Goal: Complete application form: Complete application form

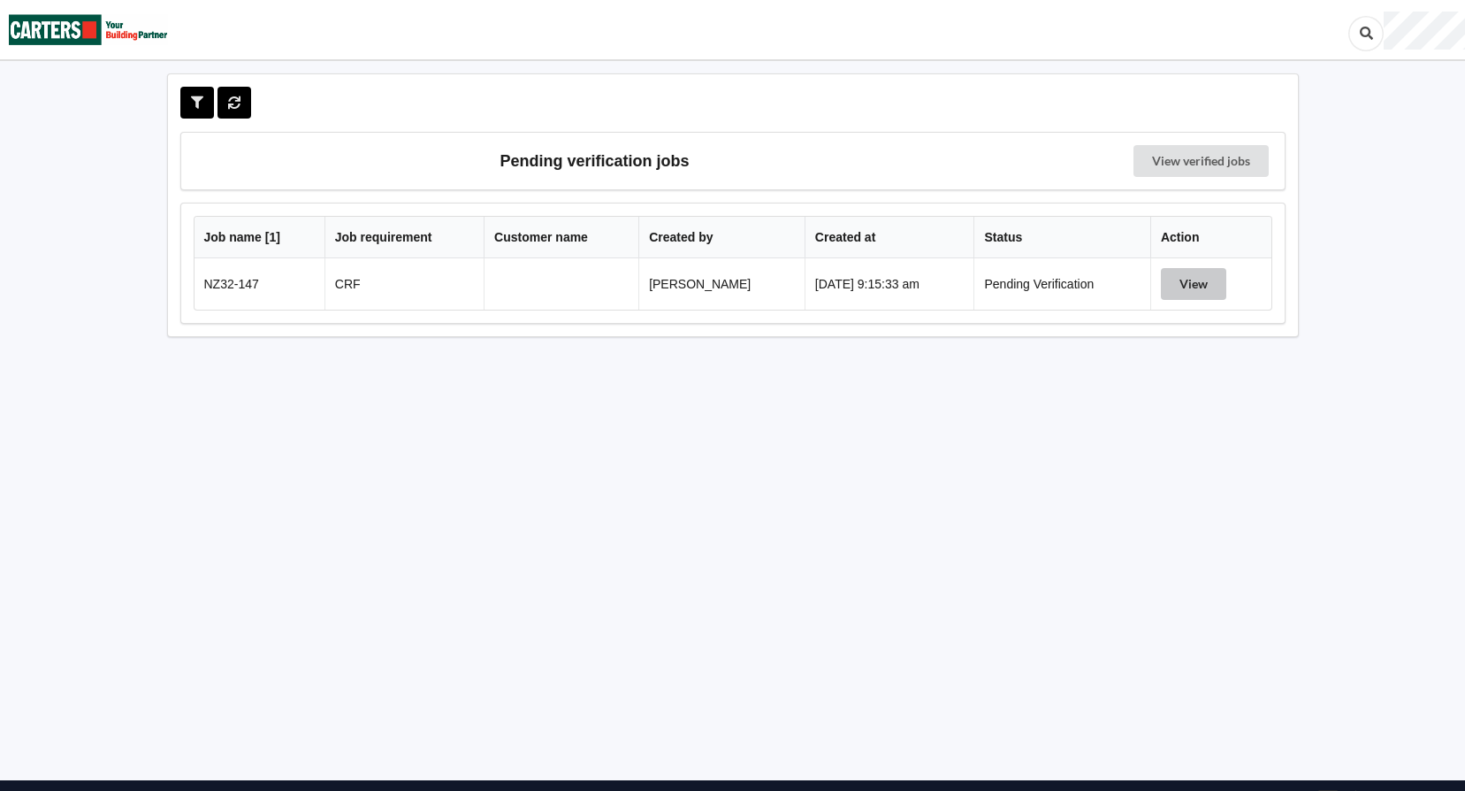
click at [1195, 287] on button "View" at bounding box center [1193, 284] width 65 height 32
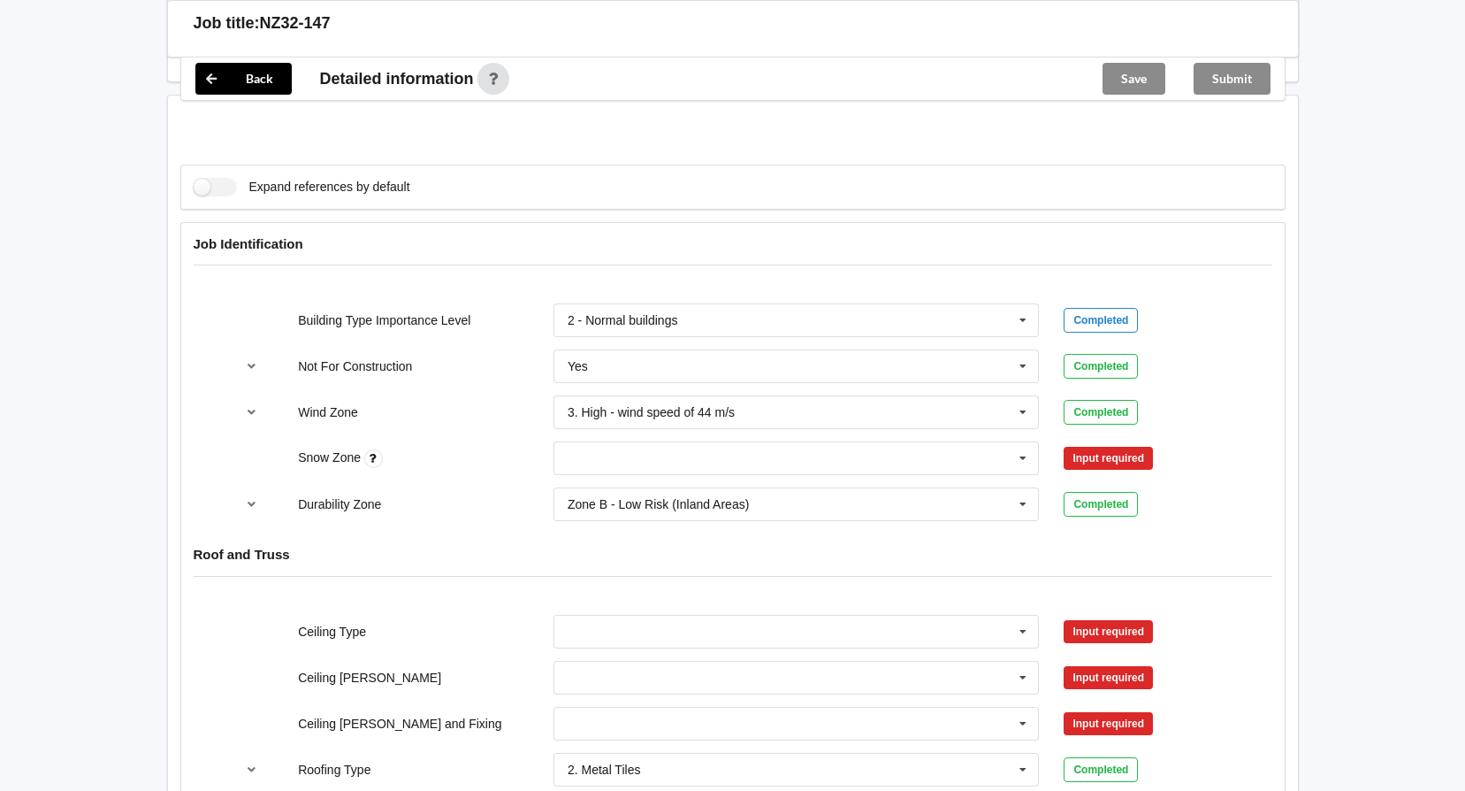
scroll to position [708, 0]
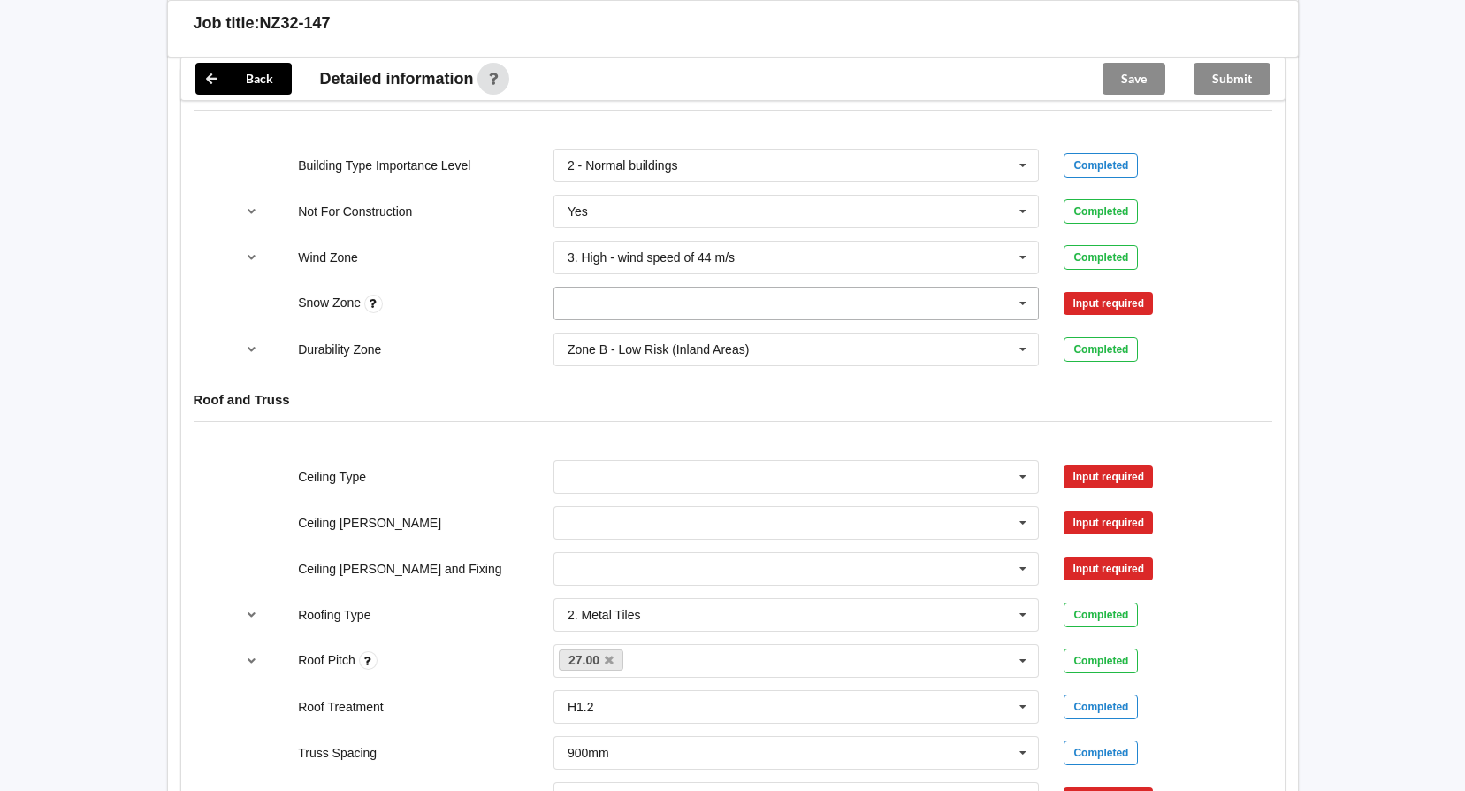
click at [1007, 310] on input "text" at bounding box center [797, 303] width 485 height 32
click at [659, 331] on div "N0" at bounding box center [797, 335] width 485 height 33
click at [1164, 301] on button "Confirm input" at bounding box center [1116, 303] width 105 height 29
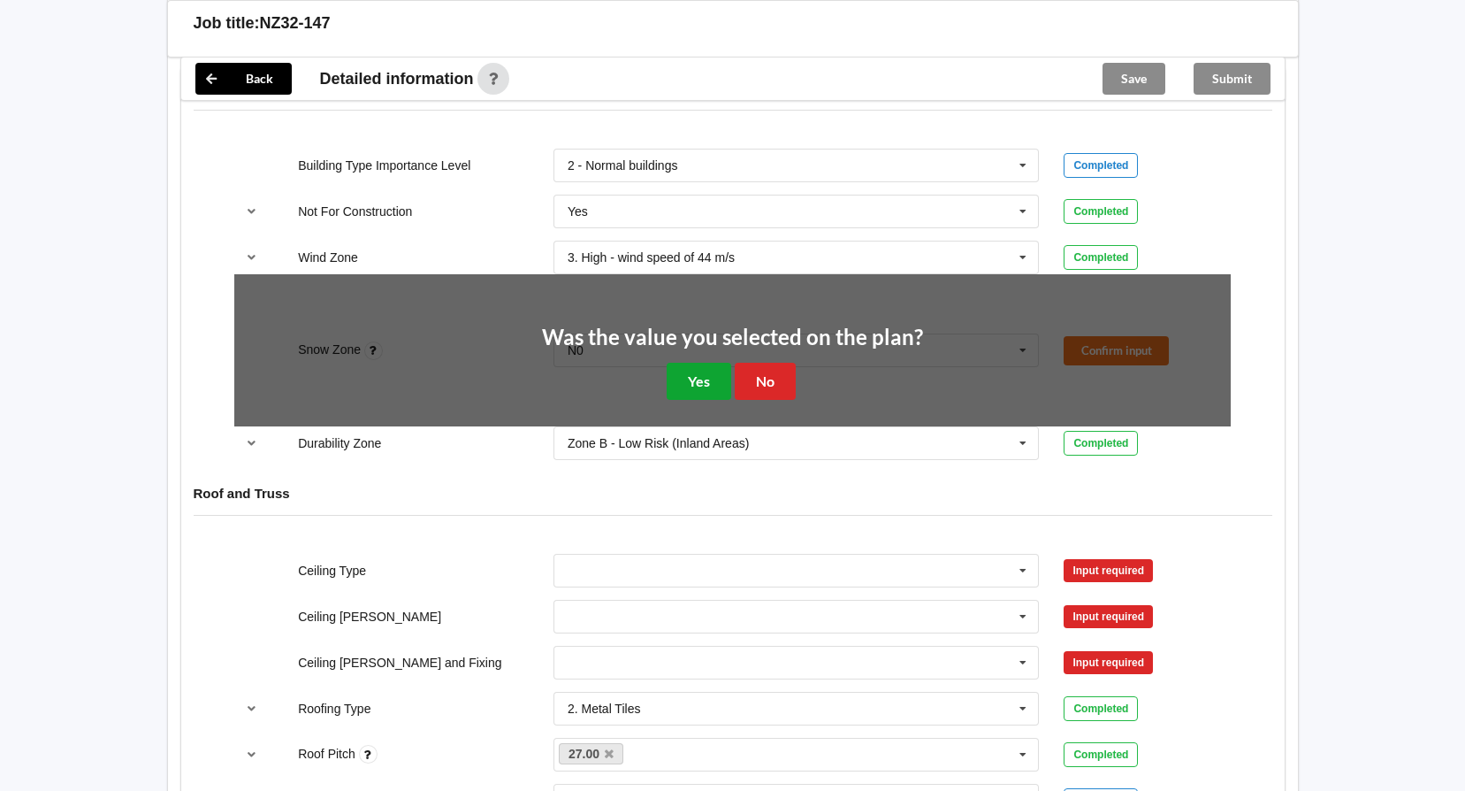
click at [708, 371] on button "Yes" at bounding box center [699, 381] width 65 height 36
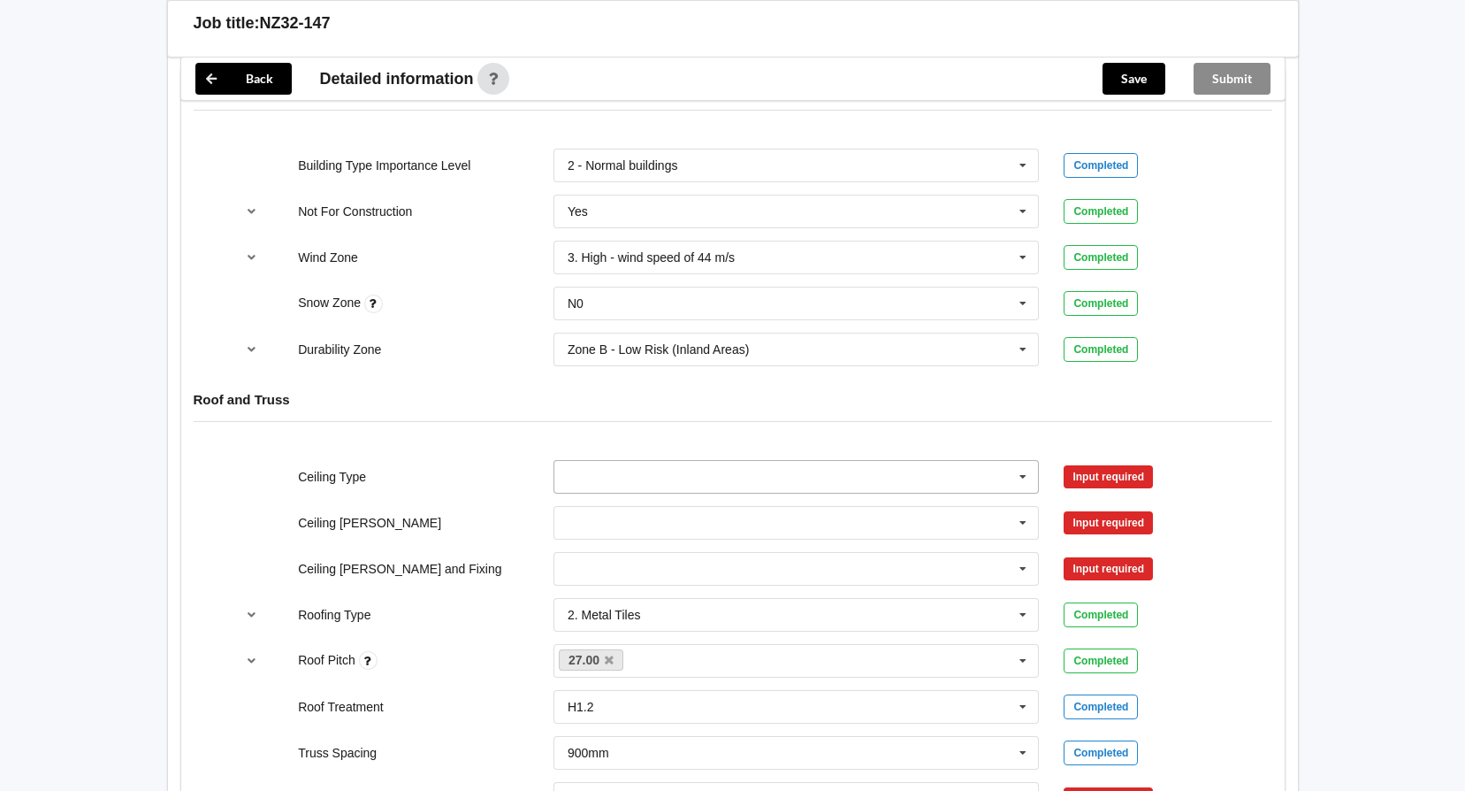
click at [1016, 477] on icon at bounding box center [1023, 477] width 27 height 33
drag, startPoint x: 626, startPoint y: 601, endPoint x: 952, endPoint y: 487, distance: 345.7
click at [626, 601] on div "13mm Gib" at bounding box center [797, 607] width 485 height 33
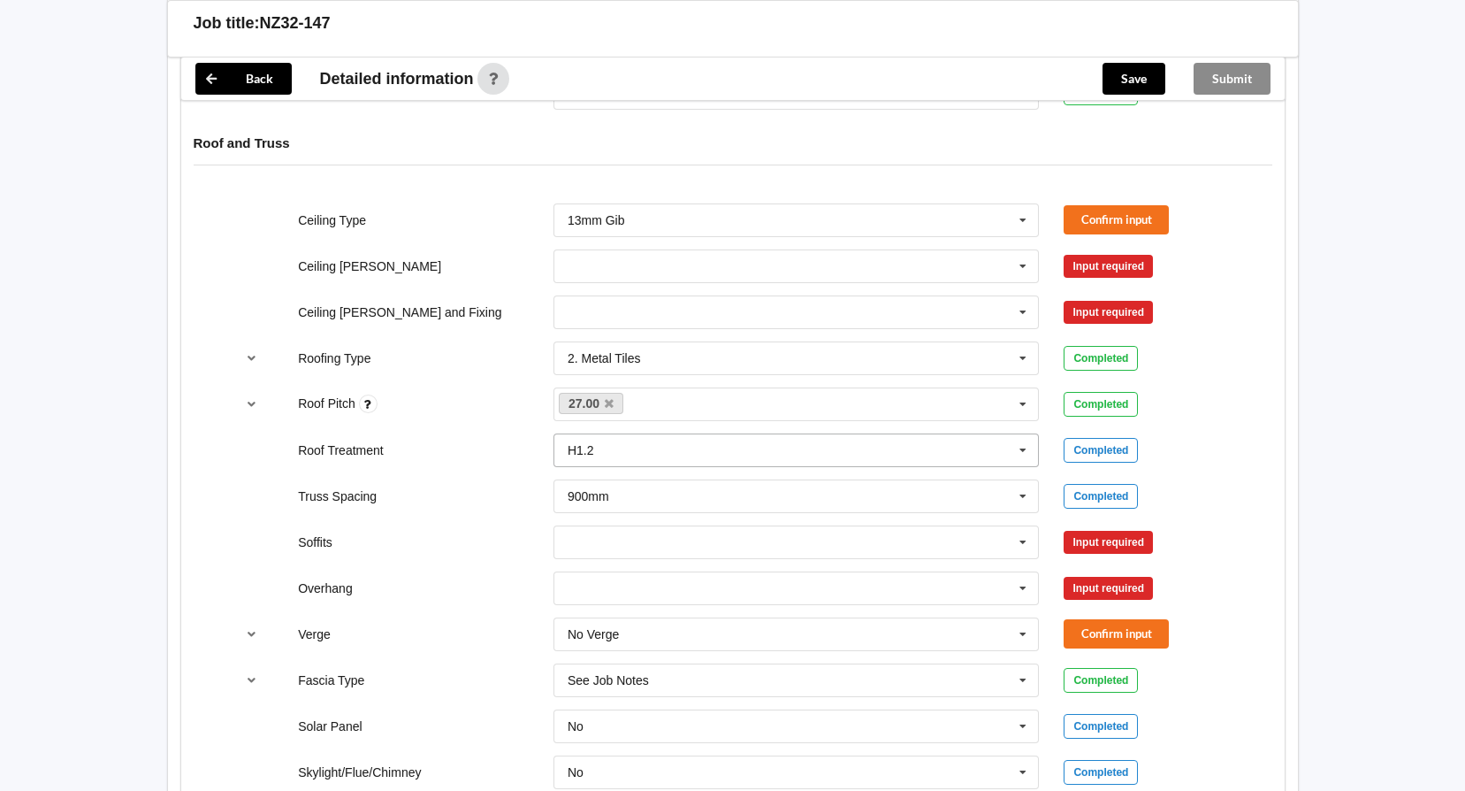
scroll to position [973, 0]
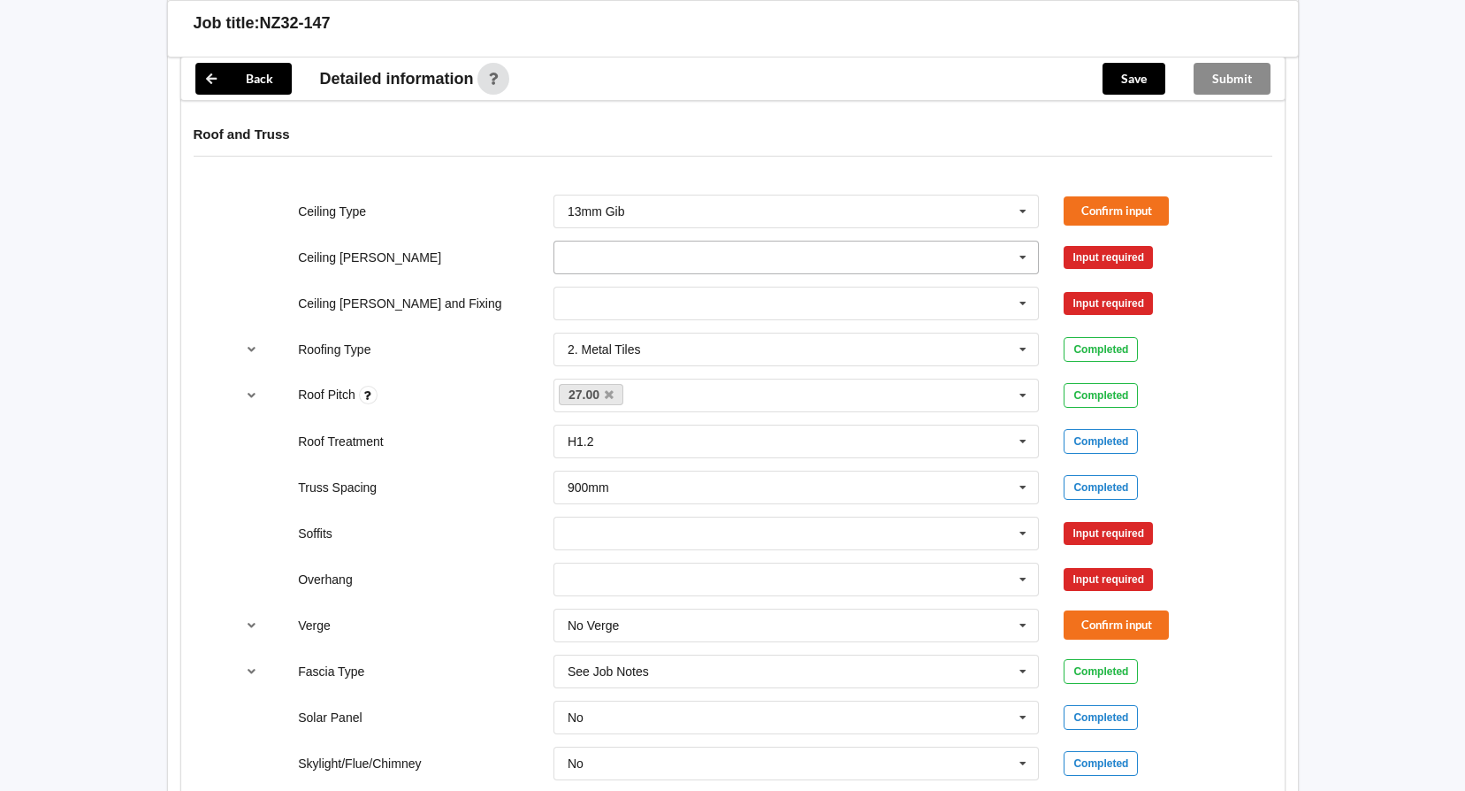
click at [1027, 257] on icon at bounding box center [1023, 257] width 27 height 33
click at [478, 375] on div "Roof Pitch 27.00 None Completed" at bounding box center [732, 395] width 1021 height 58
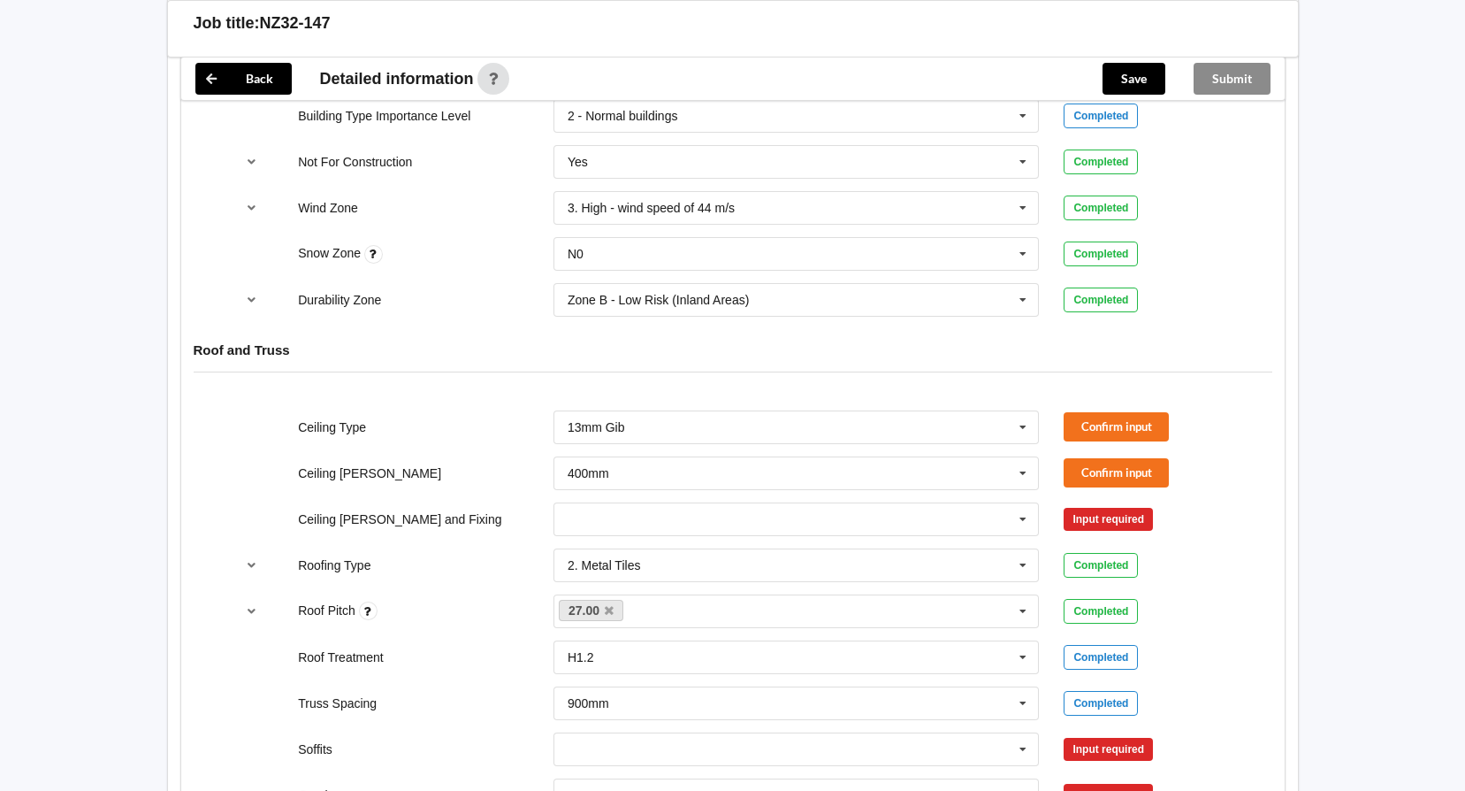
scroll to position [796, 0]
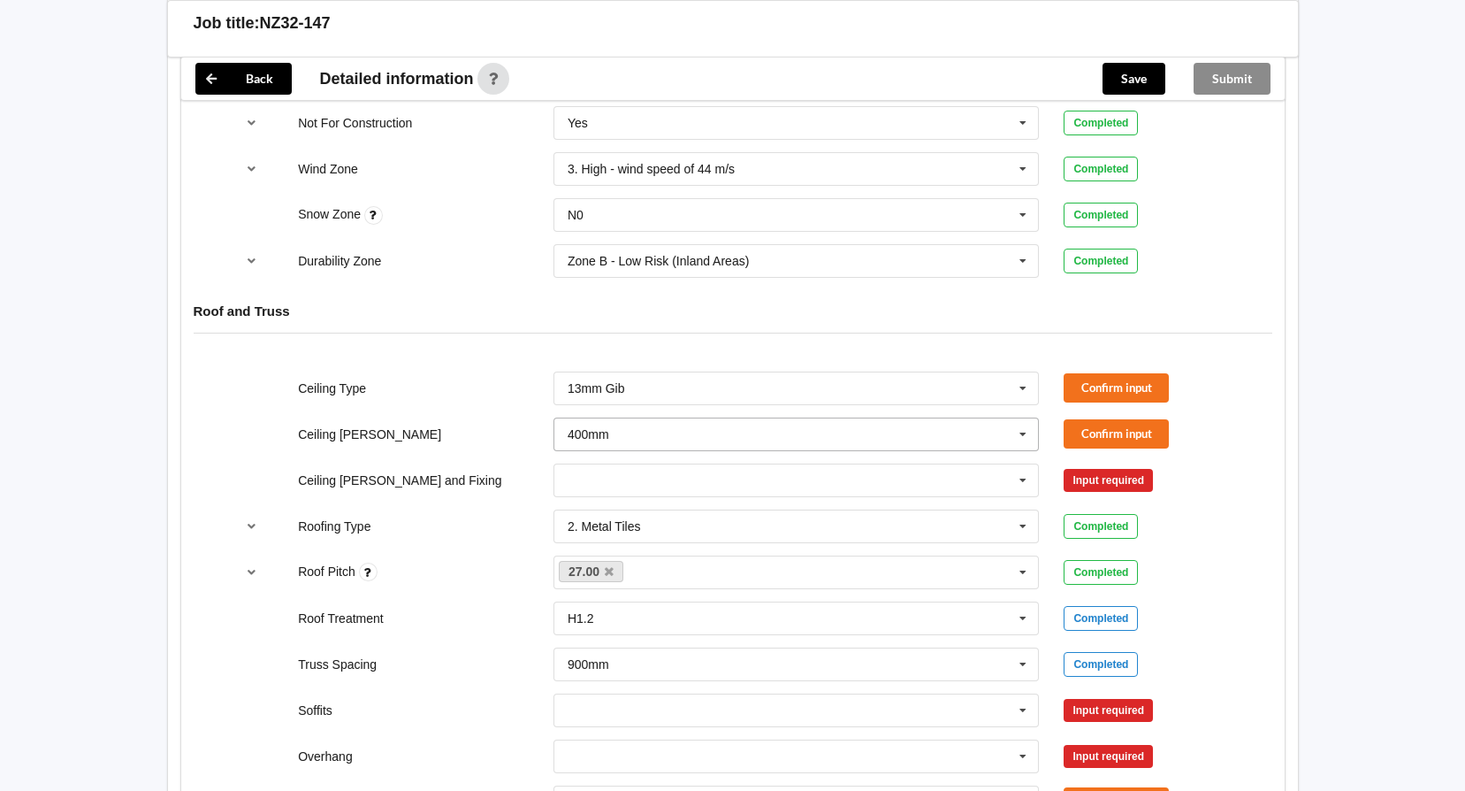
click at [885, 438] on input "text" at bounding box center [797, 434] width 485 height 32
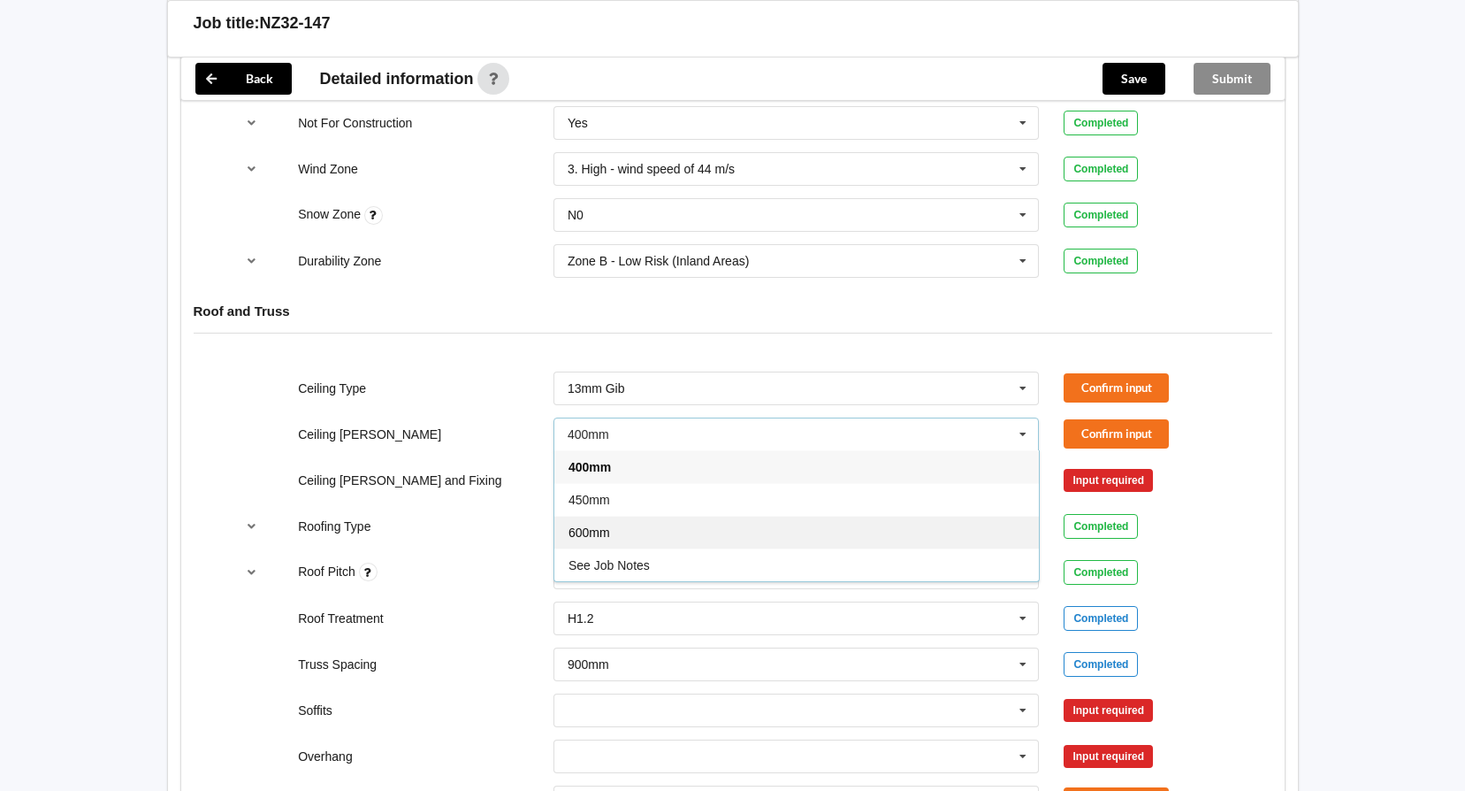
click at [719, 521] on div "600mm" at bounding box center [797, 532] width 485 height 33
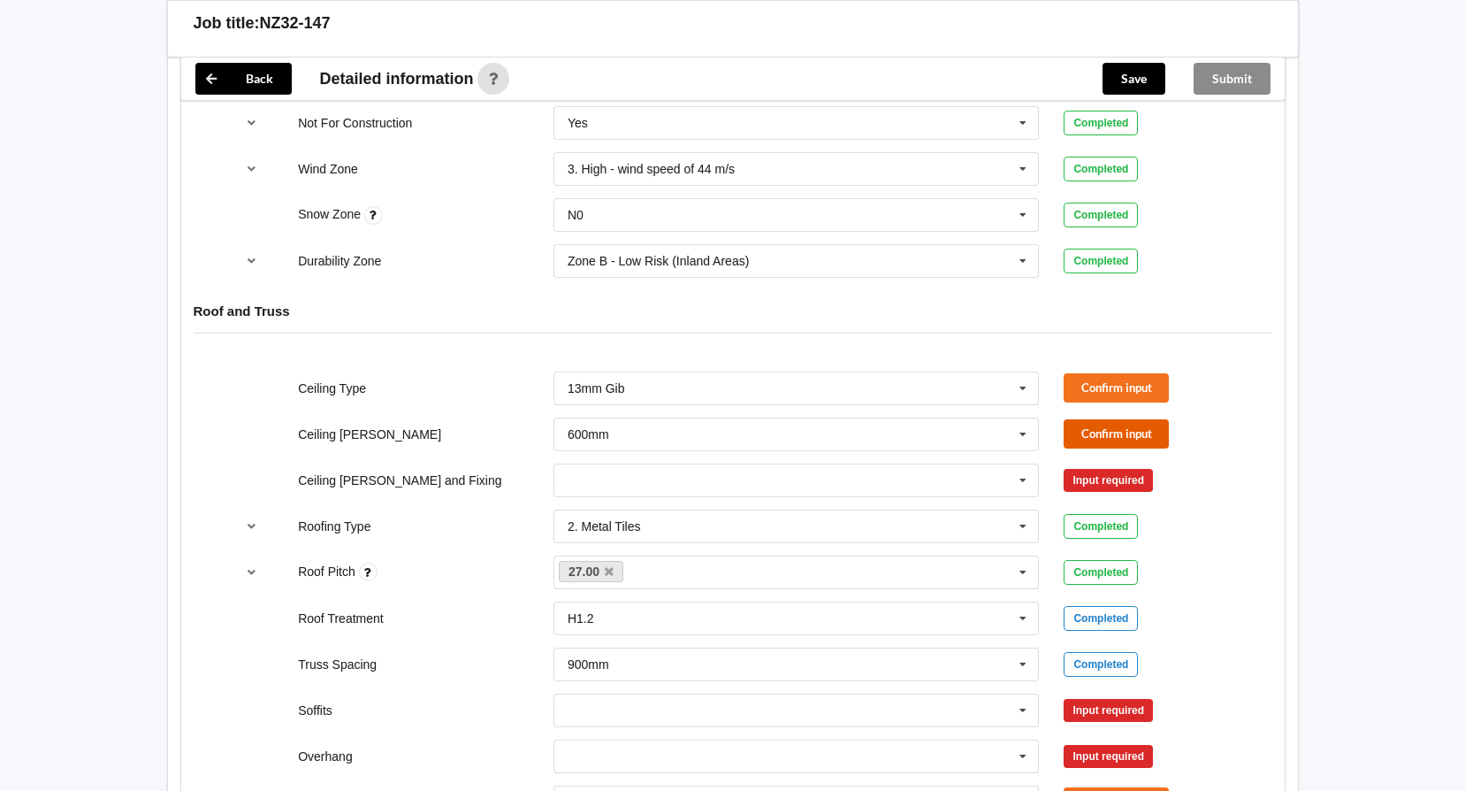
click at [1161, 434] on button "Confirm input" at bounding box center [1116, 433] width 105 height 29
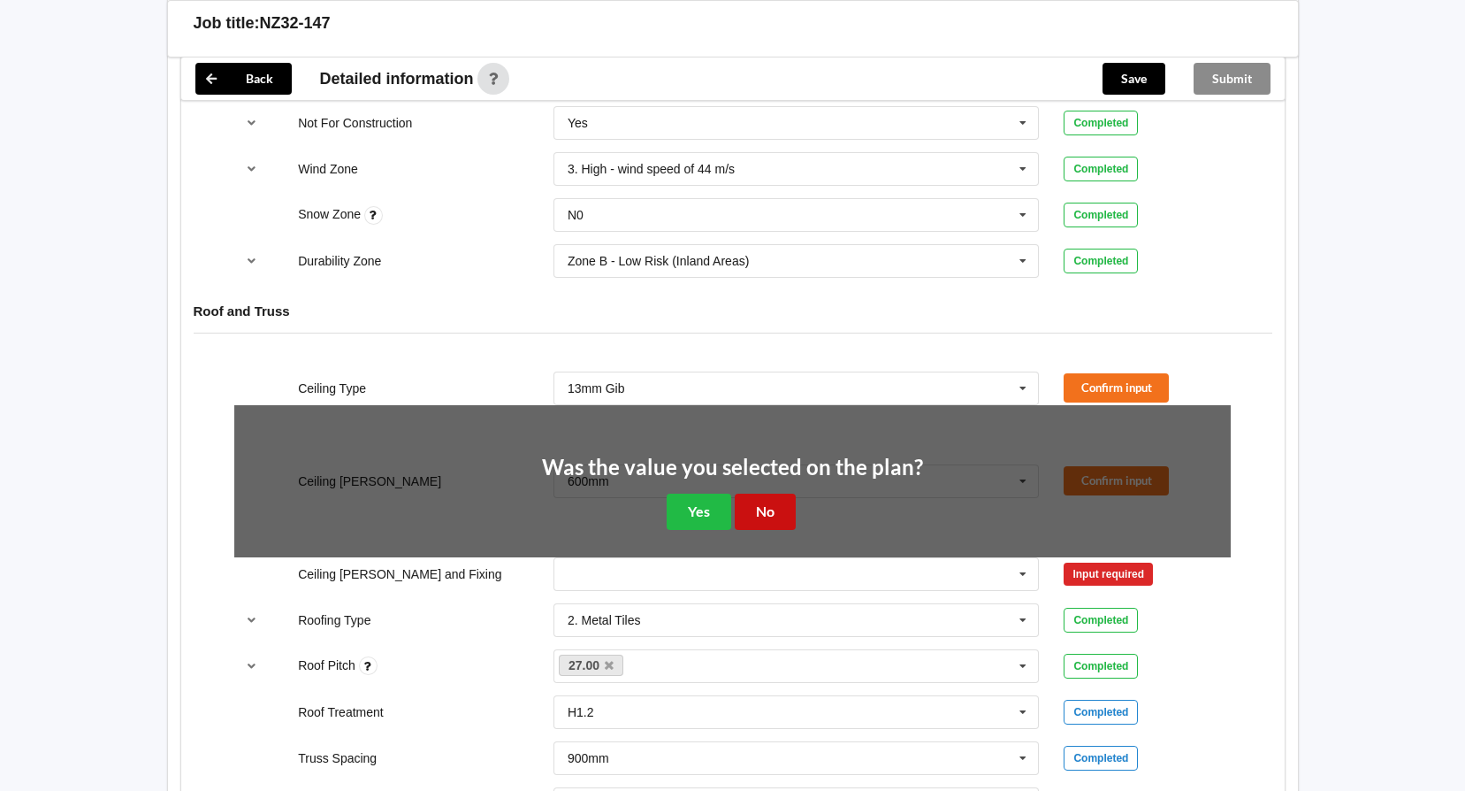
click at [776, 510] on button "No" at bounding box center [765, 511] width 61 height 36
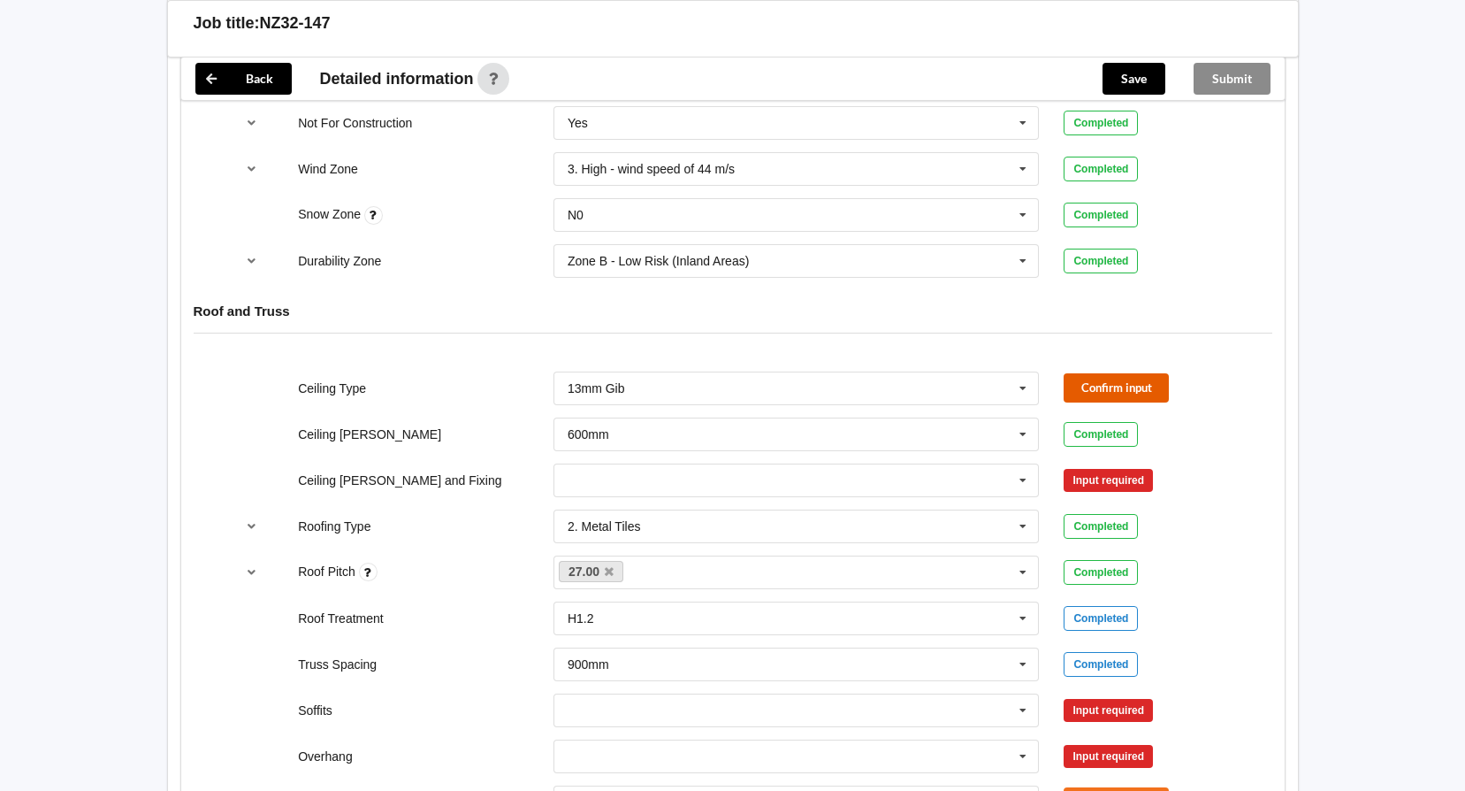
click at [1108, 385] on button "Confirm input" at bounding box center [1116, 387] width 105 height 29
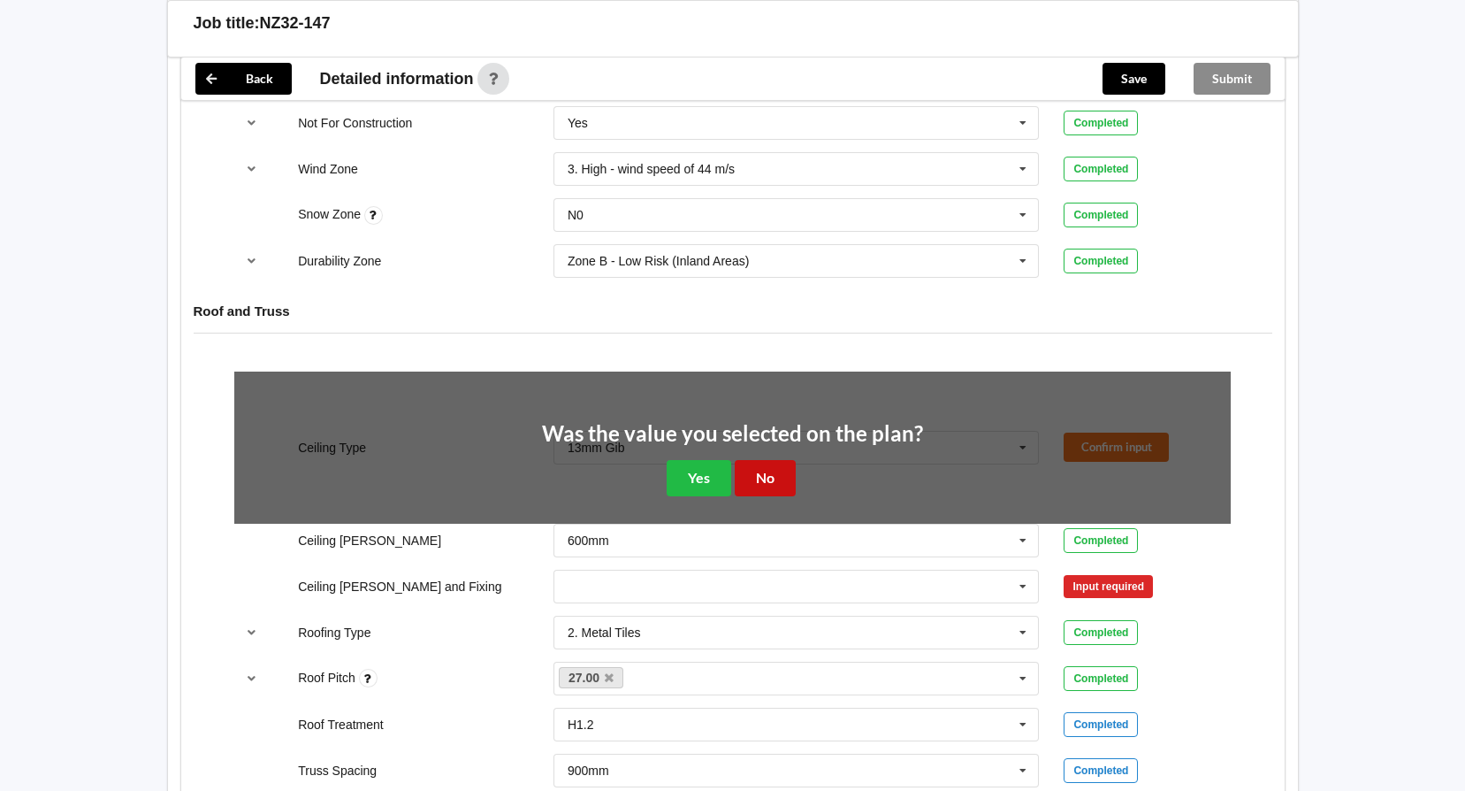
click at [756, 485] on button "No" at bounding box center [765, 478] width 61 height 36
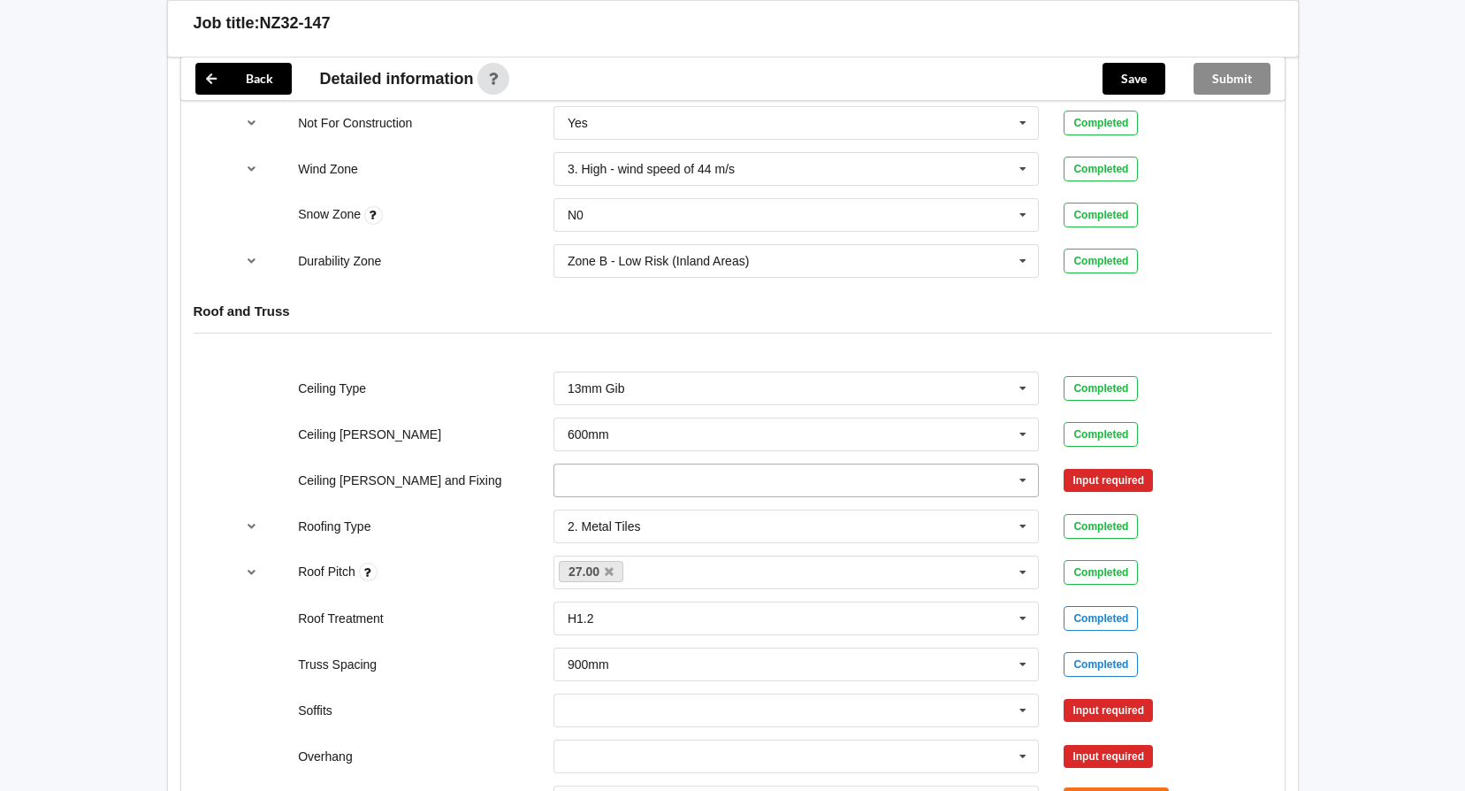
click at [749, 487] on input "text" at bounding box center [797, 480] width 485 height 32
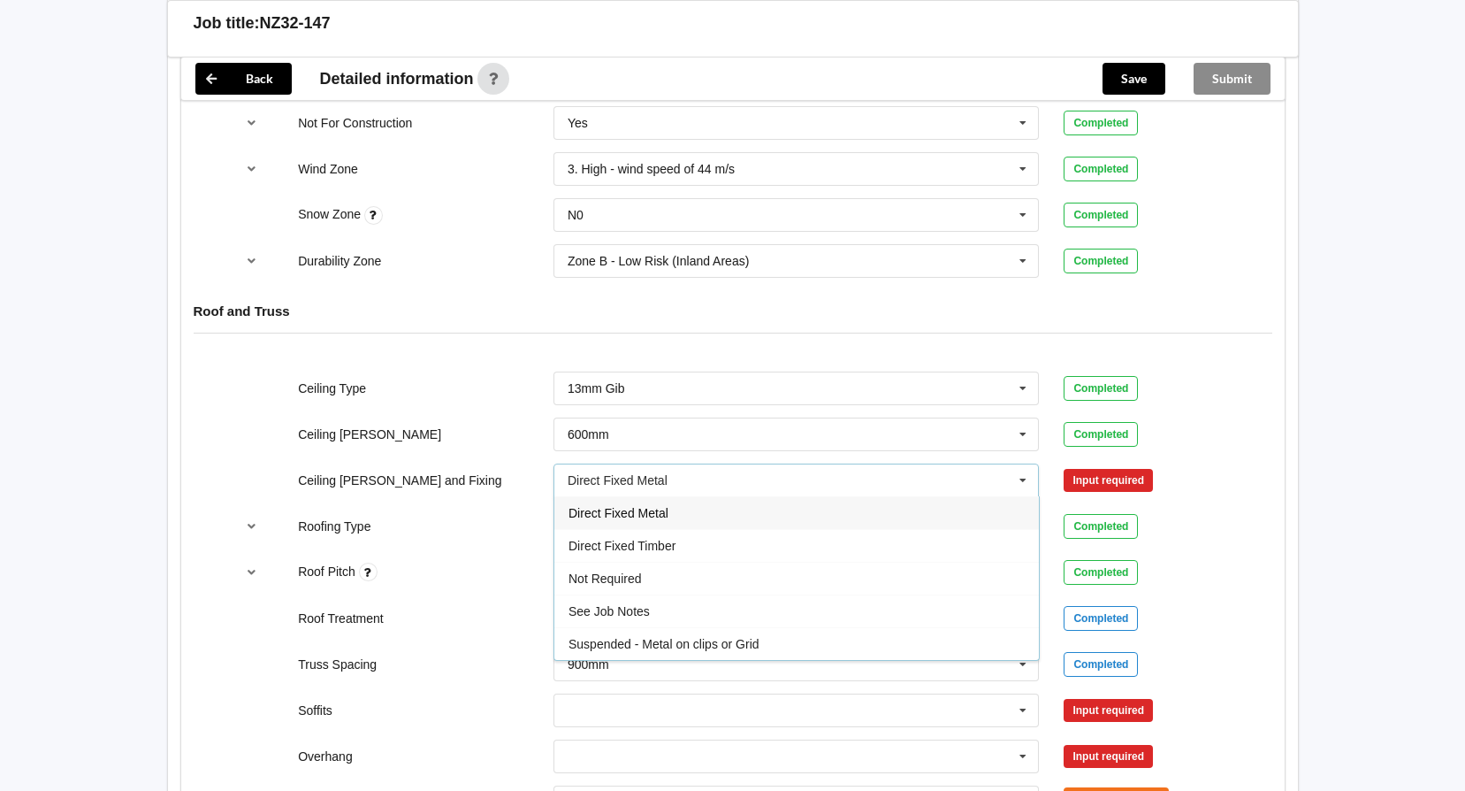
click at [826, 507] on div "Direct Fixed Metal" at bounding box center [797, 512] width 485 height 33
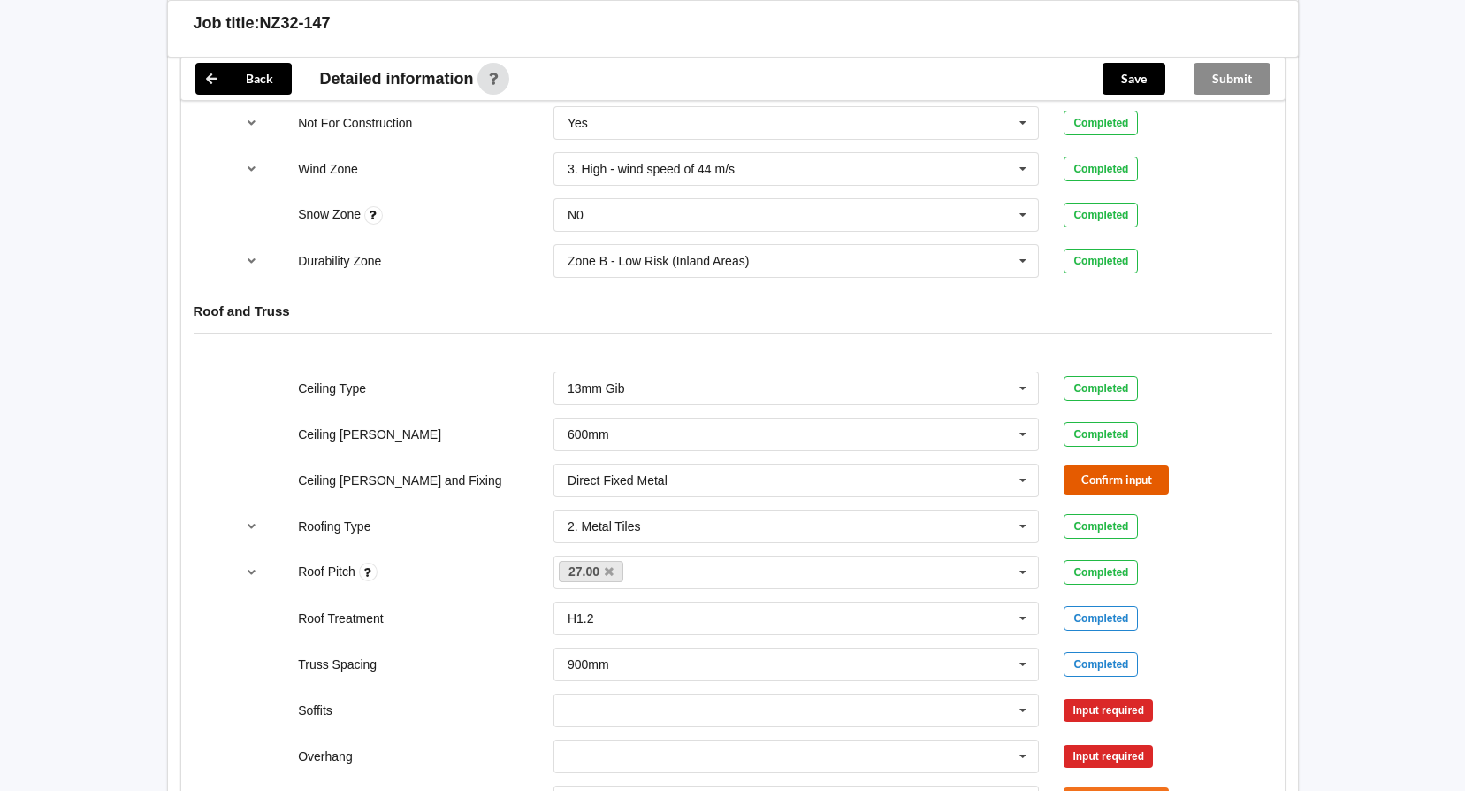
click at [1103, 476] on button "Confirm input" at bounding box center [1116, 479] width 105 height 29
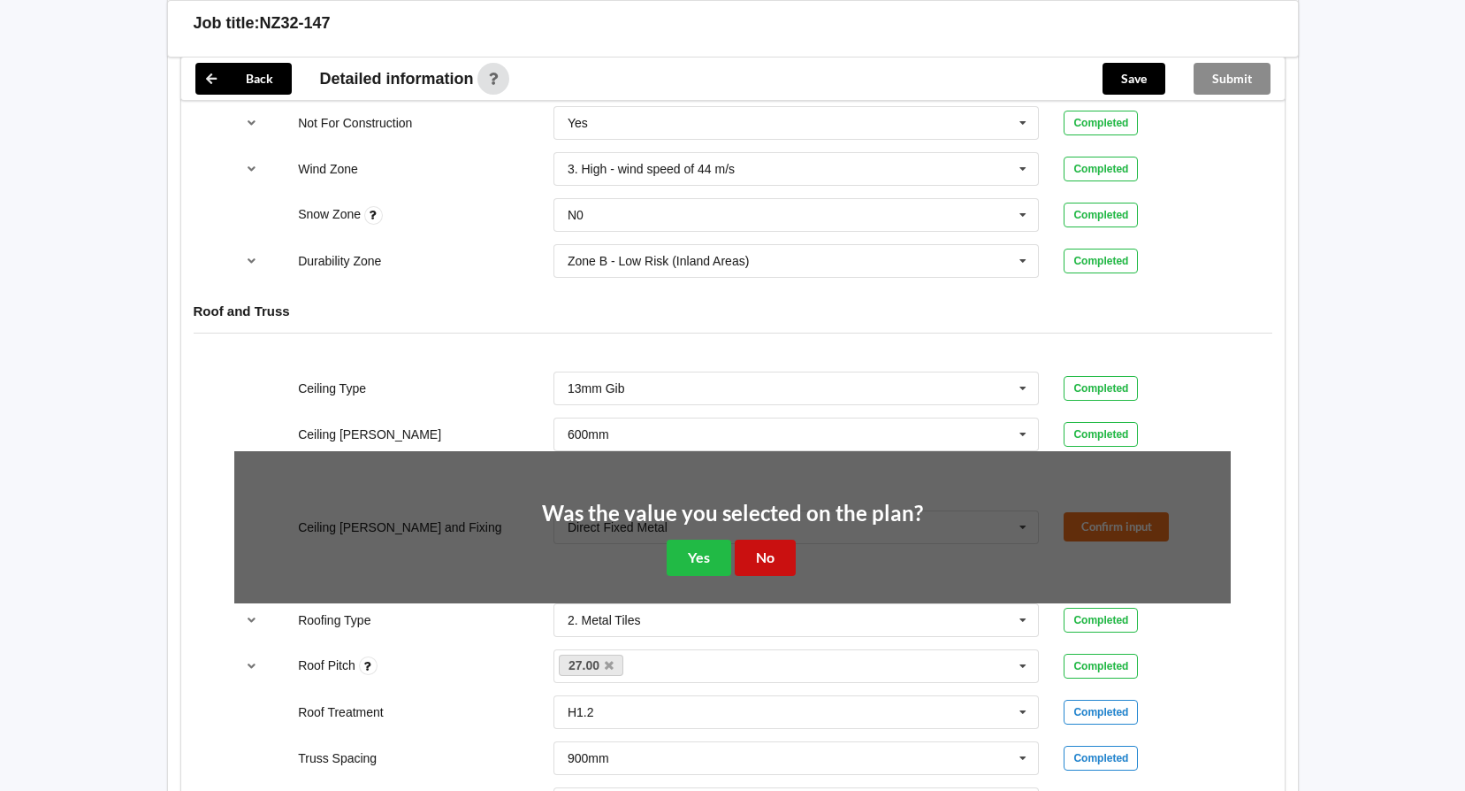
click at [774, 561] on button "No" at bounding box center [765, 557] width 61 height 36
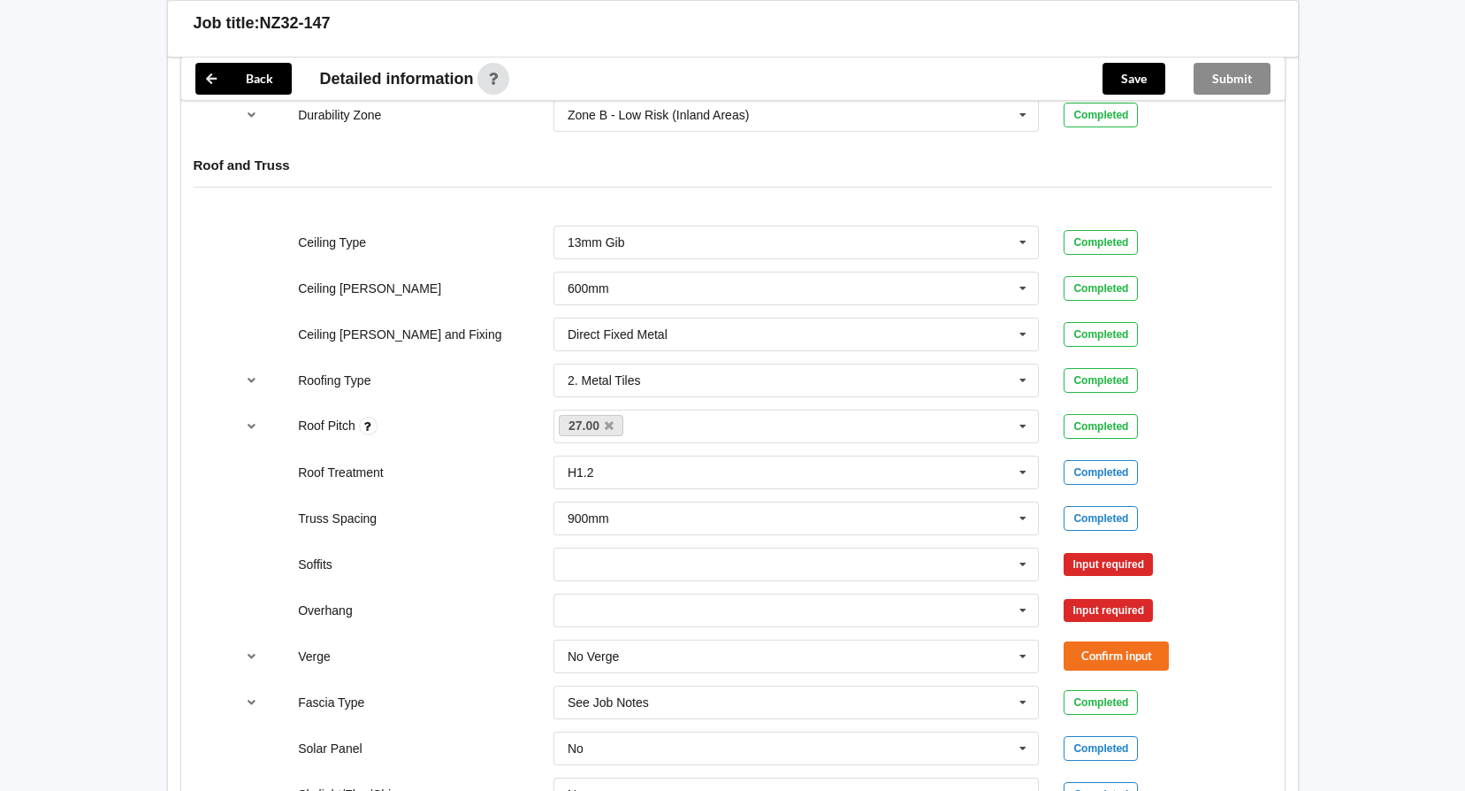
scroll to position [973, 0]
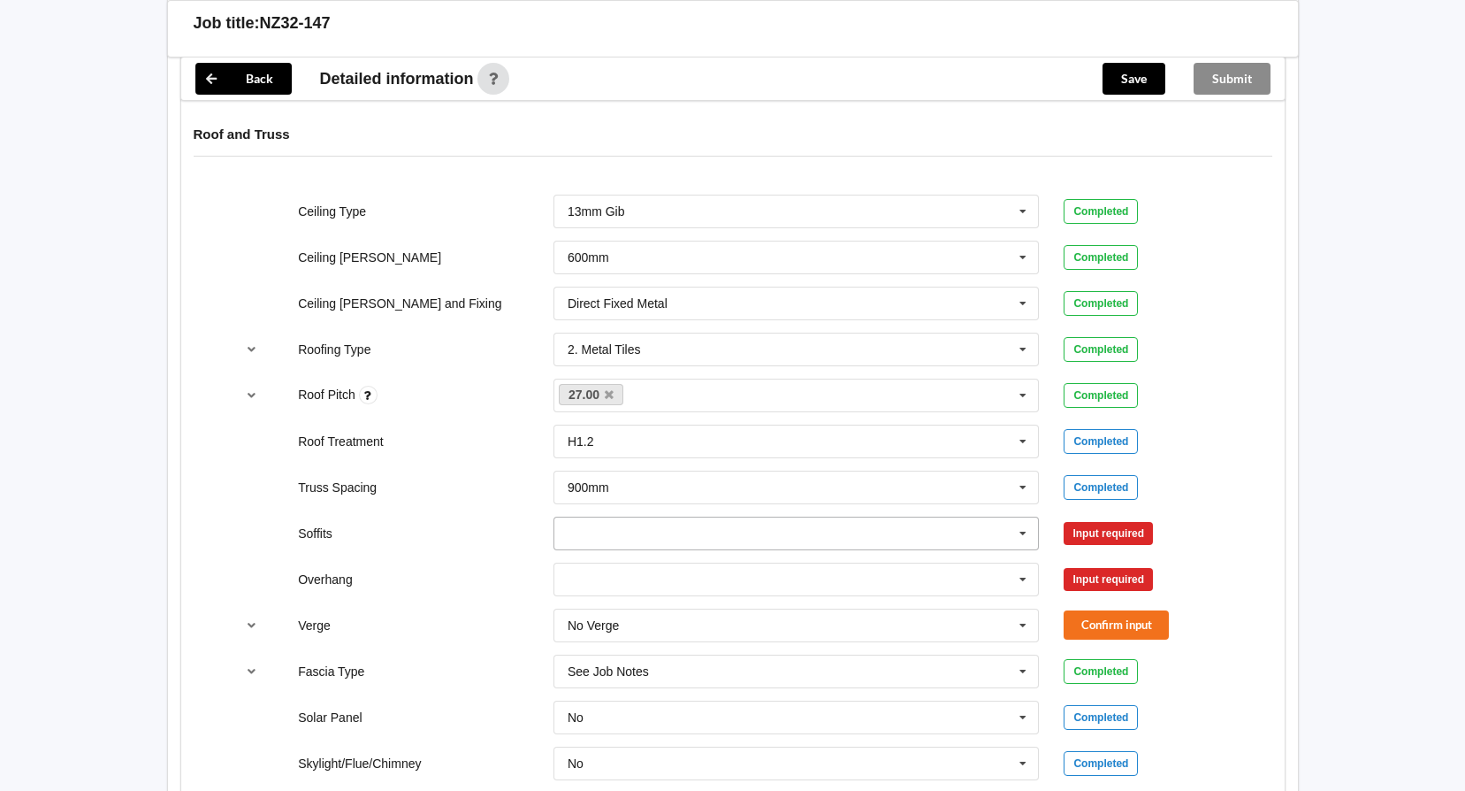
click at [975, 532] on input "text" at bounding box center [797, 533] width 485 height 32
click at [853, 564] on div "Boxed" at bounding box center [797, 565] width 485 height 33
click at [1161, 533] on button "Confirm input" at bounding box center [1116, 532] width 105 height 29
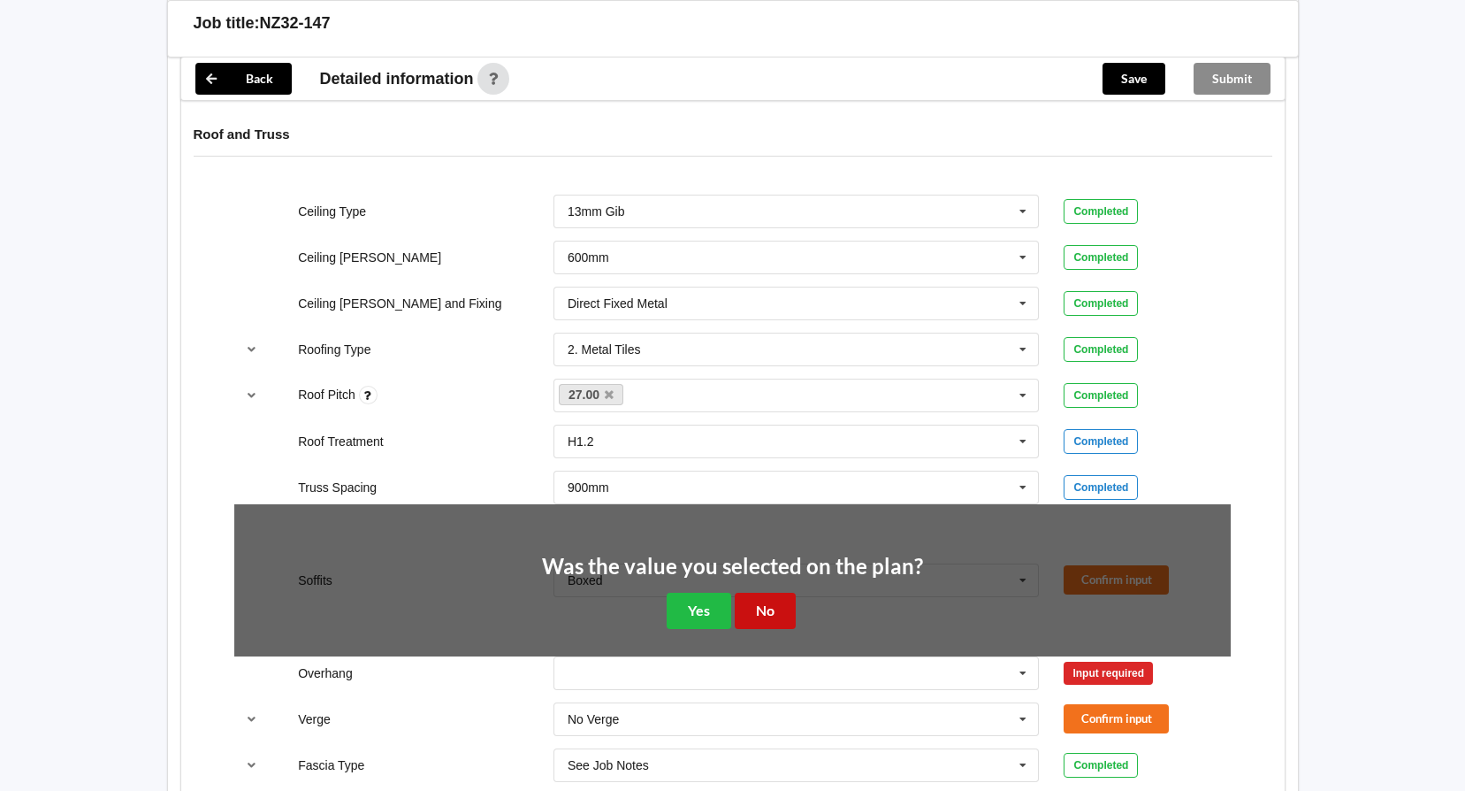
click at [759, 603] on button "No" at bounding box center [765, 611] width 61 height 36
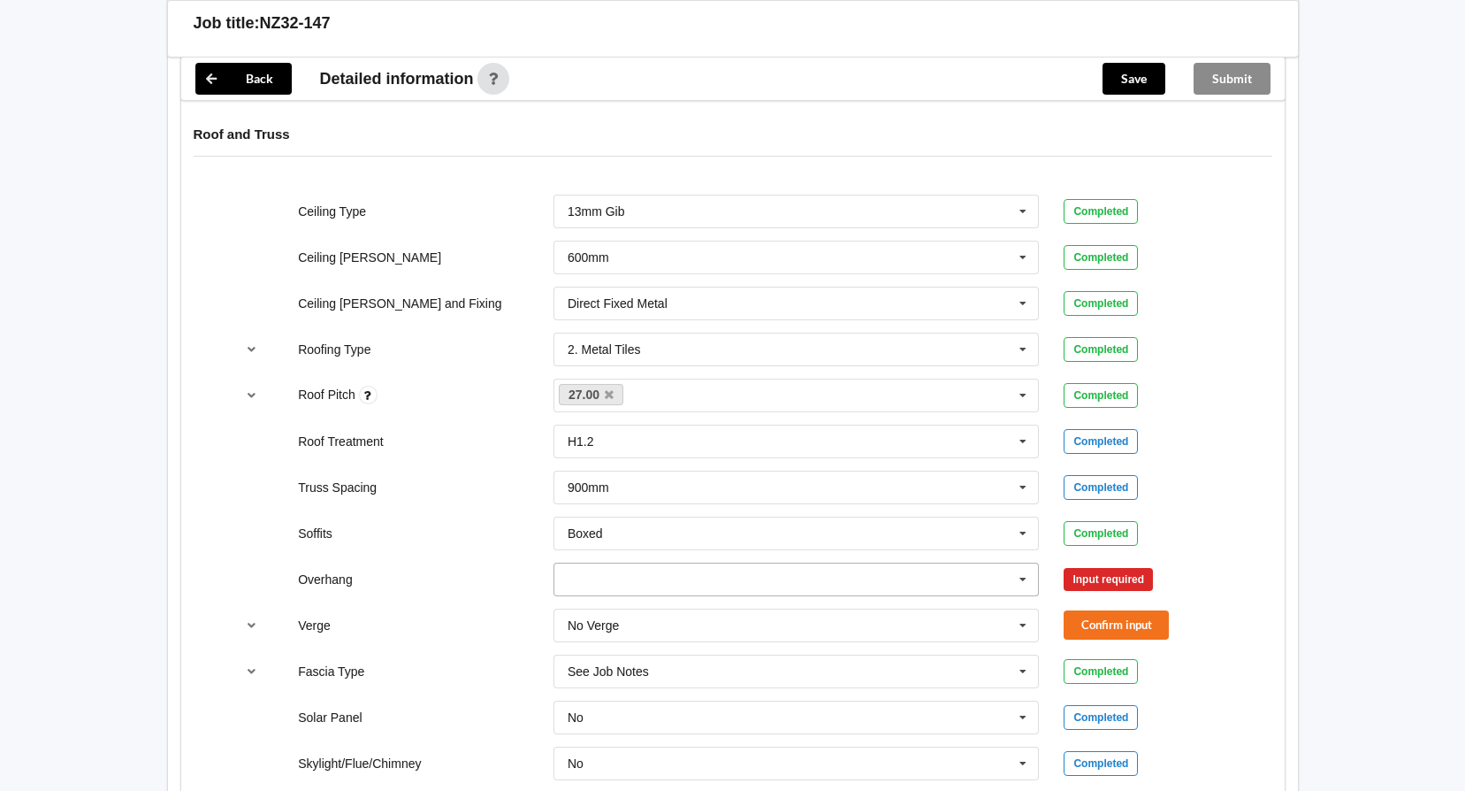
click at [1026, 579] on icon at bounding box center [1023, 579] width 27 height 33
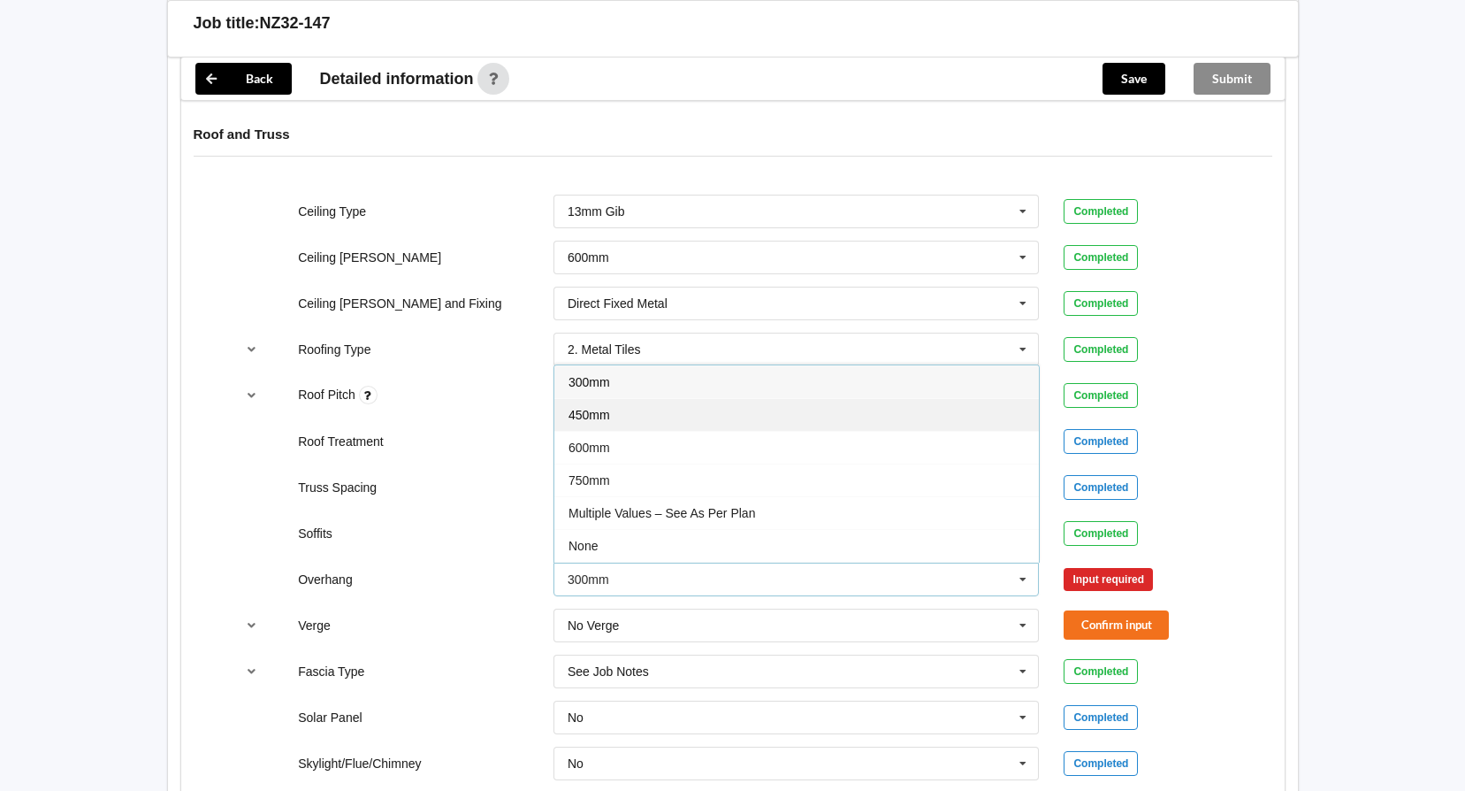
click at [723, 416] on div "450mm" at bounding box center [797, 414] width 485 height 33
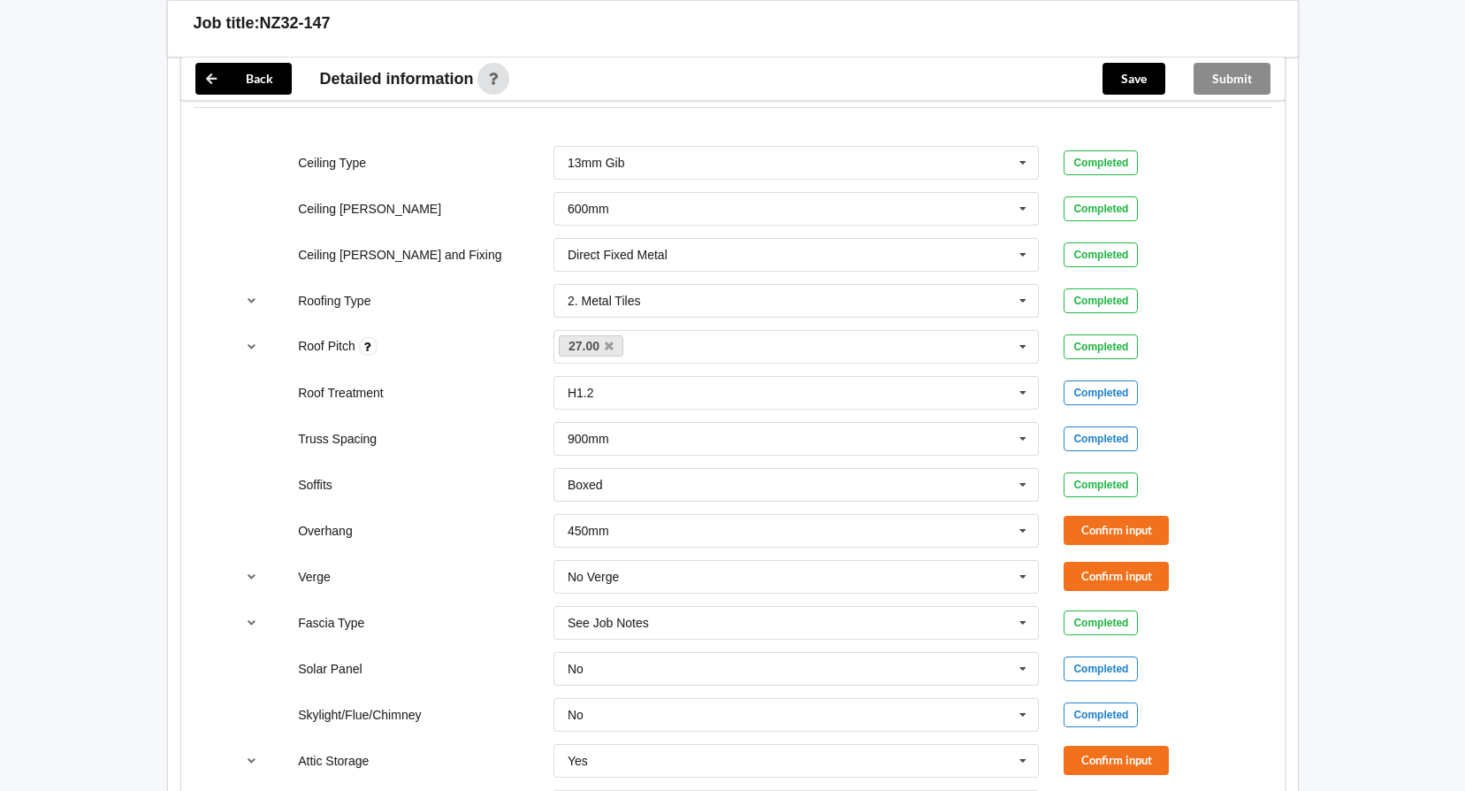
scroll to position [1061, 0]
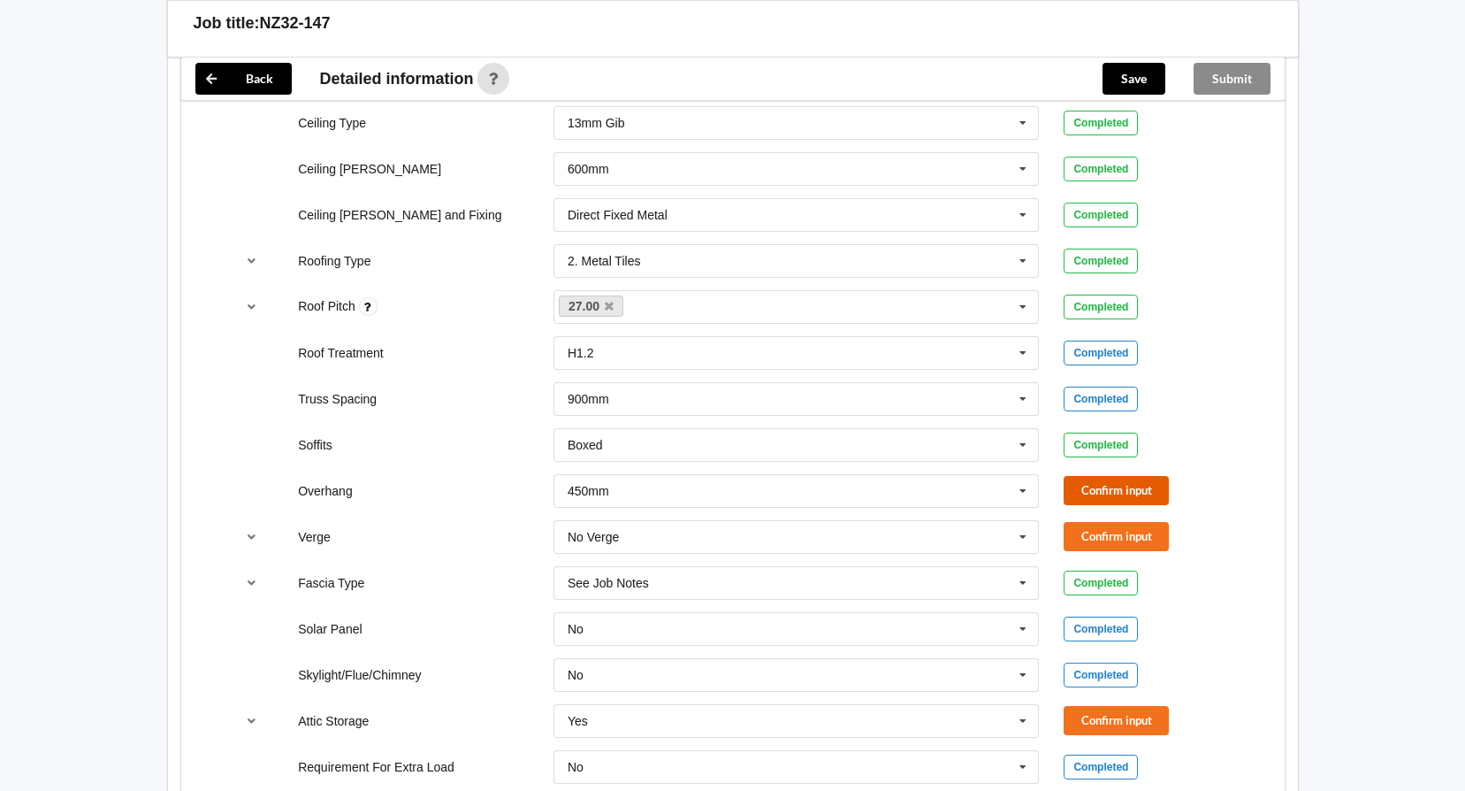
click at [1153, 493] on button "Confirm input" at bounding box center [1116, 490] width 105 height 29
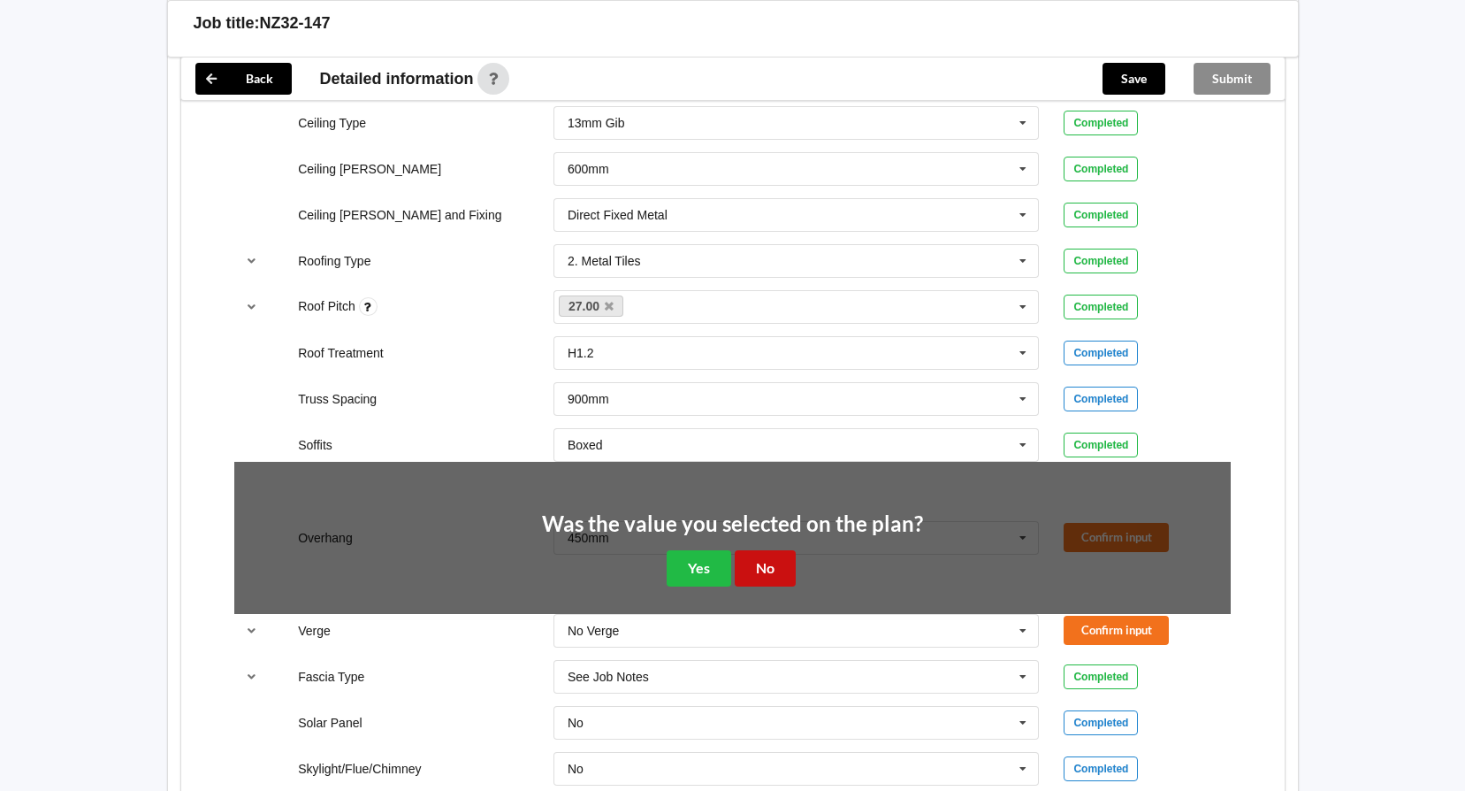
click at [769, 562] on button "No" at bounding box center [765, 568] width 61 height 36
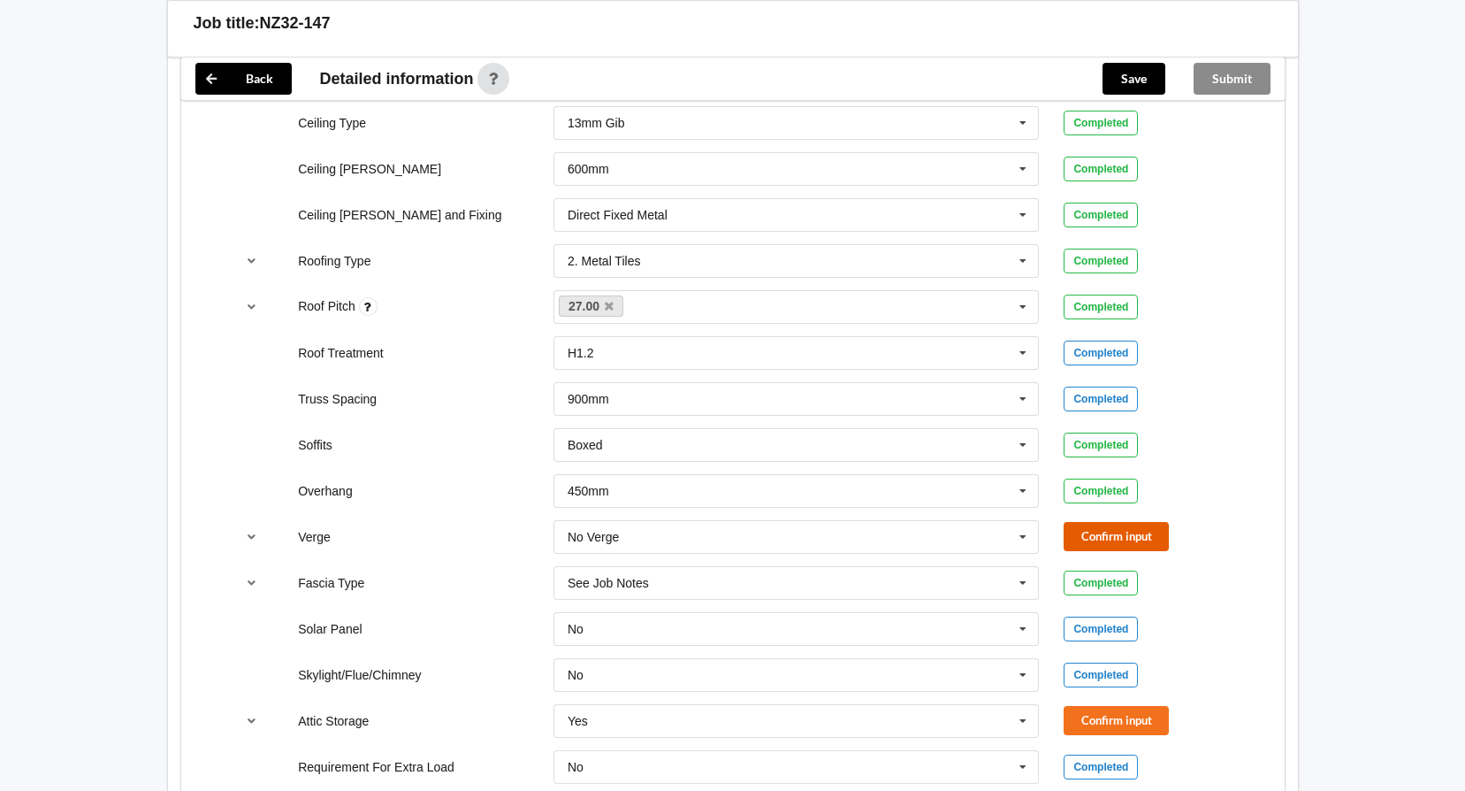
click at [1141, 542] on button "Confirm input" at bounding box center [1116, 536] width 105 height 29
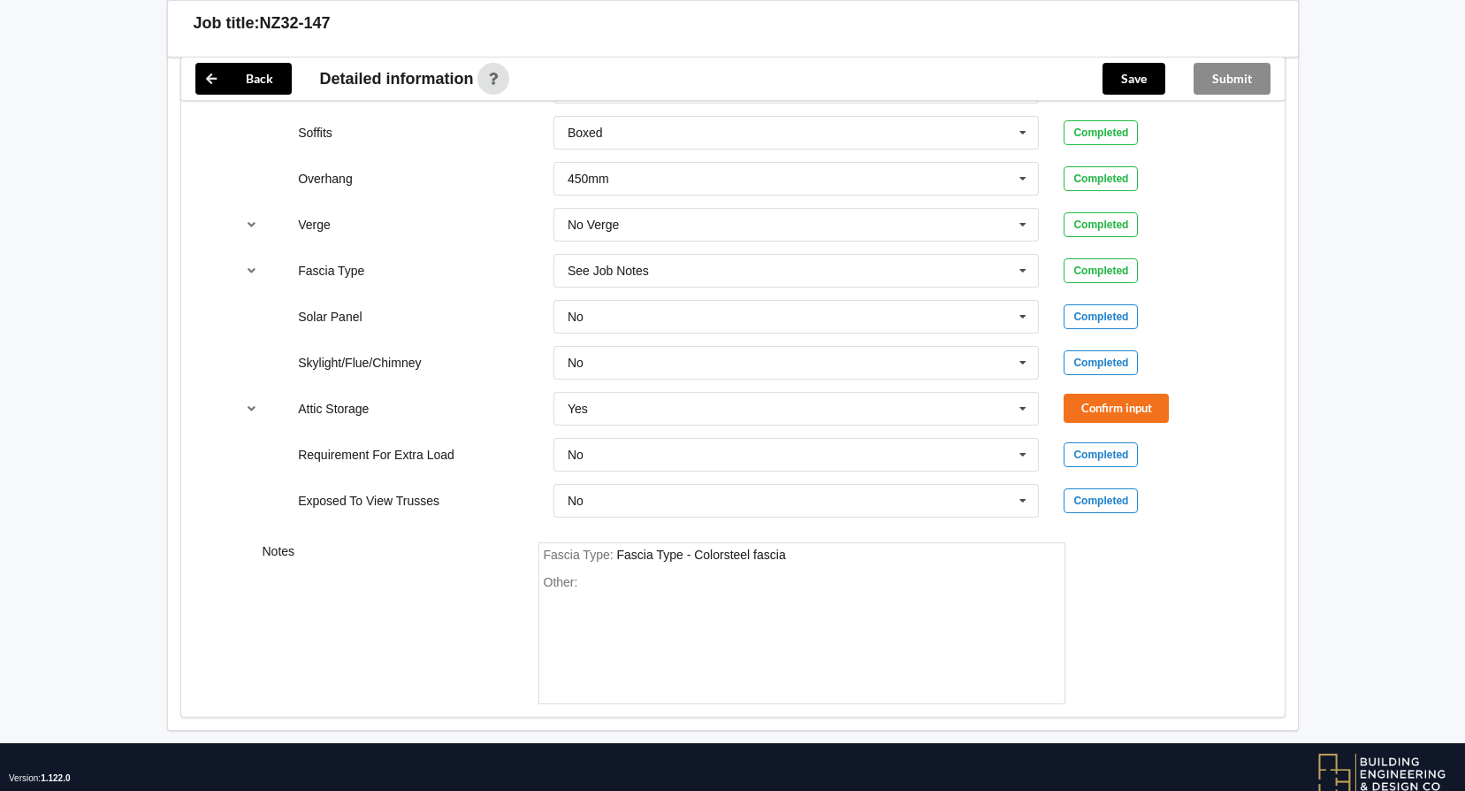
scroll to position [1414, 0]
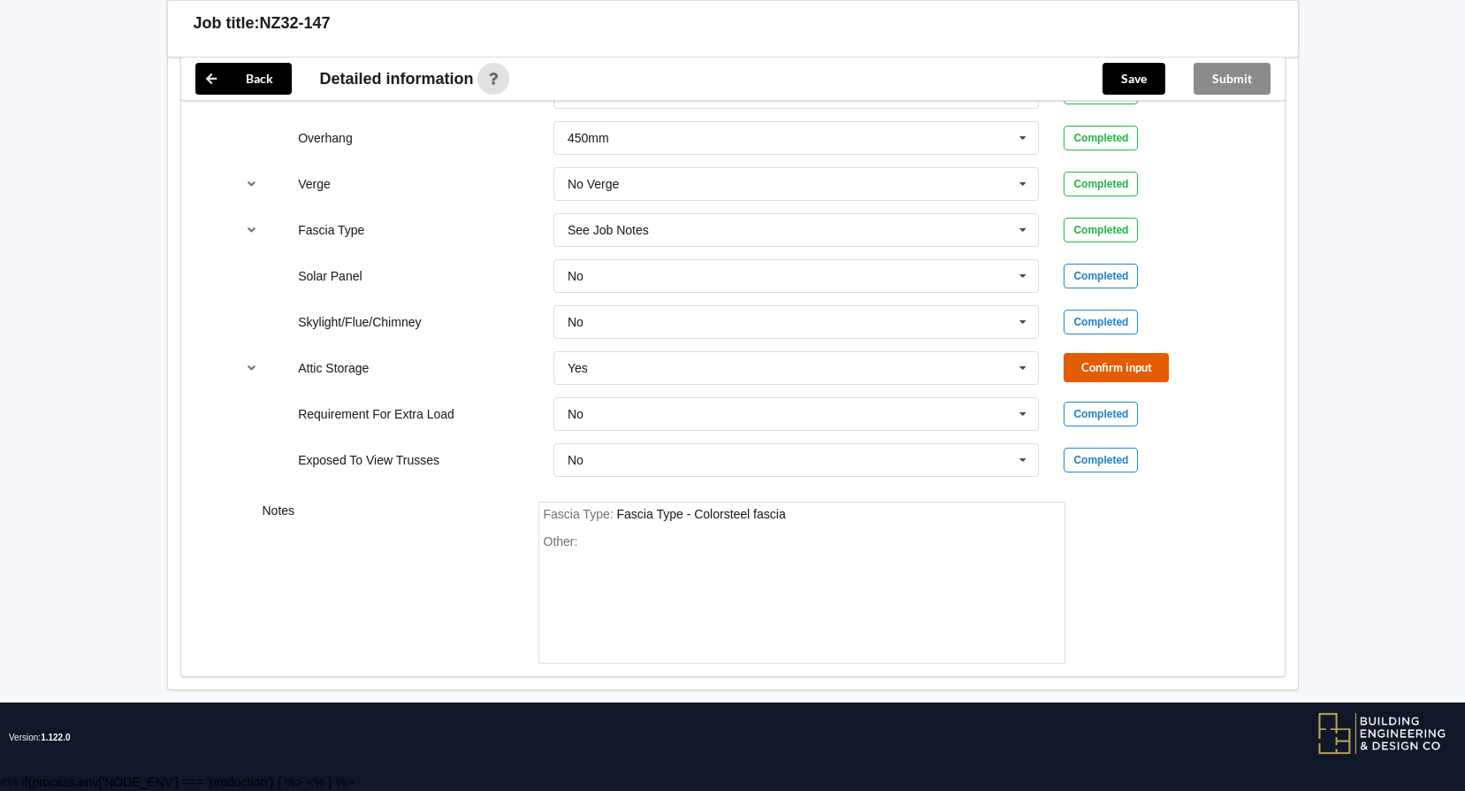
click at [1131, 359] on button "Confirm input" at bounding box center [1116, 367] width 105 height 29
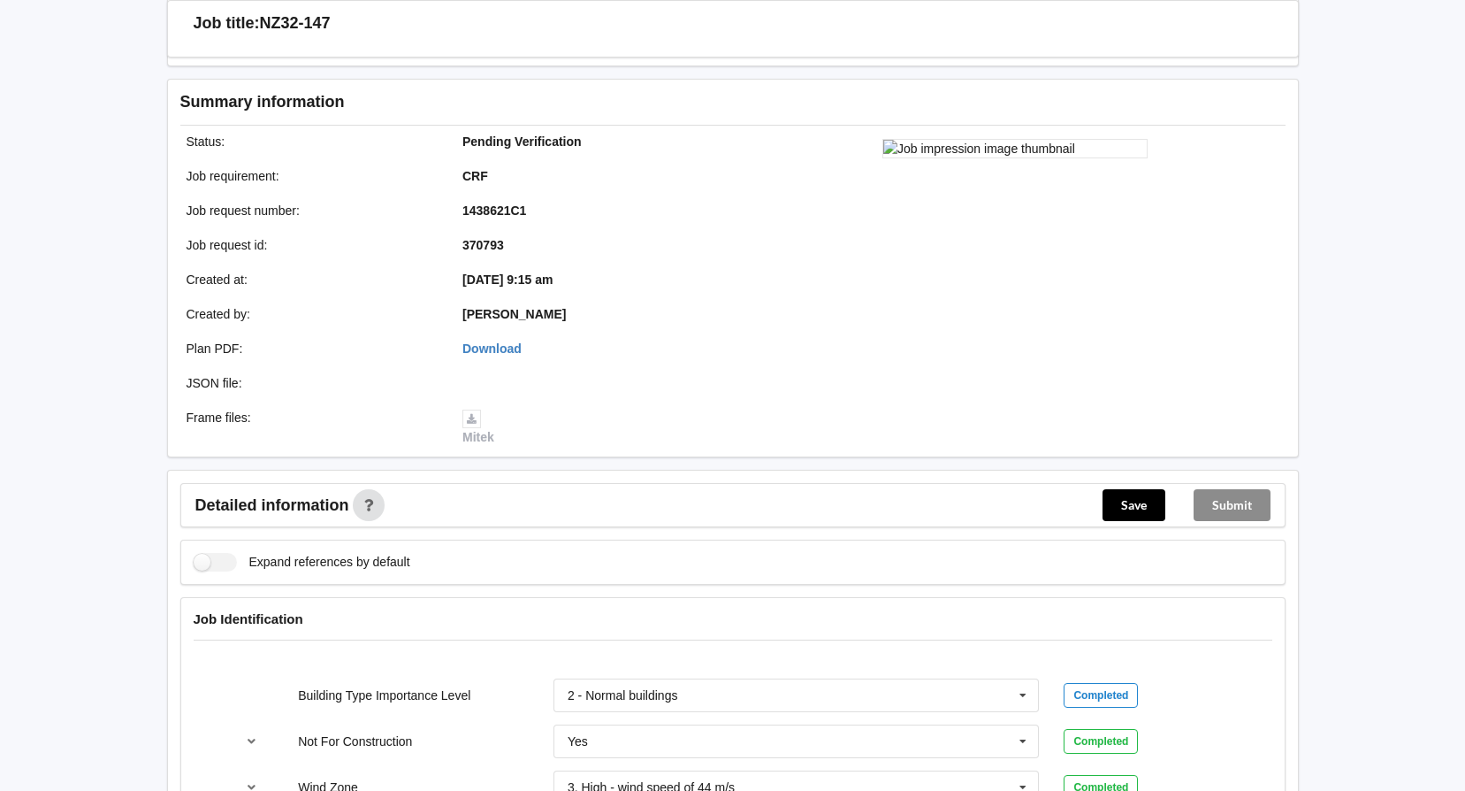
scroll to position [619, 0]
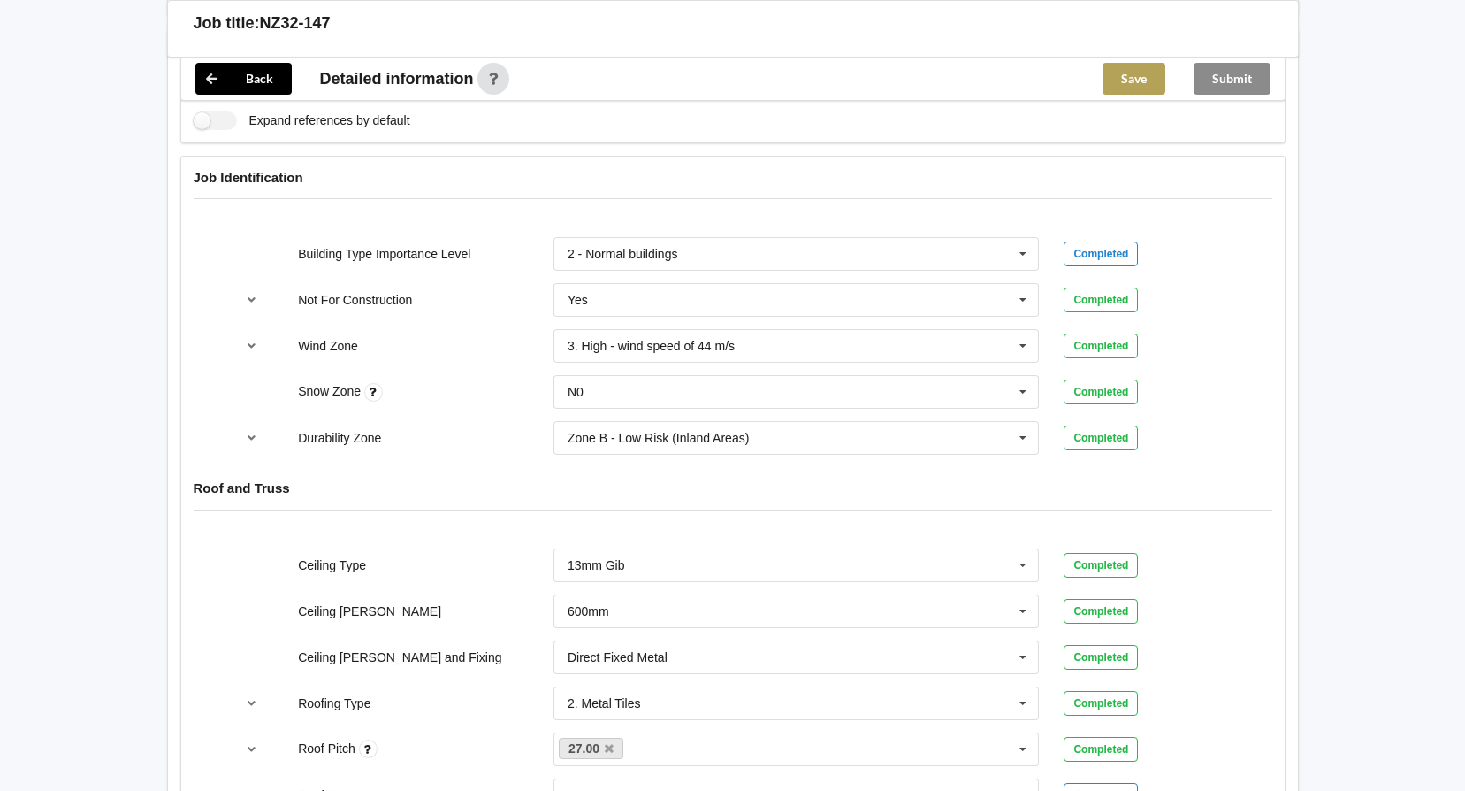
click at [1122, 84] on button "Save" at bounding box center [1134, 79] width 63 height 32
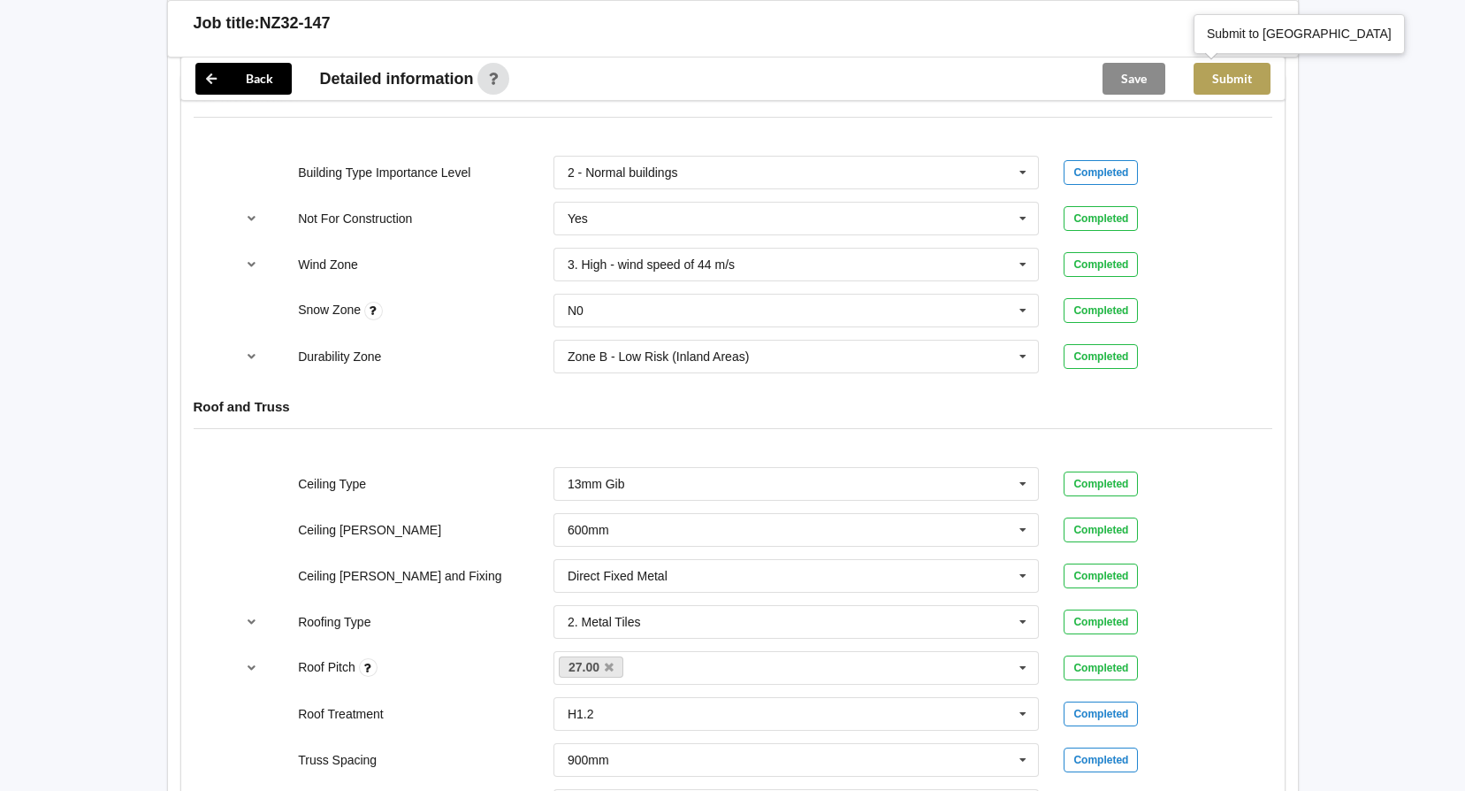
click at [1221, 80] on button "Submit" at bounding box center [1232, 79] width 77 height 32
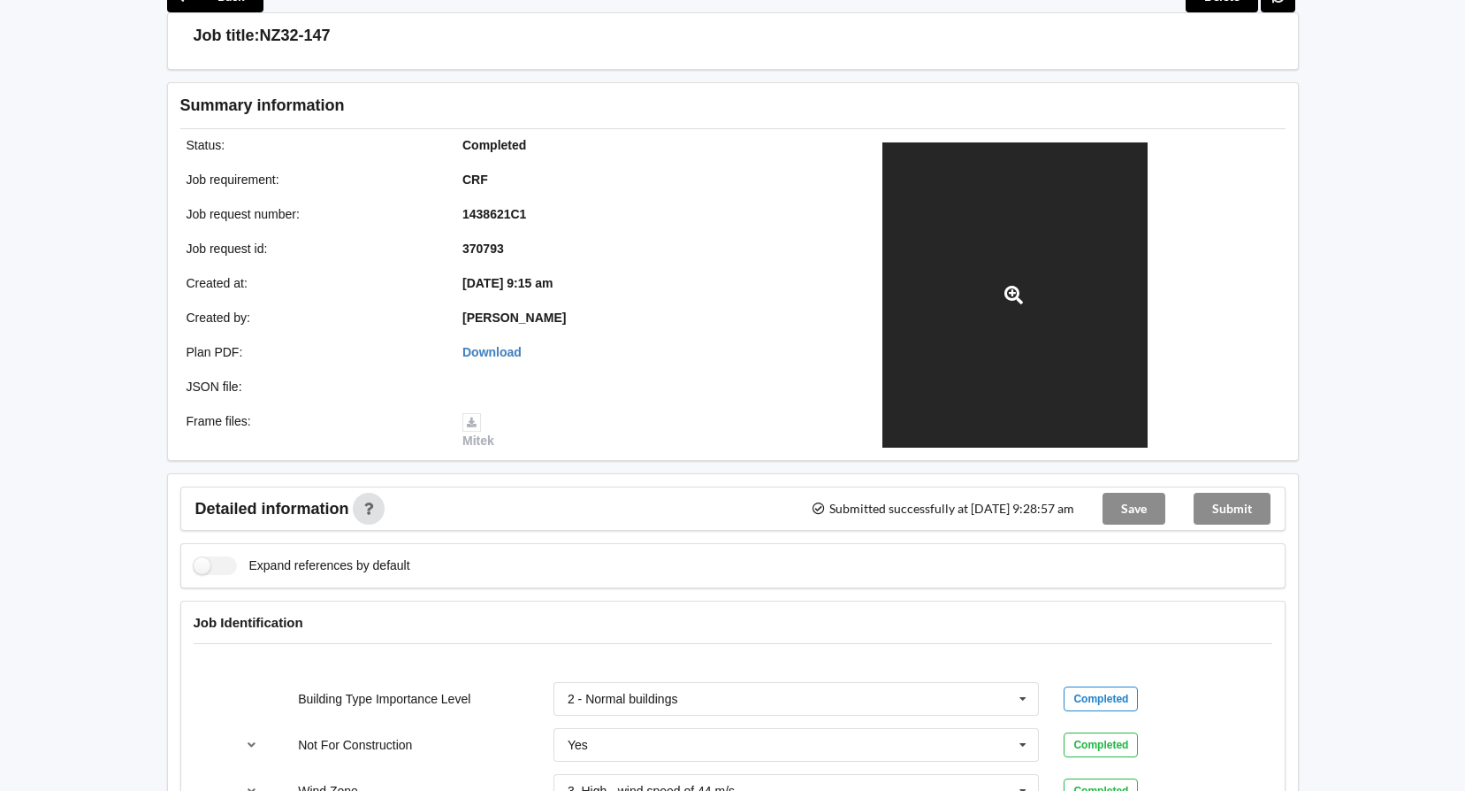
scroll to position [88, 0]
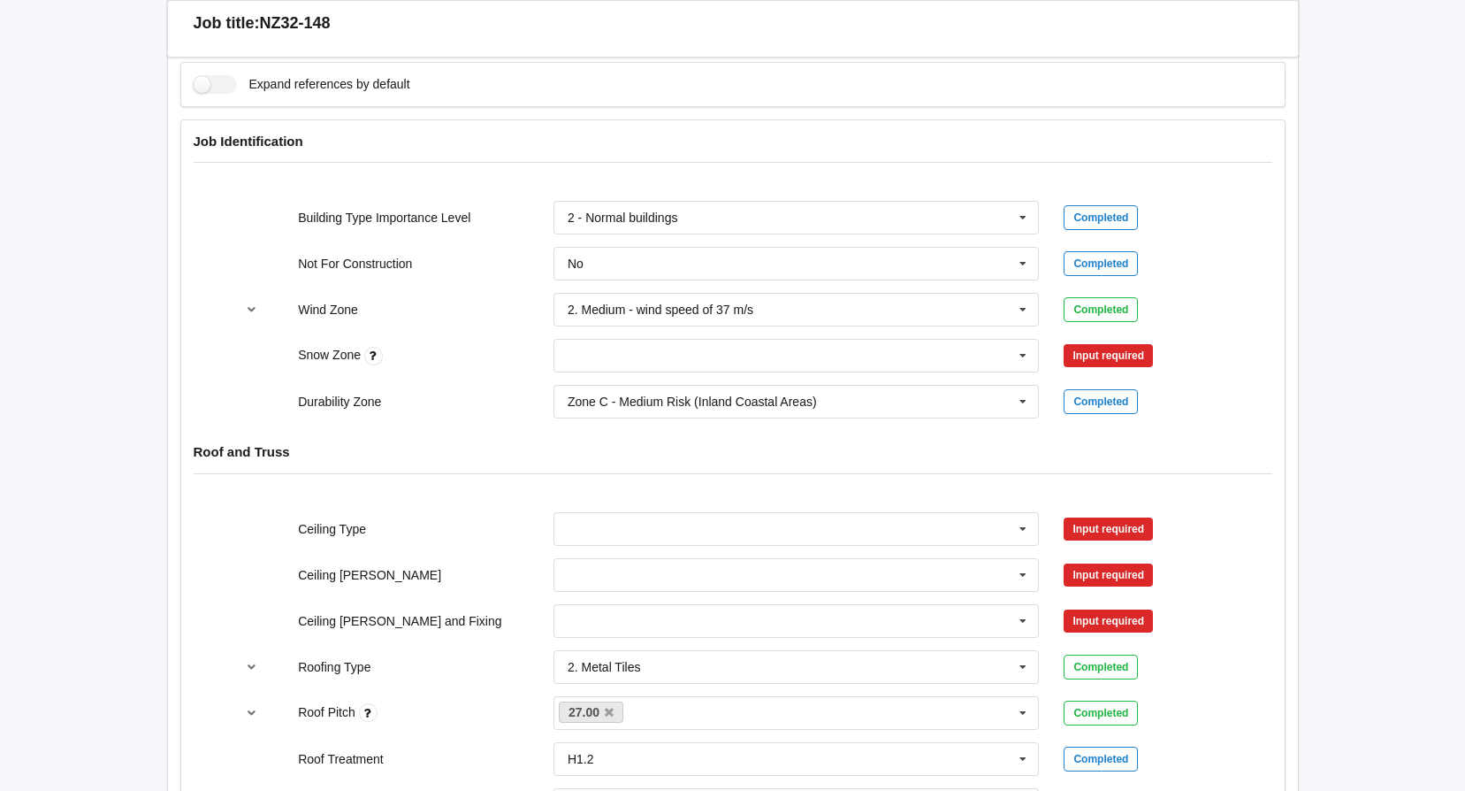
scroll to position [708, 0]
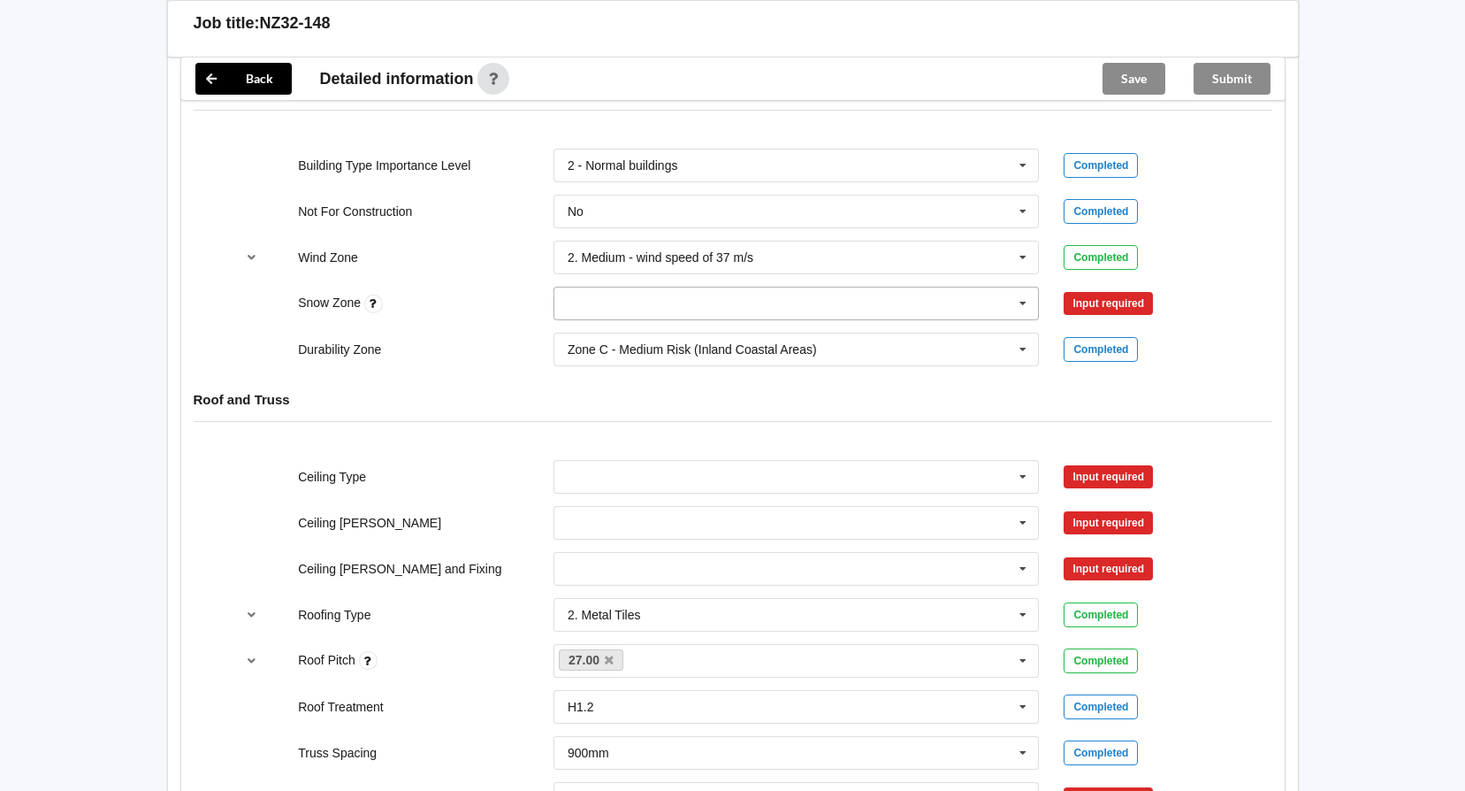
click at [1015, 293] on icon at bounding box center [1023, 303] width 27 height 33
click at [986, 333] on div "N0" at bounding box center [797, 335] width 485 height 33
click at [1111, 298] on button "Confirm input" at bounding box center [1116, 303] width 105 height 29
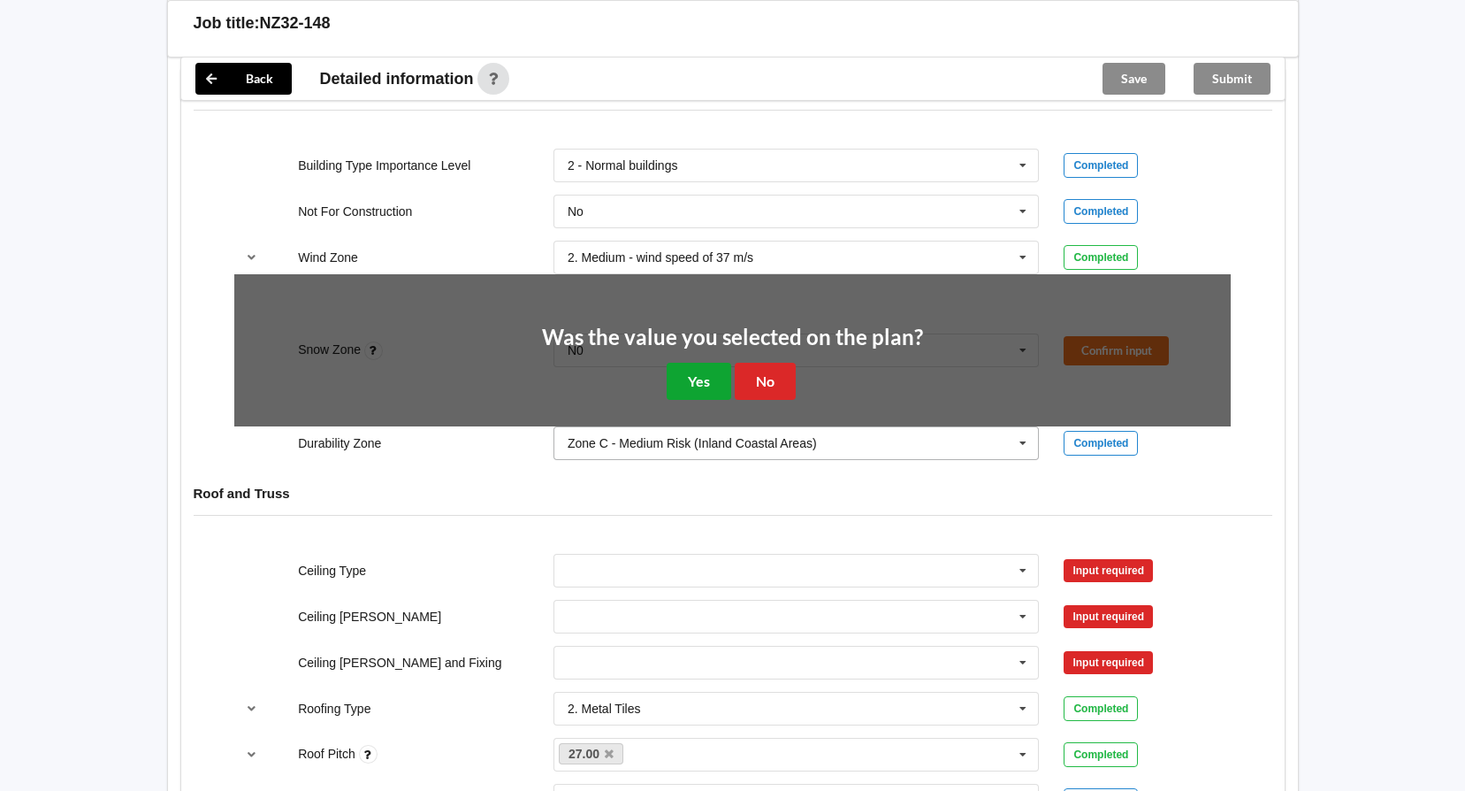
click at [687, 363] on button "Yes" at bounding box center [699, 381] width 65 height 36
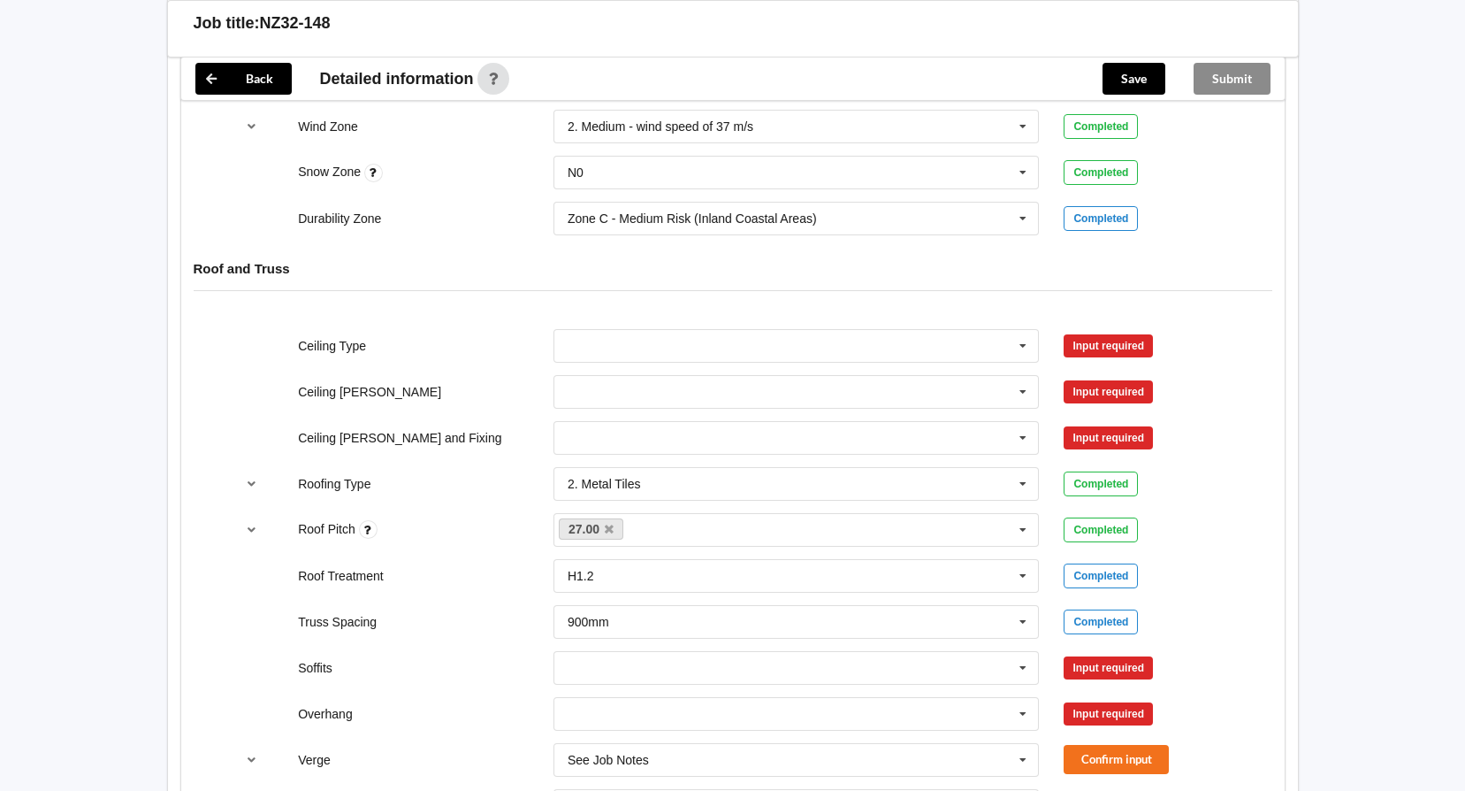
scroll to position [884, 0]
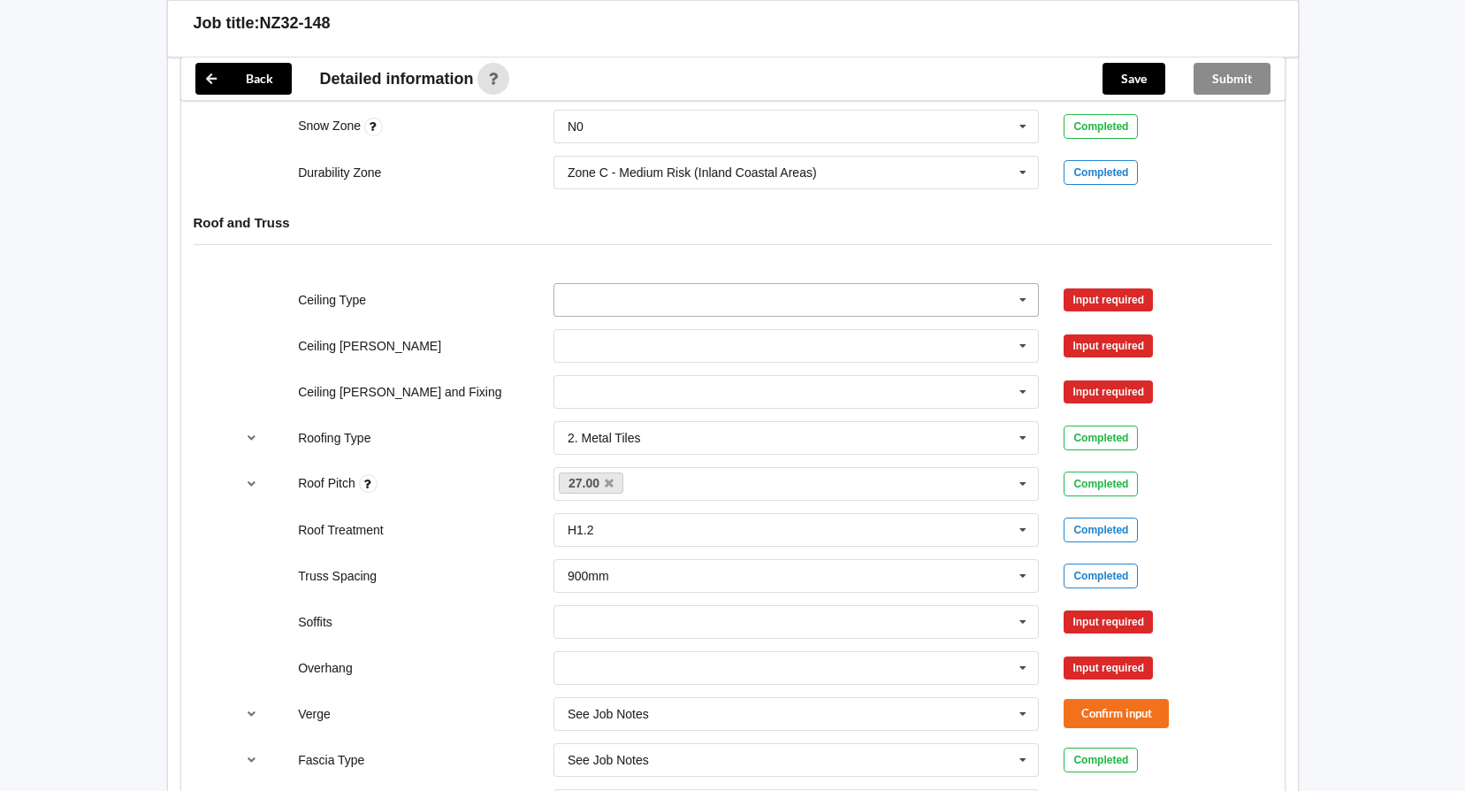
click at [1027, 298] on icon at bounding box center [1023, 300] width 27 height 33
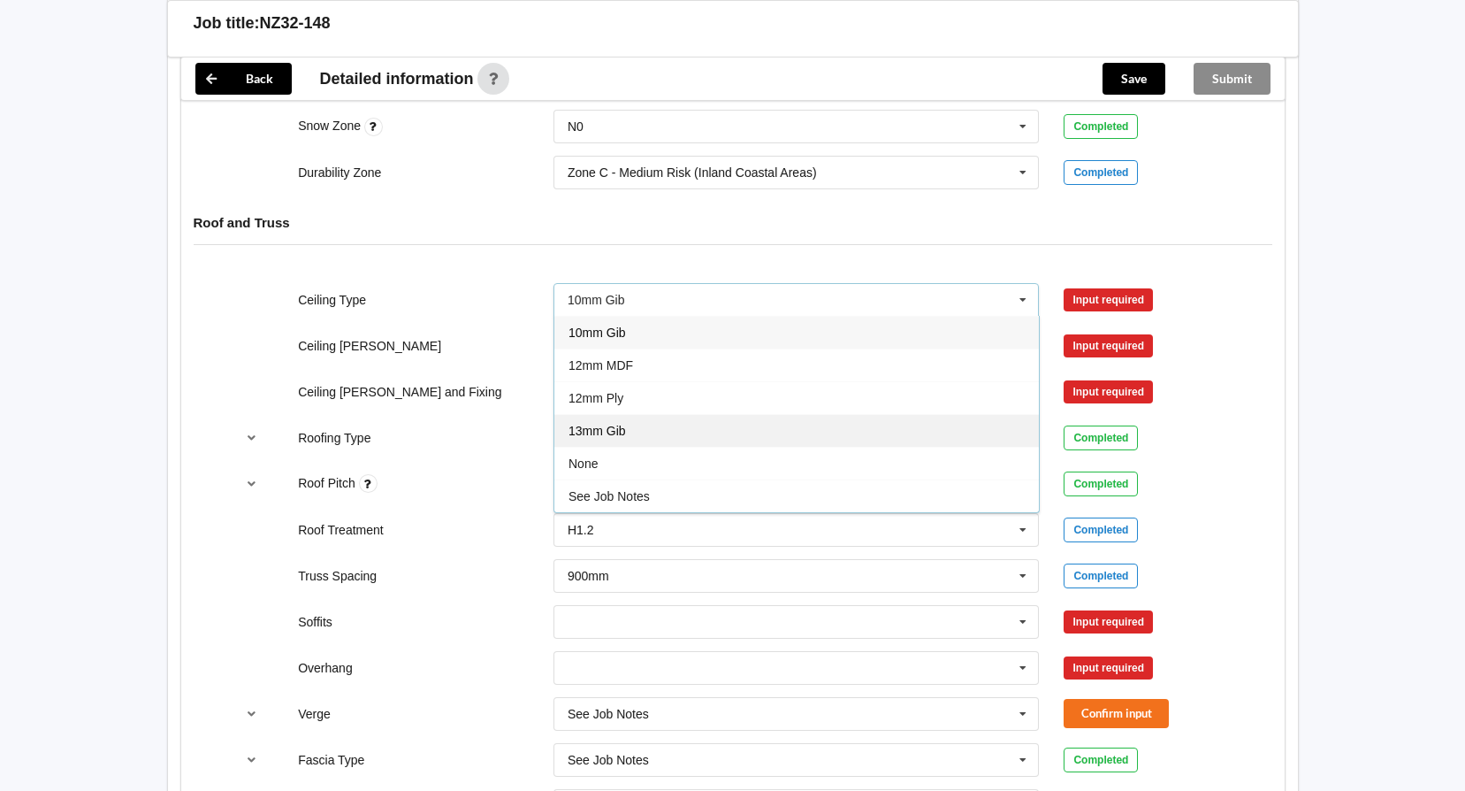
click at [680, 423] on div "13mm Gib" at bounding box center [797, 430] width 485 height 33
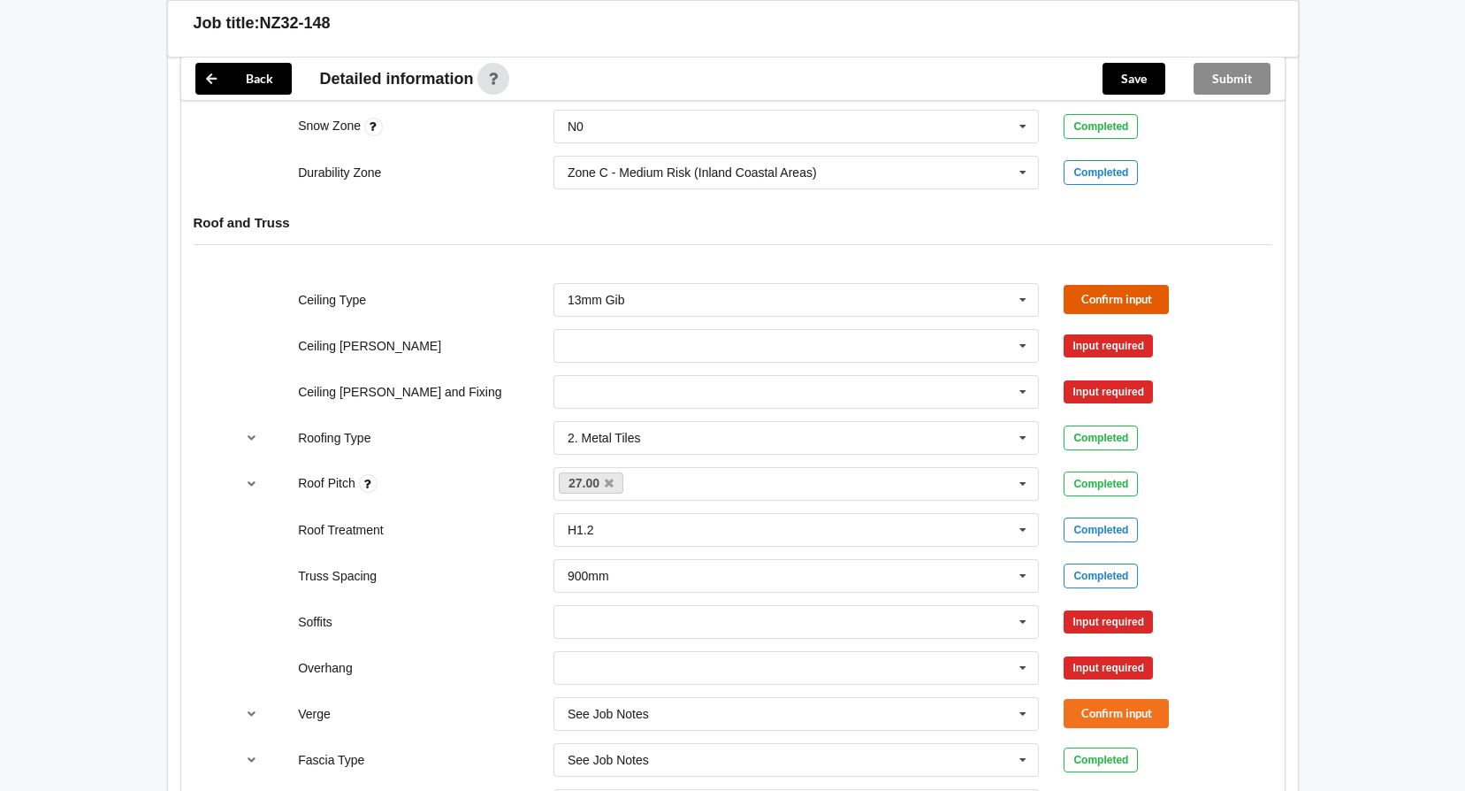
click at [1138, 291] on button "Confirm input" at bounding box center [1116, 299] width 105 height 29
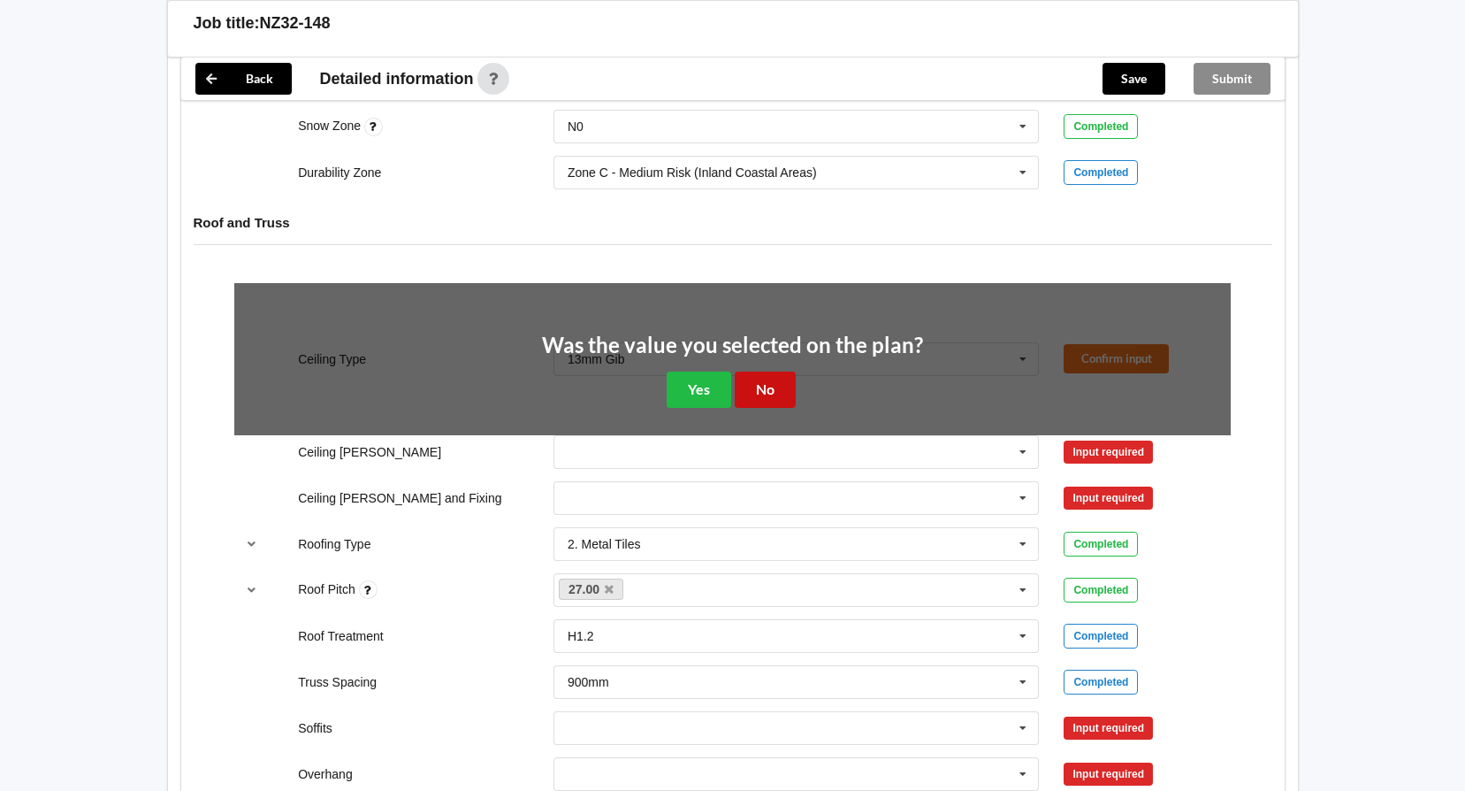
click at [769, 387] on button "No" at bounding box center [765, 389] width 61 height 36
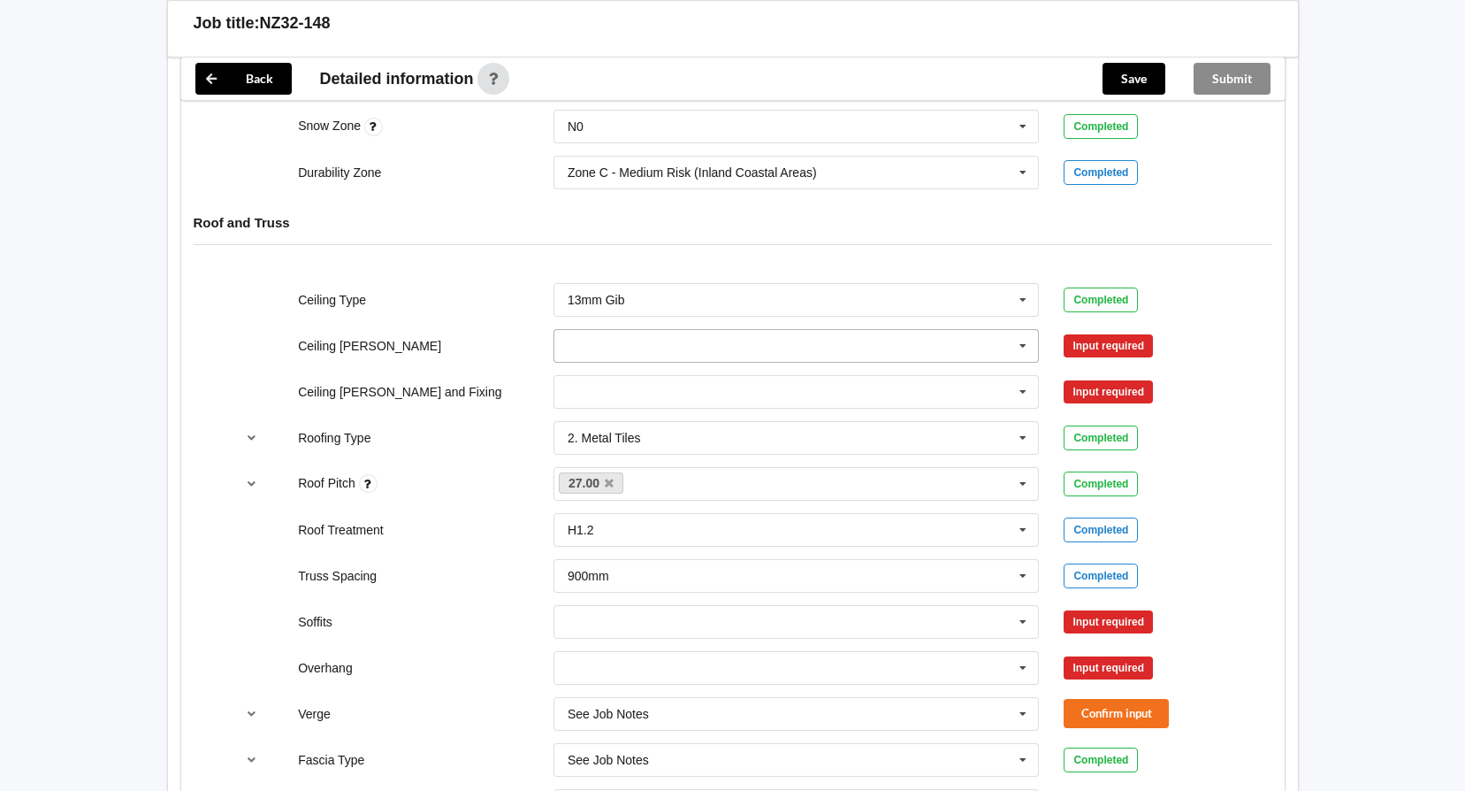
click at [1015, 350] on icon at bounding box center [1023, 346] width 27 height 33
click at [425, 187] on div "Durability Zone Zone C - Medium Risk (Inland Coastal Areas) Zone B - Low Risk (…" at bounding box center [732, 172] width 1021 height 58
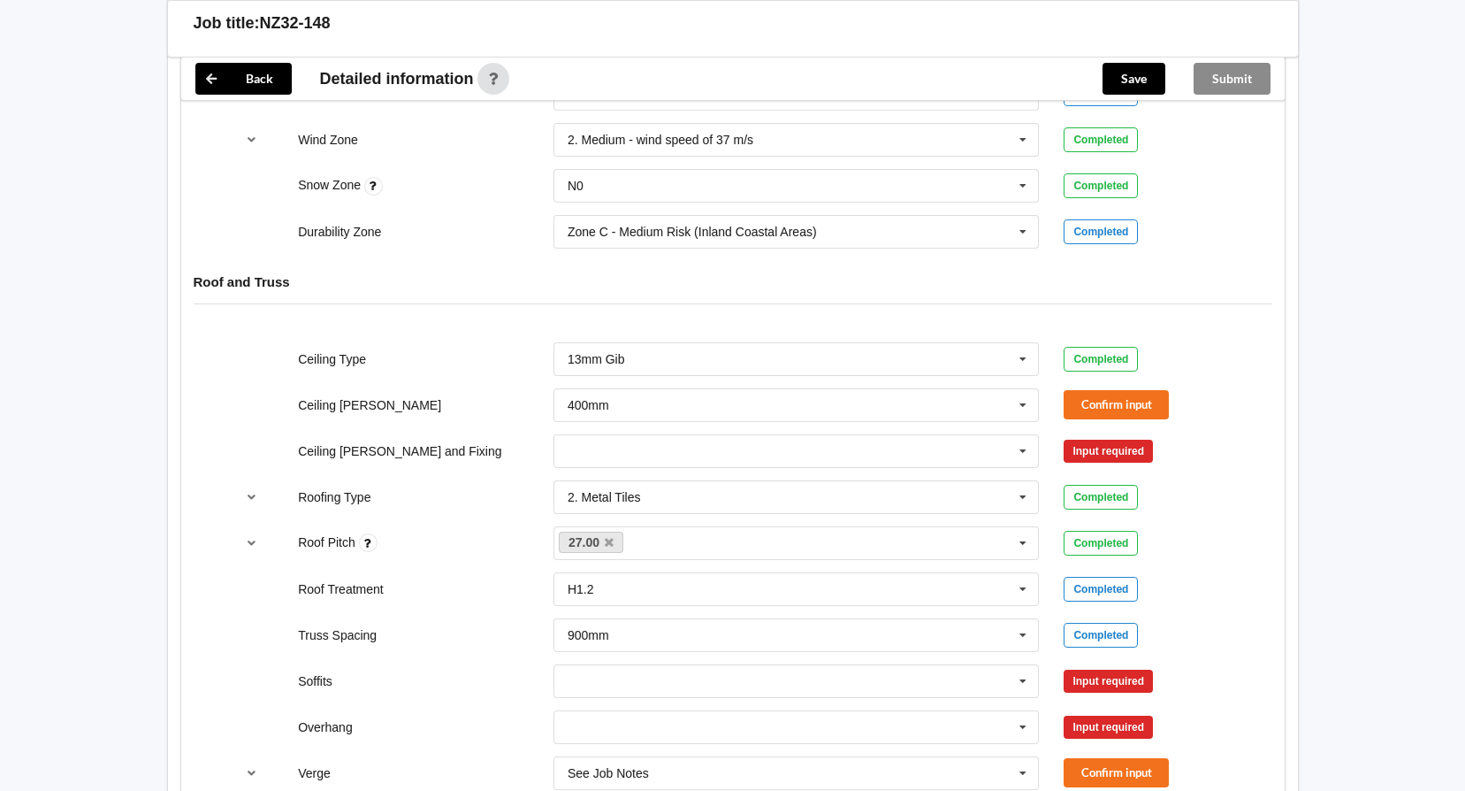
scroll to position [796, 0]
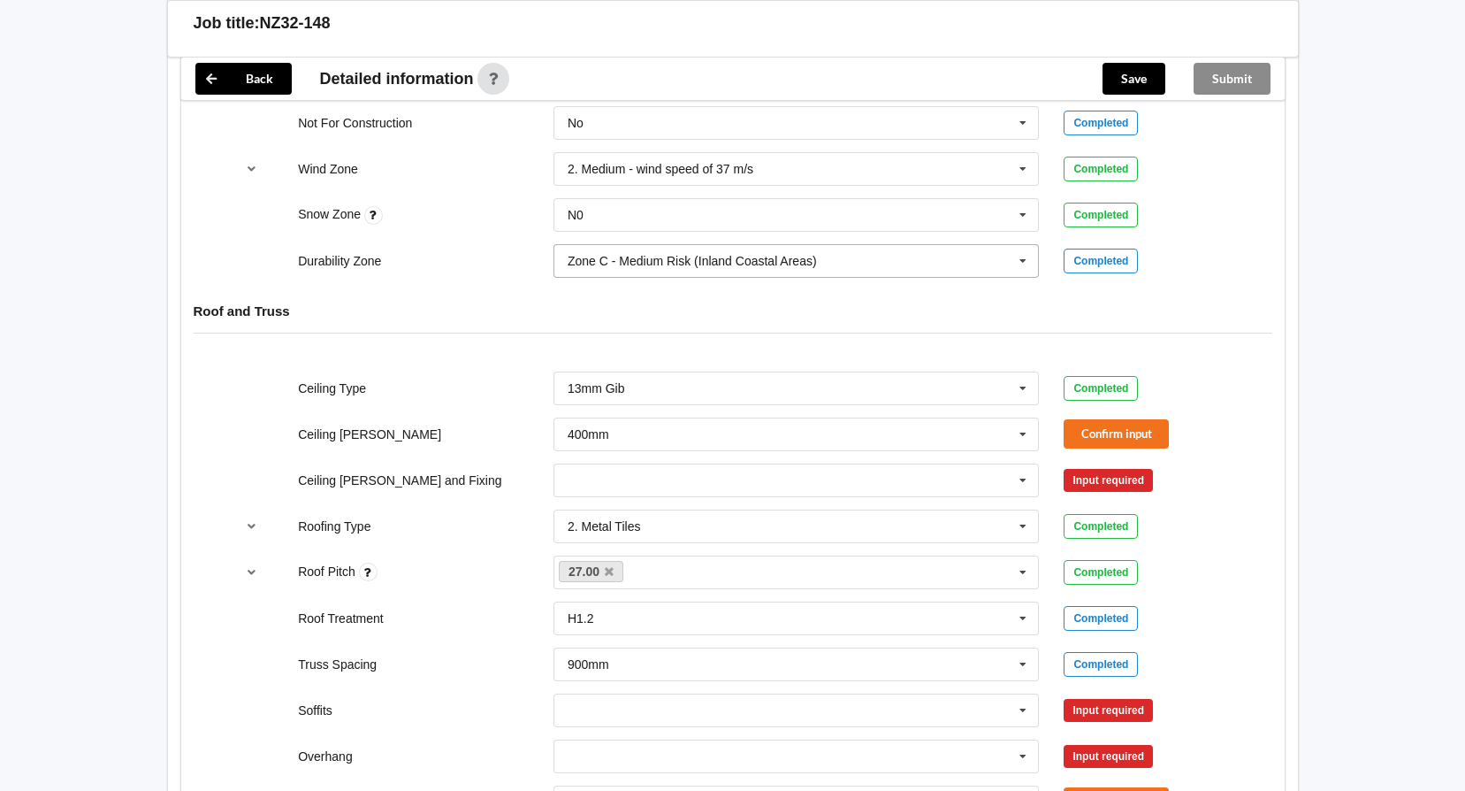
click at [726, 266] on div "Zone C - Medium Risk (Inland Coastal Areas)" at bounding box center [692, 261] width 249 height 12
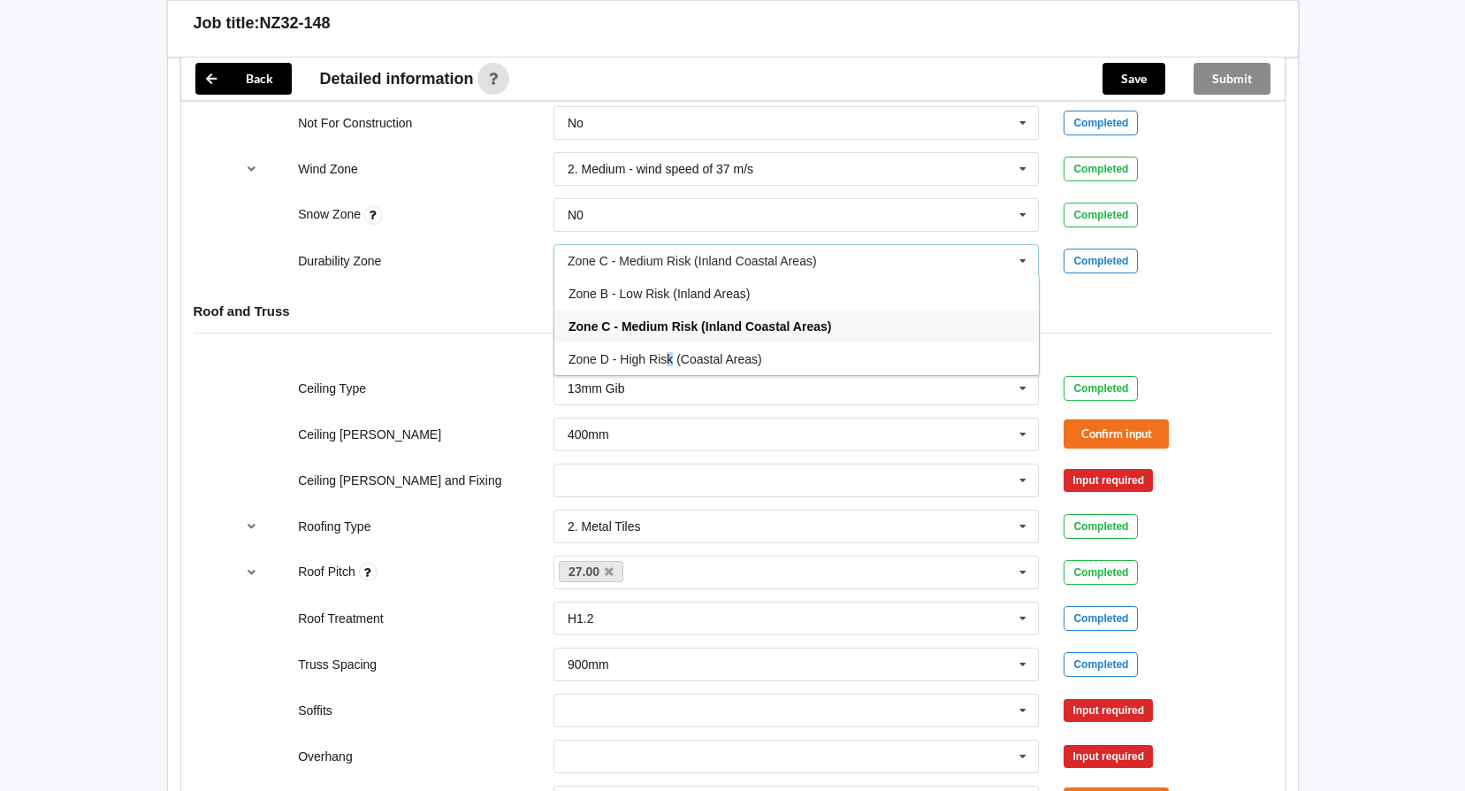
click at [669, 354] on span "Zone D - High Risk (Coastal Areas)" at bounding box center [666, 359] width 194 height 14
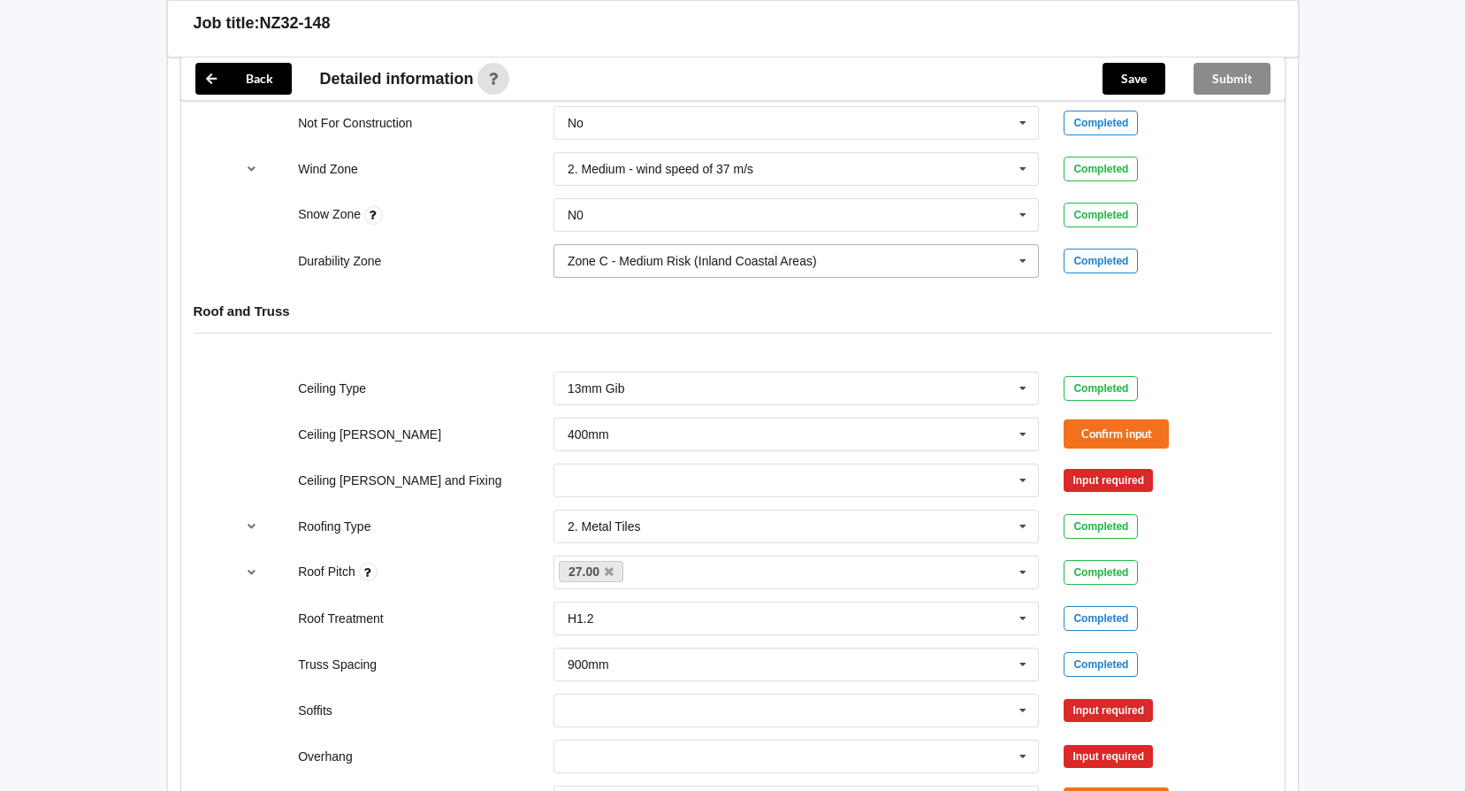
click at [996, 262] on input "text" at bounding box center [797, 261] width 485 height 32
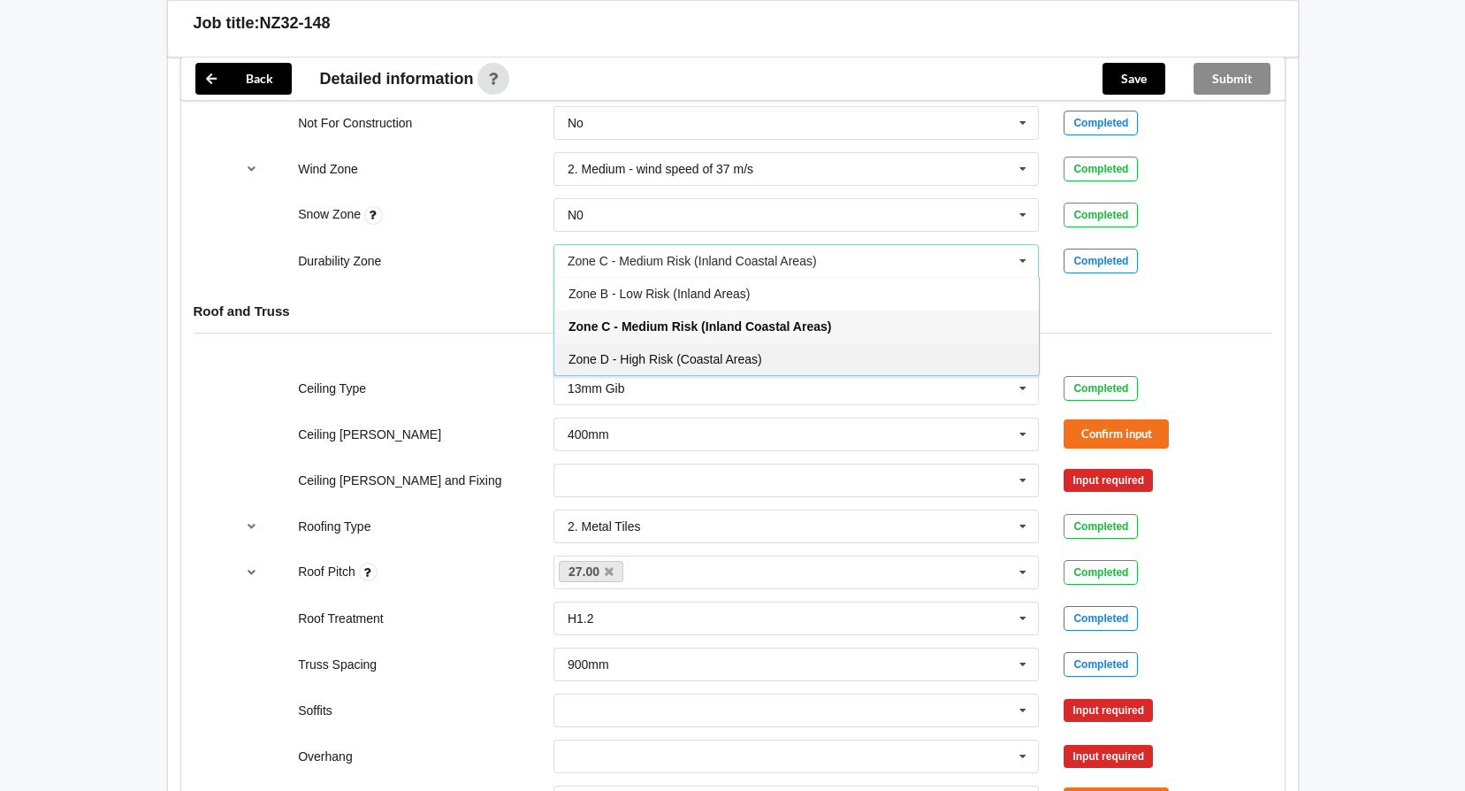
click at [641, 343] on div "Zone D - High Risk (Coastal Areas)" at bounding box center [797, 358] width 485 height 33
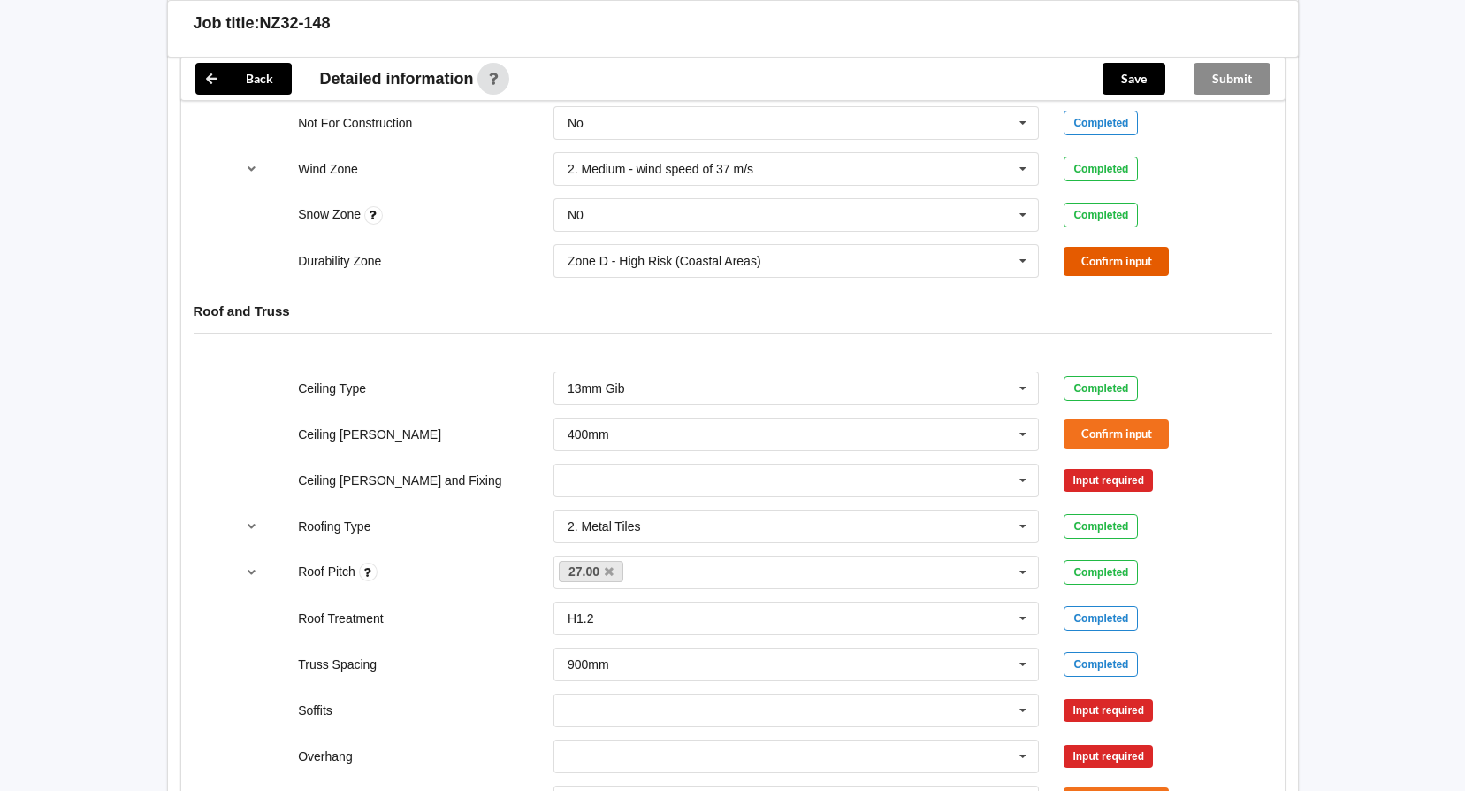
click at [1121, 267] on button "Confirm input" at bounding box center [1116, 261] width 105 height 29
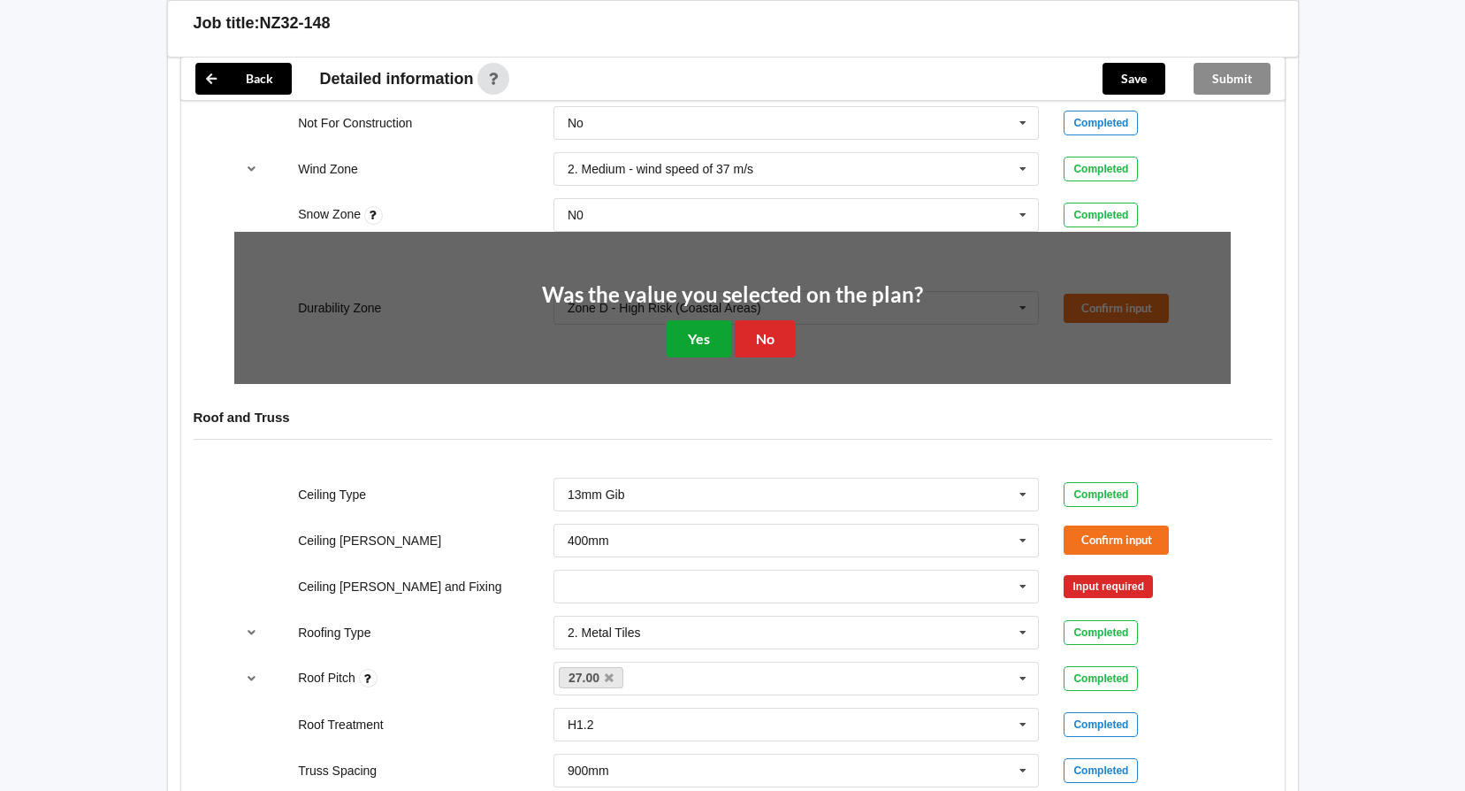
click at [726, 330] on button "Yes" at bounding box center [699, 338] width 65 height 36
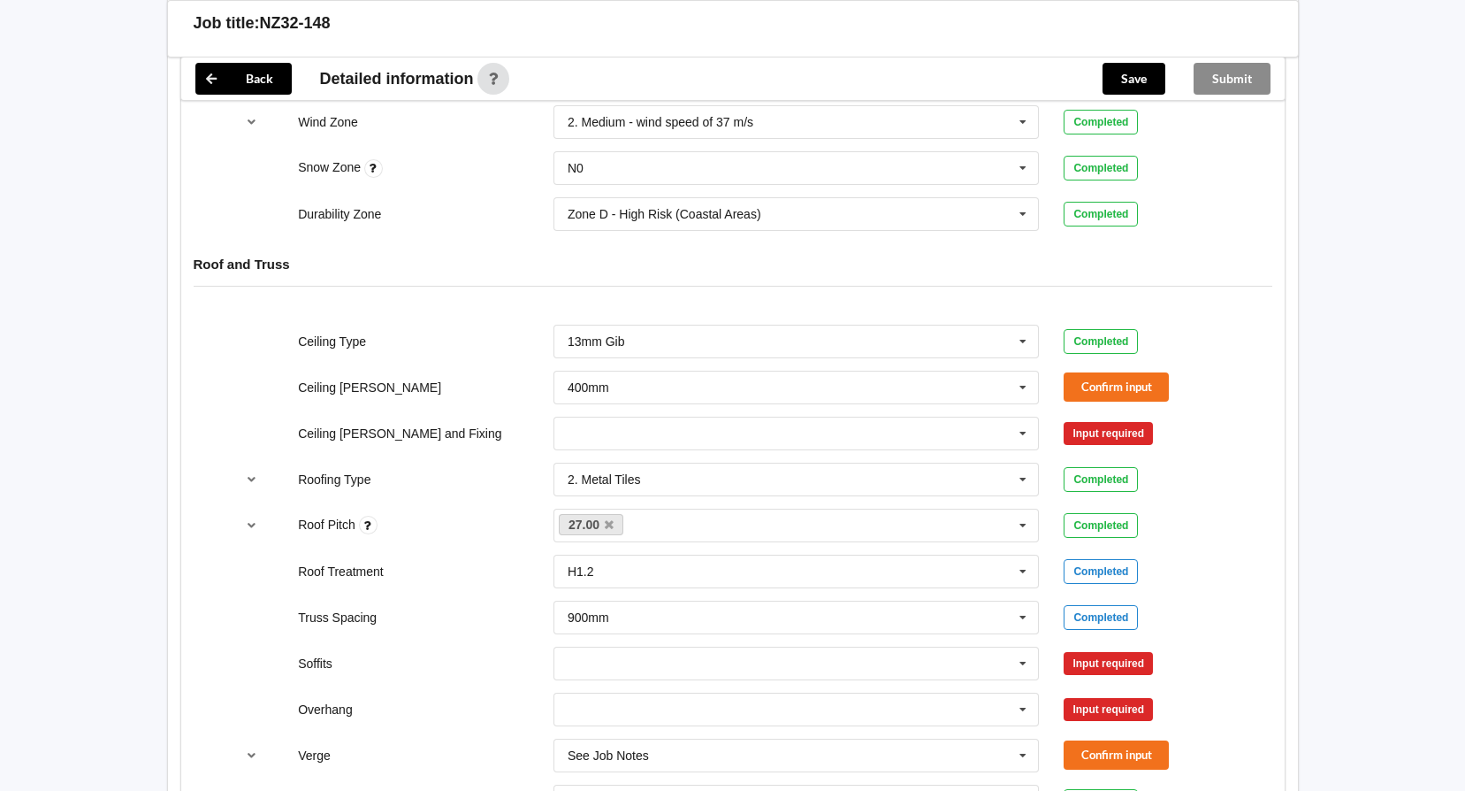
scroll to position [884, 0]
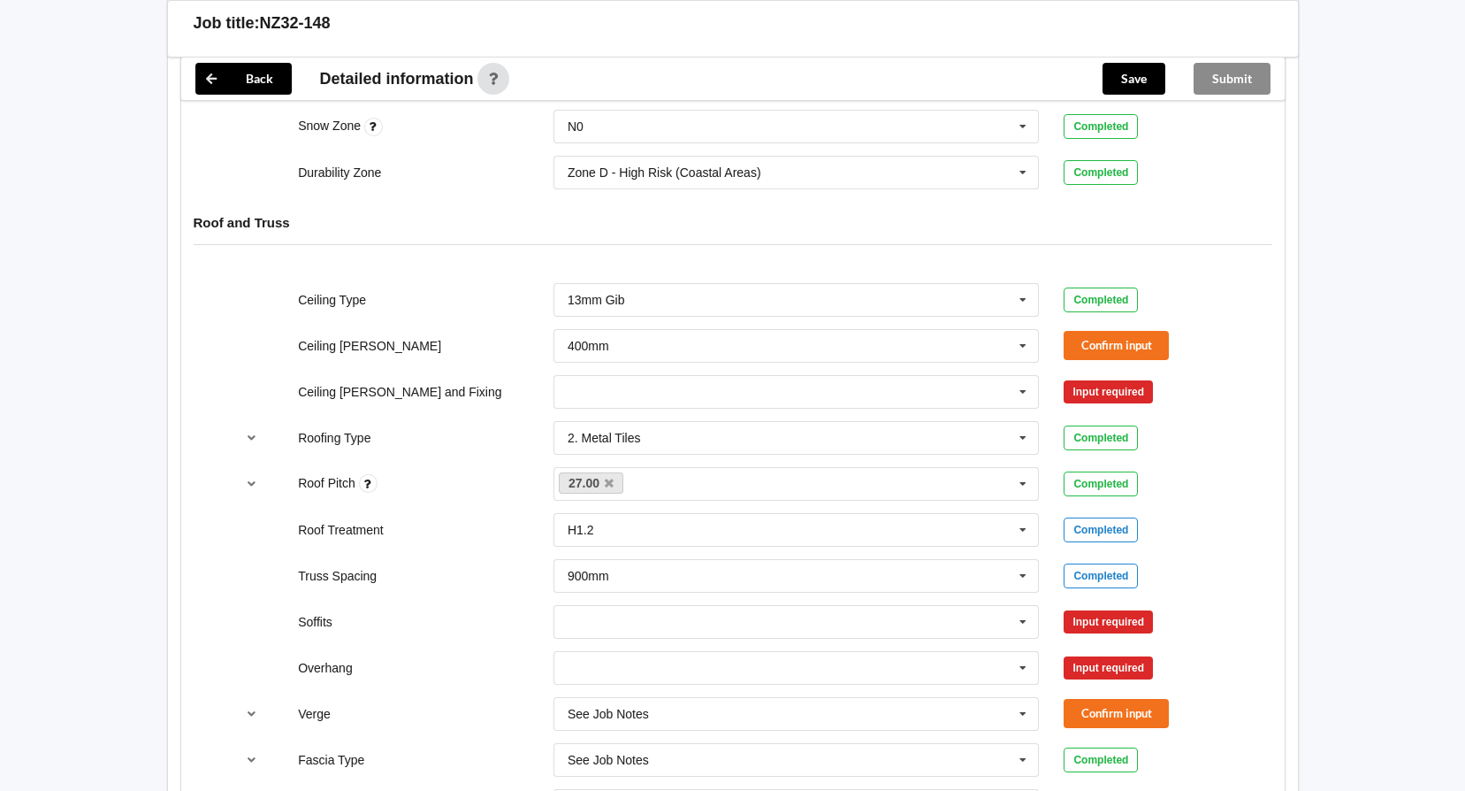
click at [892, 371] on div "Direct Fixed Metal Direct Fixed Timber Not Required See Job Notes Suspended - M…" at bounding box center [796, 392] width 511 height 58
click at [905, 394] on input "text" at bounding box center [797, 392] width 485 height 32
click at [766, 417] on div "Direct Fixed Metal" at bounding box center [797, 424] width 485 height 33
click at [1122, 343] on button "Confirm input" at bounding box center [1116, 345] width 105 height 29
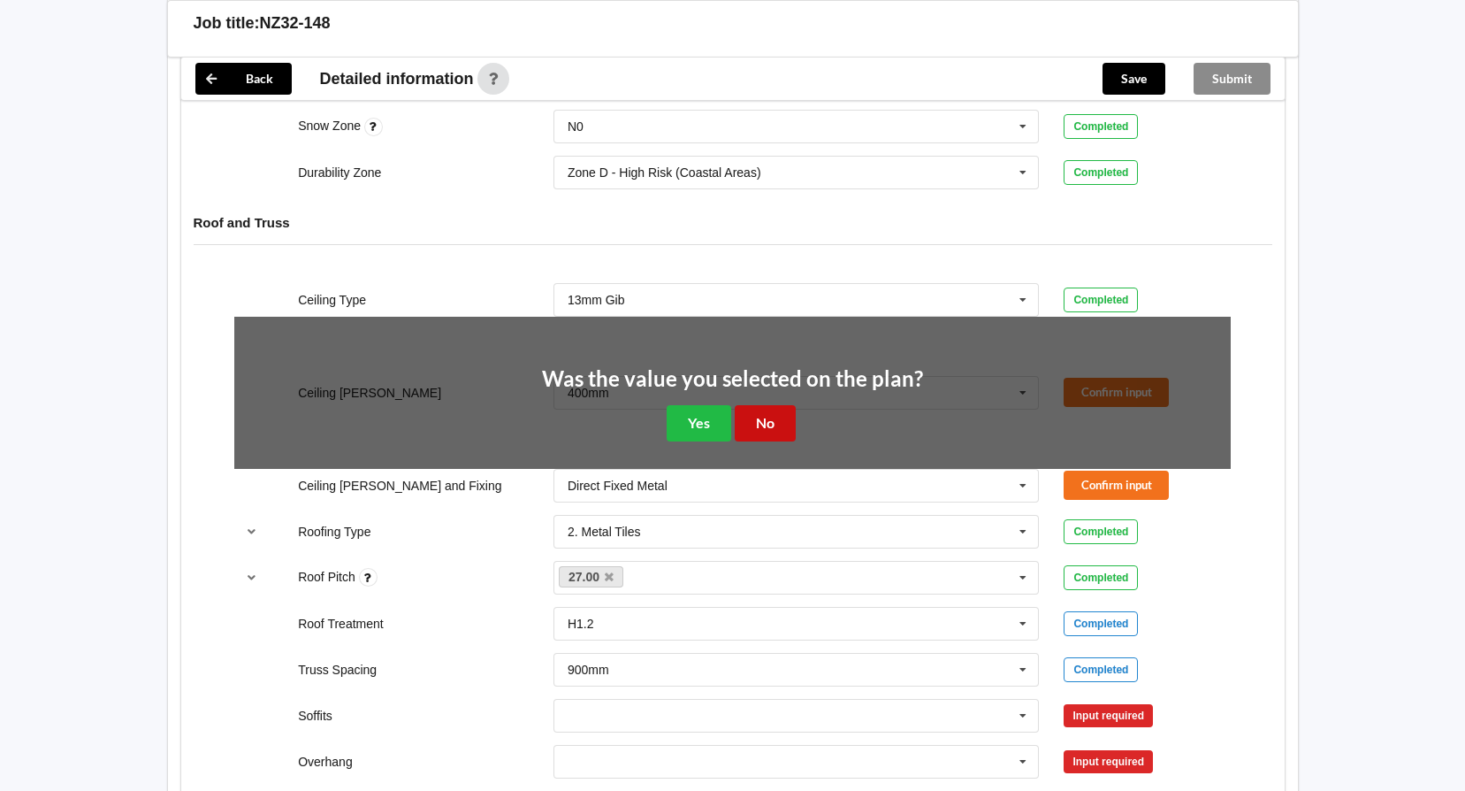
click at [763, 419] on button "No" at bounding box center [765, 423] width 61 height 36
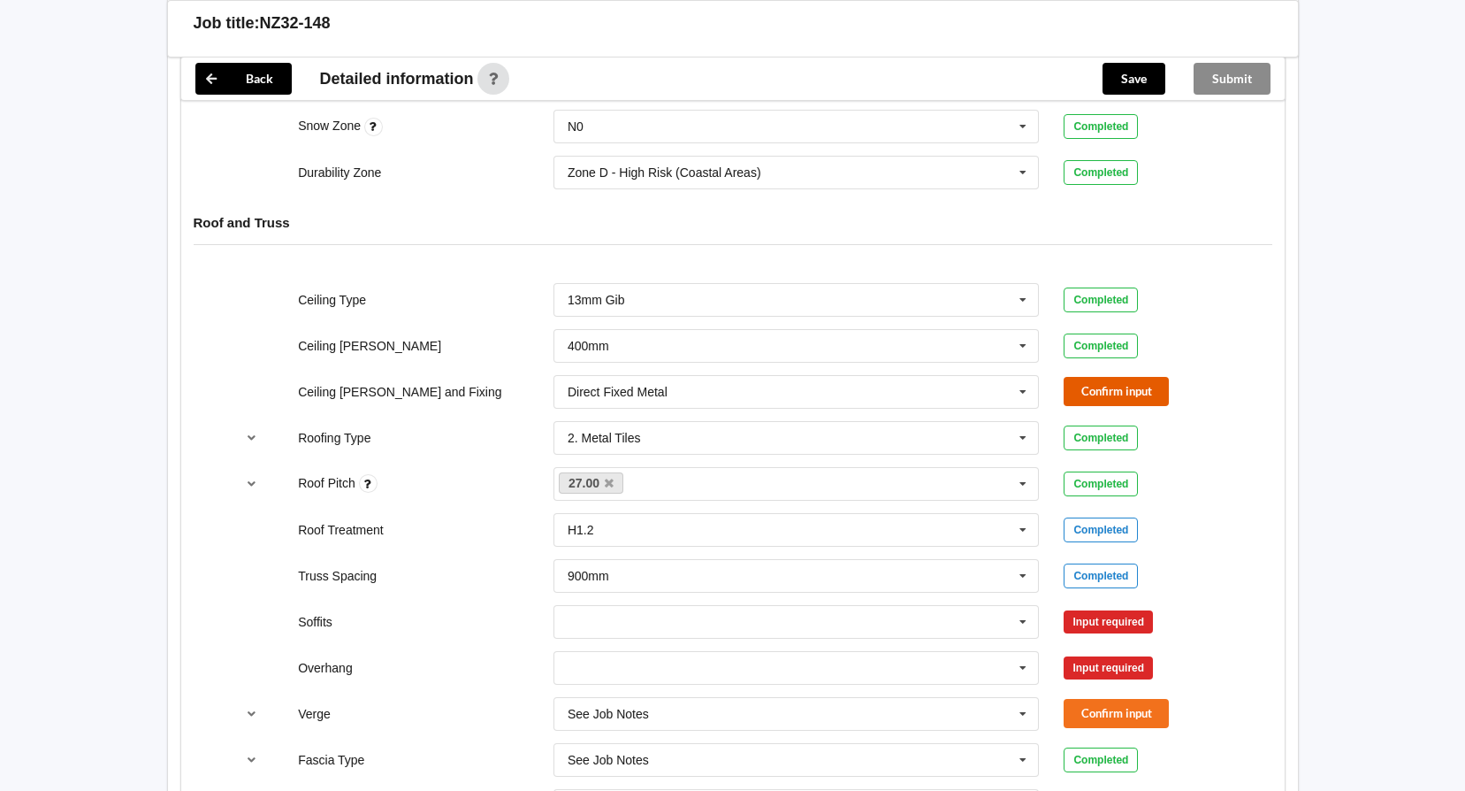
click at [1119, 386] on button "Confirm input" at bounding box center [1116, 391] width 105 height 29
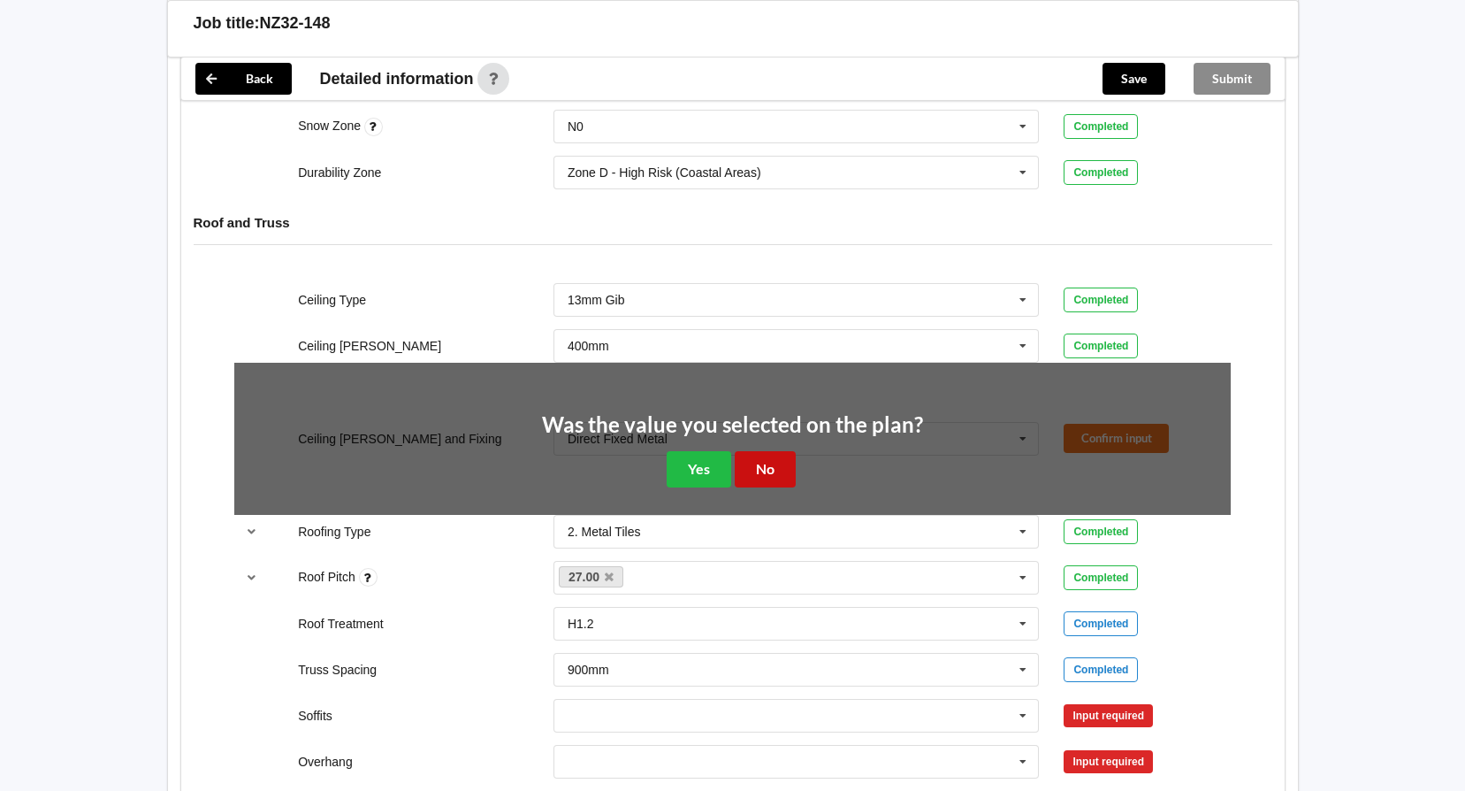
click at [766, 463] on button "No" at bounding box center [765, 469] width 61 height 36
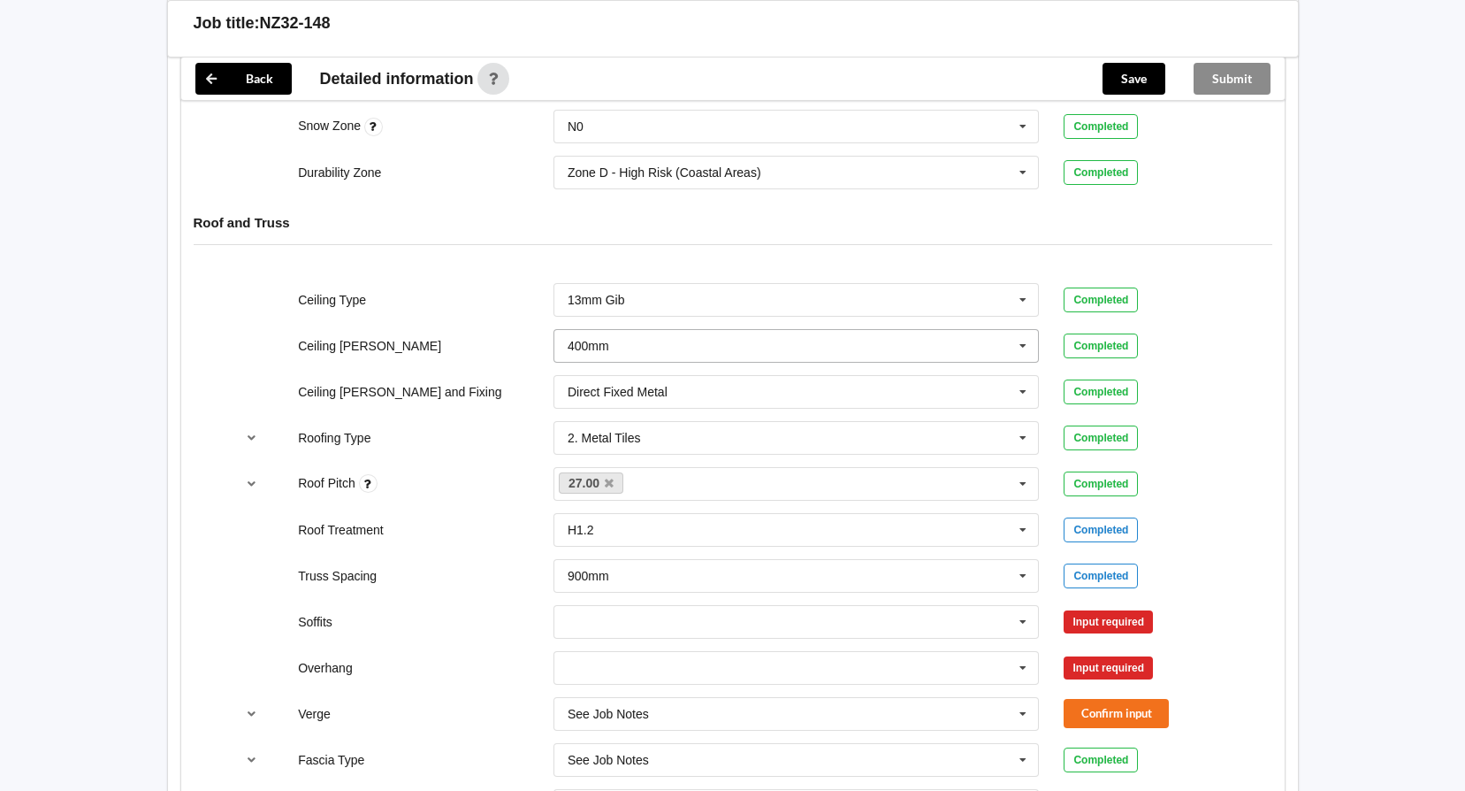
drag, startPoint x: 1024, startPoint y: 348, endPoint x: 952, endPoint y: 367, distance: 74.9
click at [1023, 349] on icon at bounding box center [1023, 346] width 27 height 33
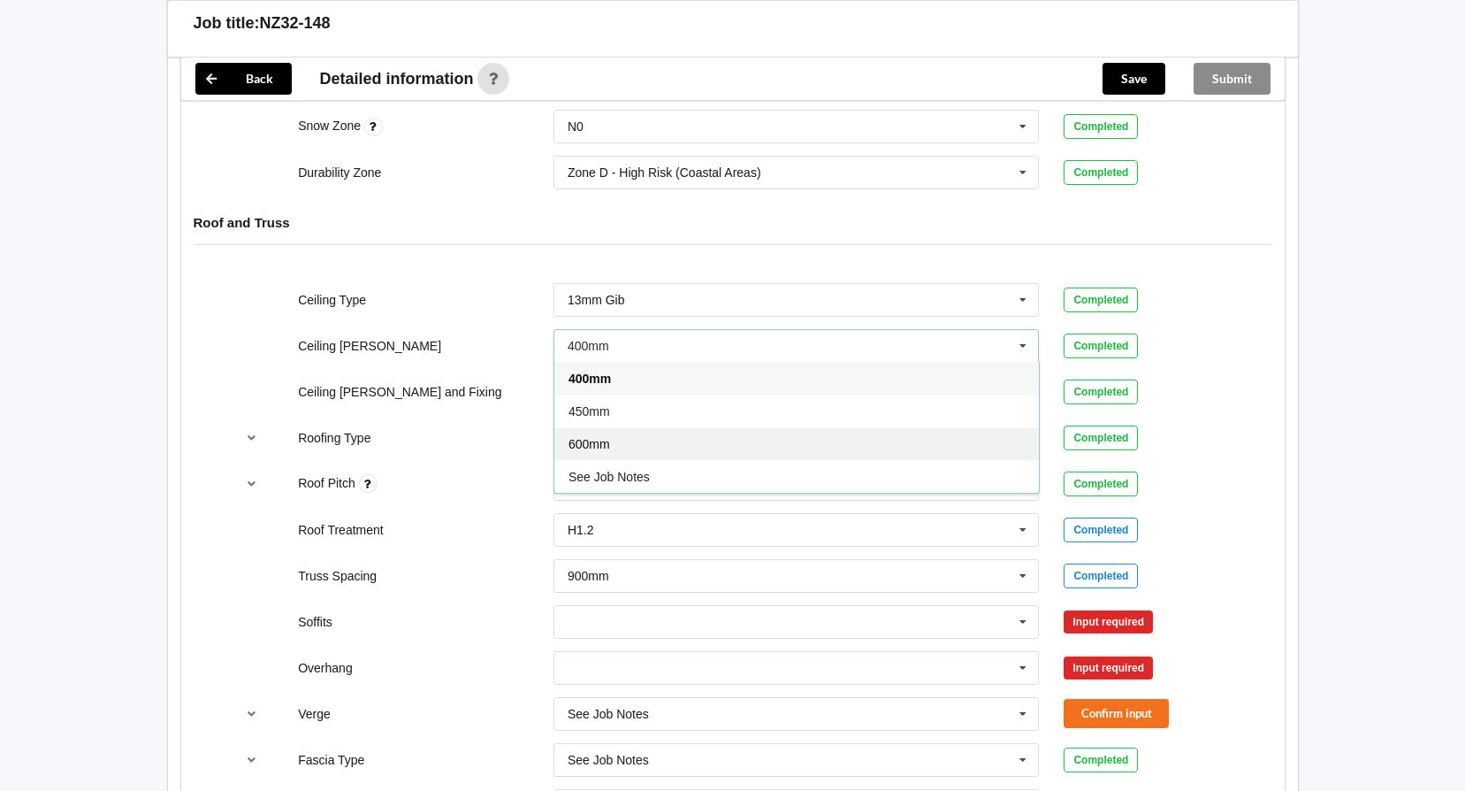
click at [636, 447] on div "600mm" at bounding box center [797, 443] width 485 height 33
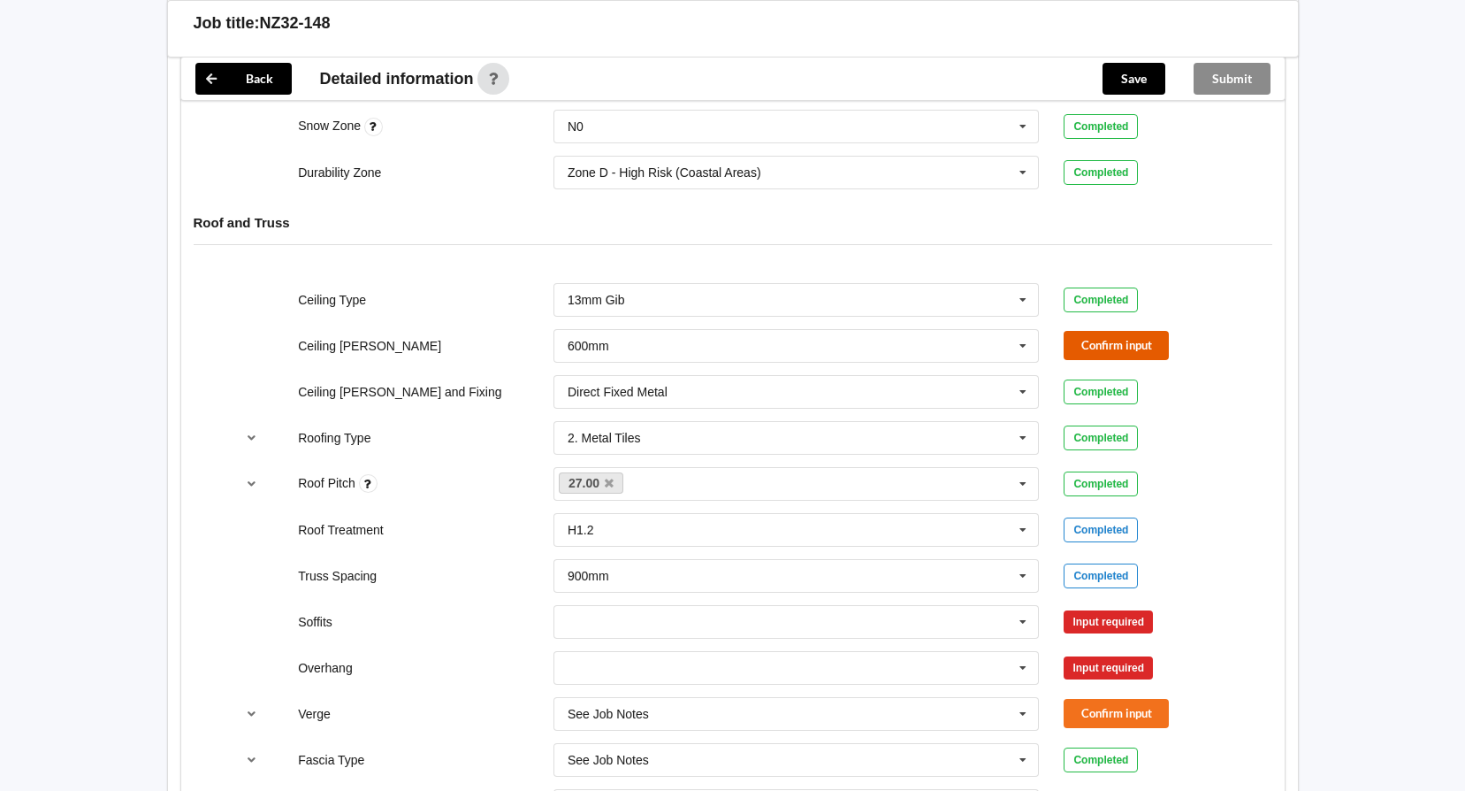
click at [1130, 347] on button "Confirm input" at bounding box center [1116, 345] width 105 height 29
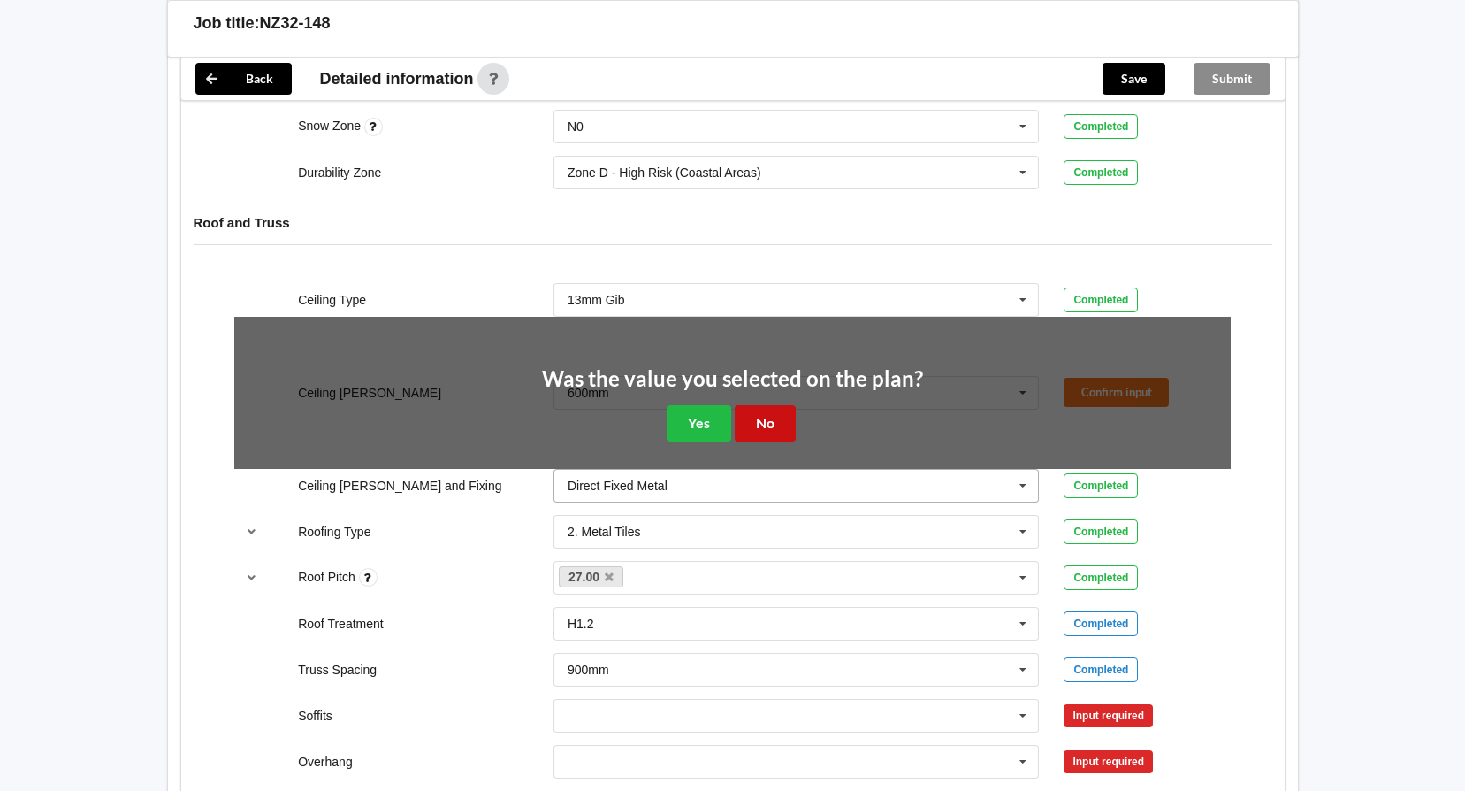
drag, startPoint x: 766, startPoint y: 413, endPoint x: 898, endPoint y: 402, distance: 132.2
click at [767, 411] on button "No" at bounding box center [765, 423] width 61 height 36
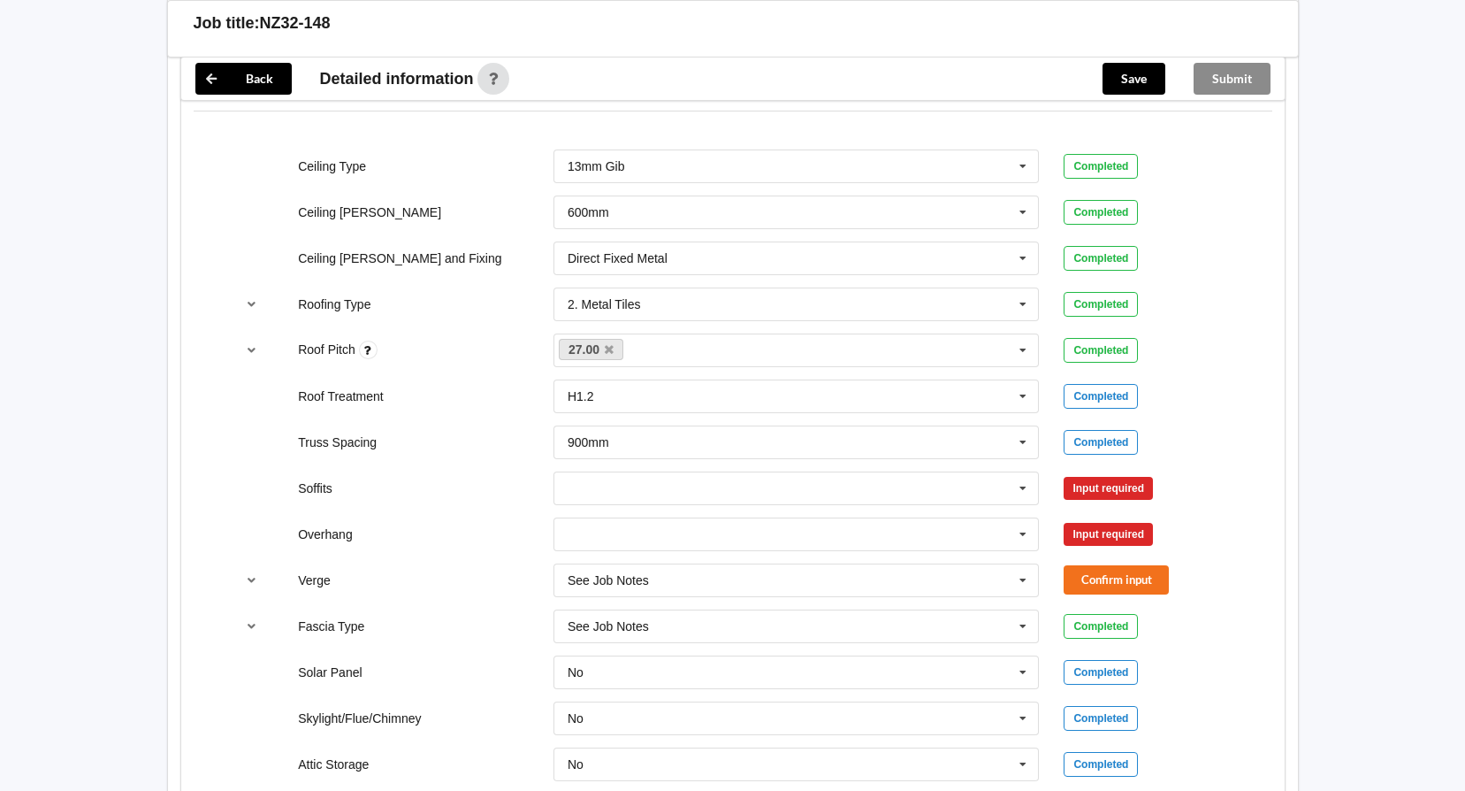
scroll to position [1061, 0]
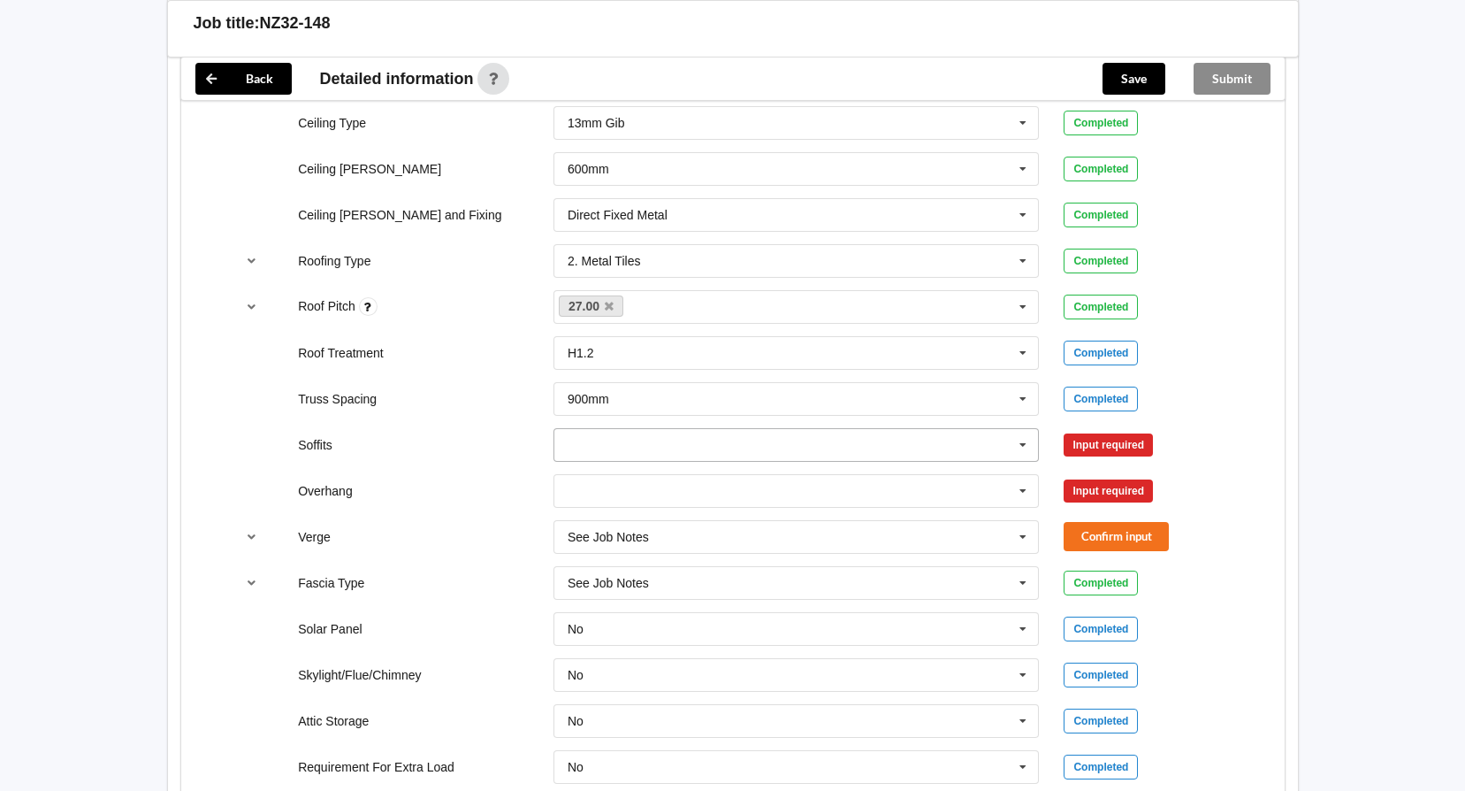
click at [1013, 441] on icon at bounding box center [1023, 445] width 27 height 33
click at [605, 471] on div "Boxed" at bounding box center [797, 477] width 485 height 33
click at [1098, 439] on button "Confirm input" at bounding box center [1116, 444] width 105 height 29
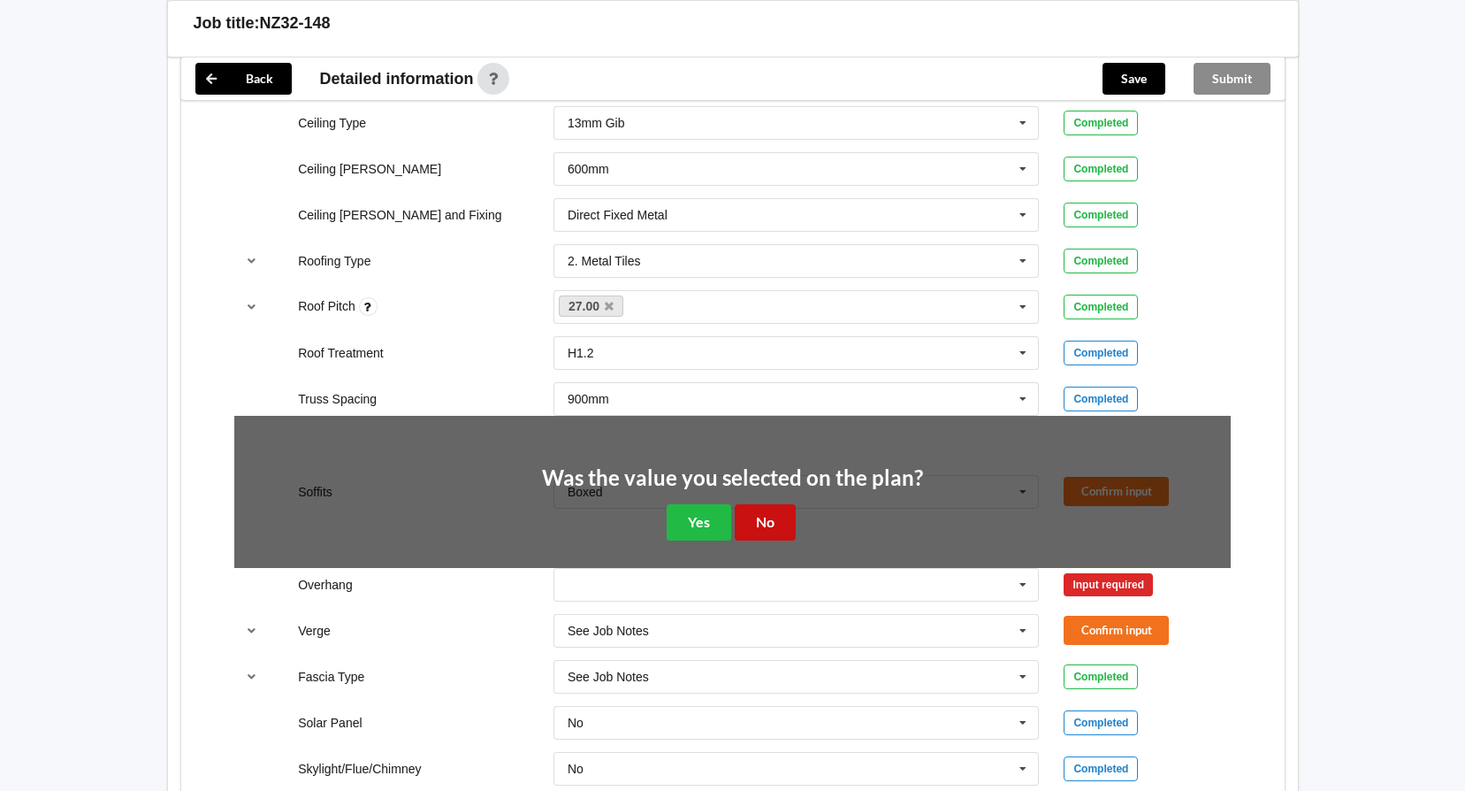
click at [768, 521] on button "No" at bounding box center [765, 522] width 61 height 36
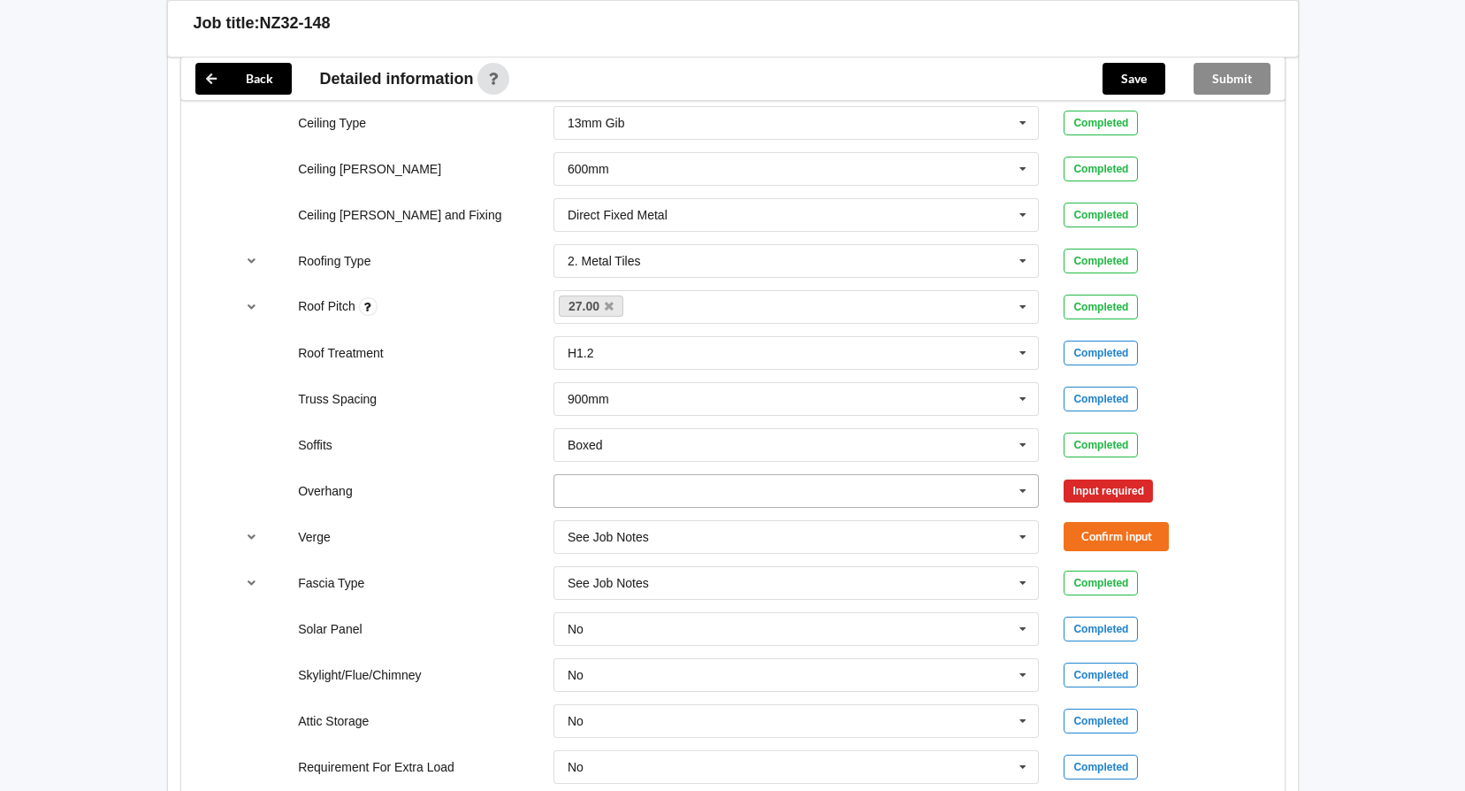
click at [997, 493] on input "text" at bounding box center [797, 491] width 485 height 32
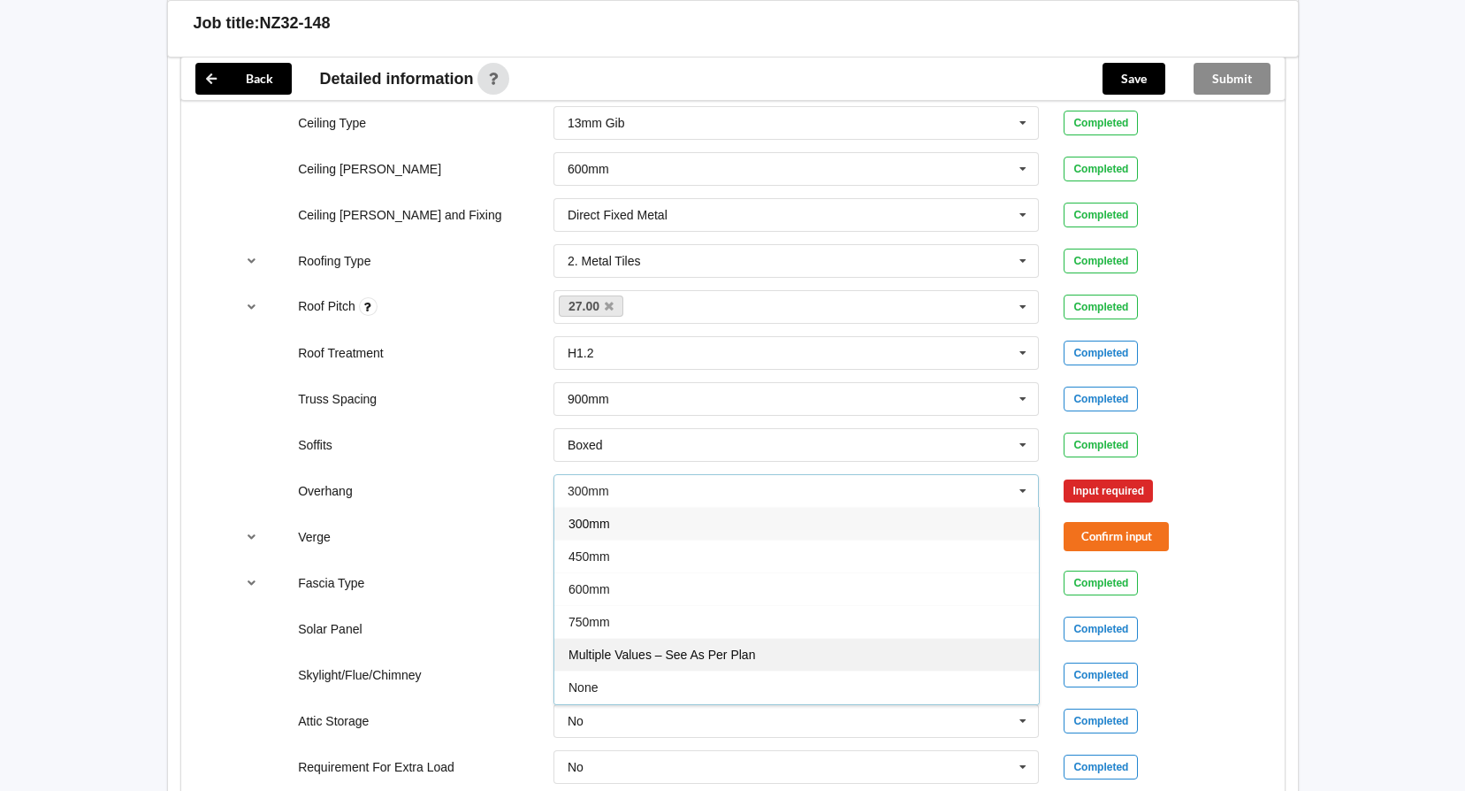
click at [718, 657] on span "Multiple Values – See As Per Plan" at bounding box center [662, 654] width 187 height 14
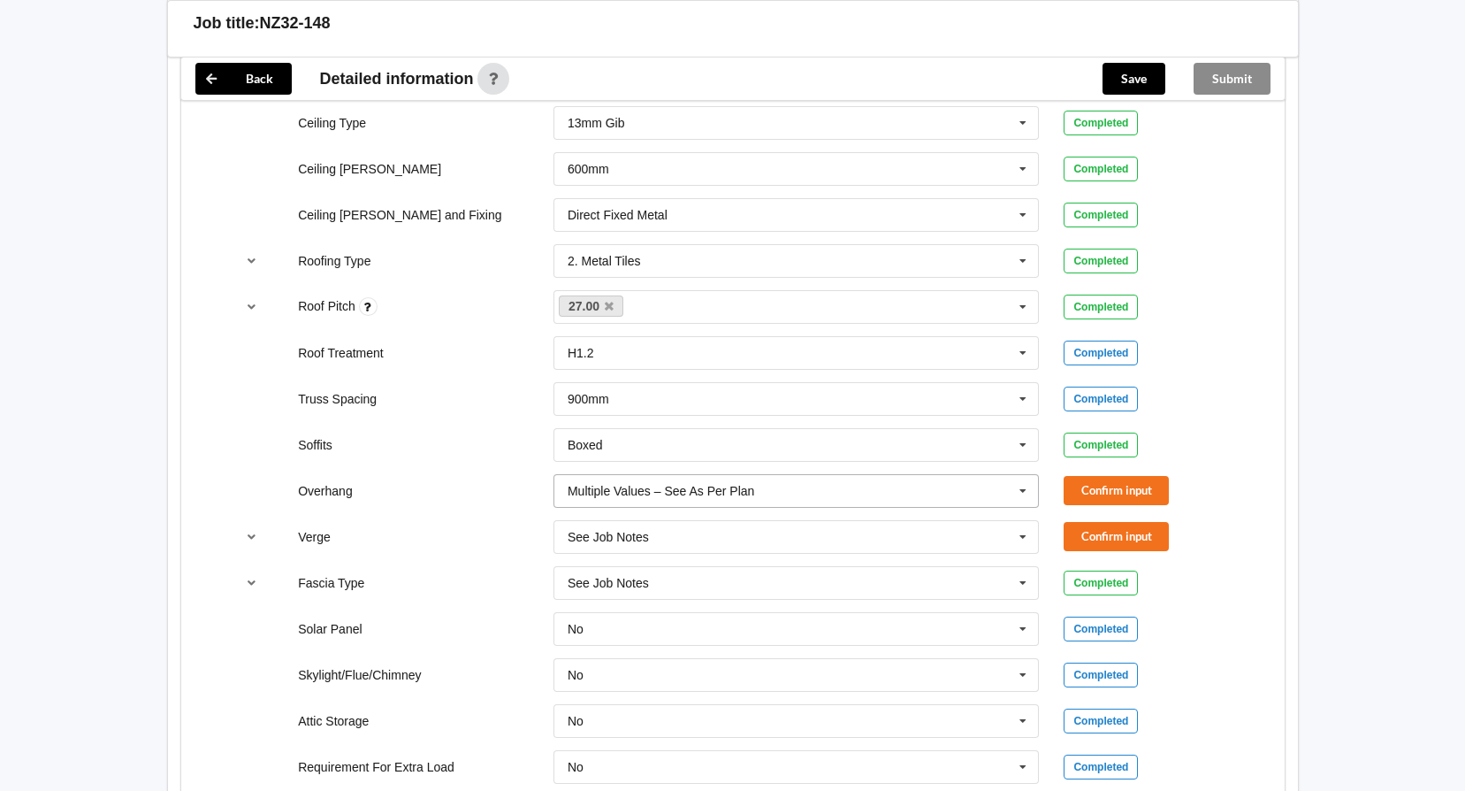
click at [1019, 489] on icon at bounding box center [1023, 491] width 27 height 33
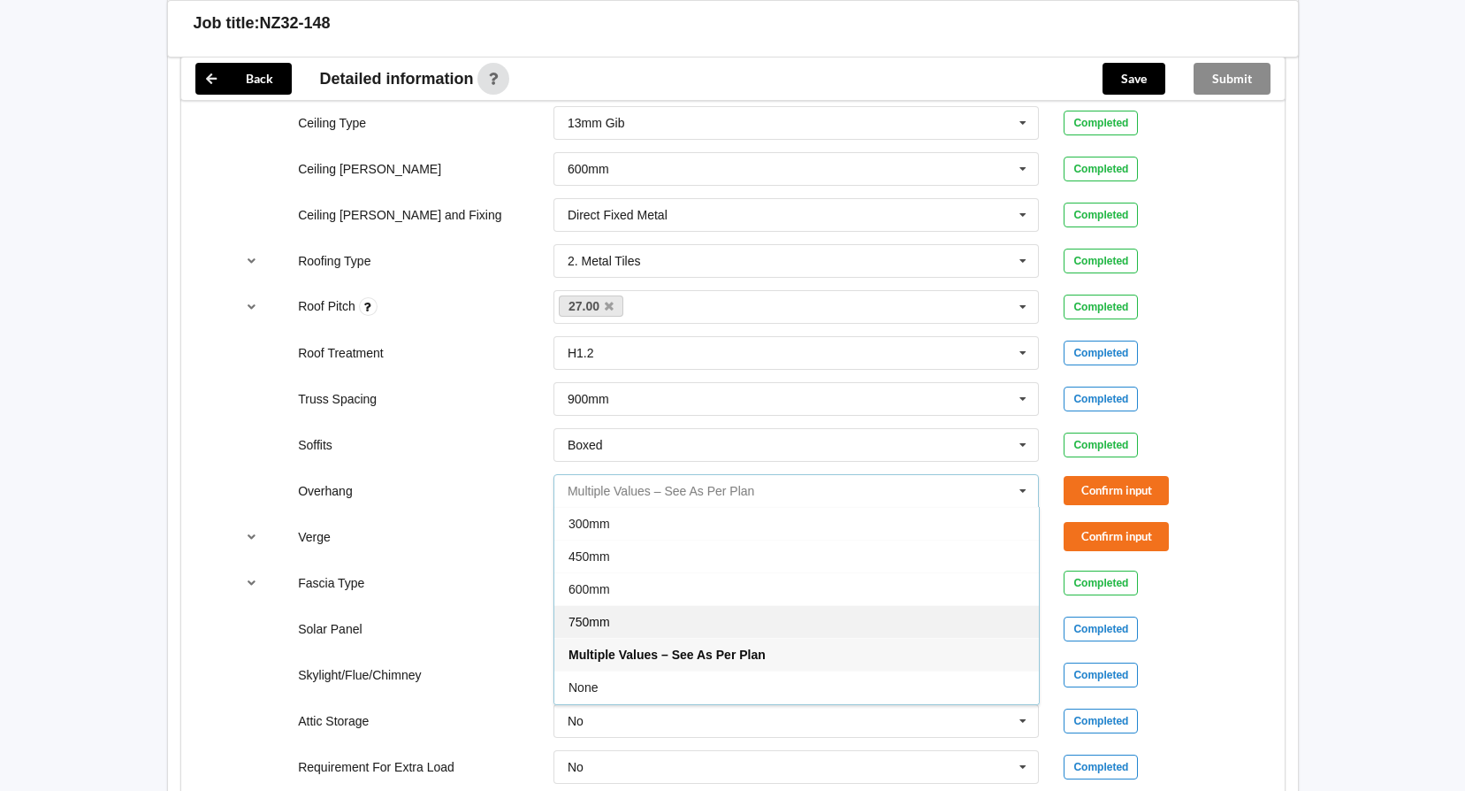
scroll to position [32, 0]
click at [785, 621] on div "Multiple Values – See As Per Plan" at bounding box center [797, 622] width 485 height 33
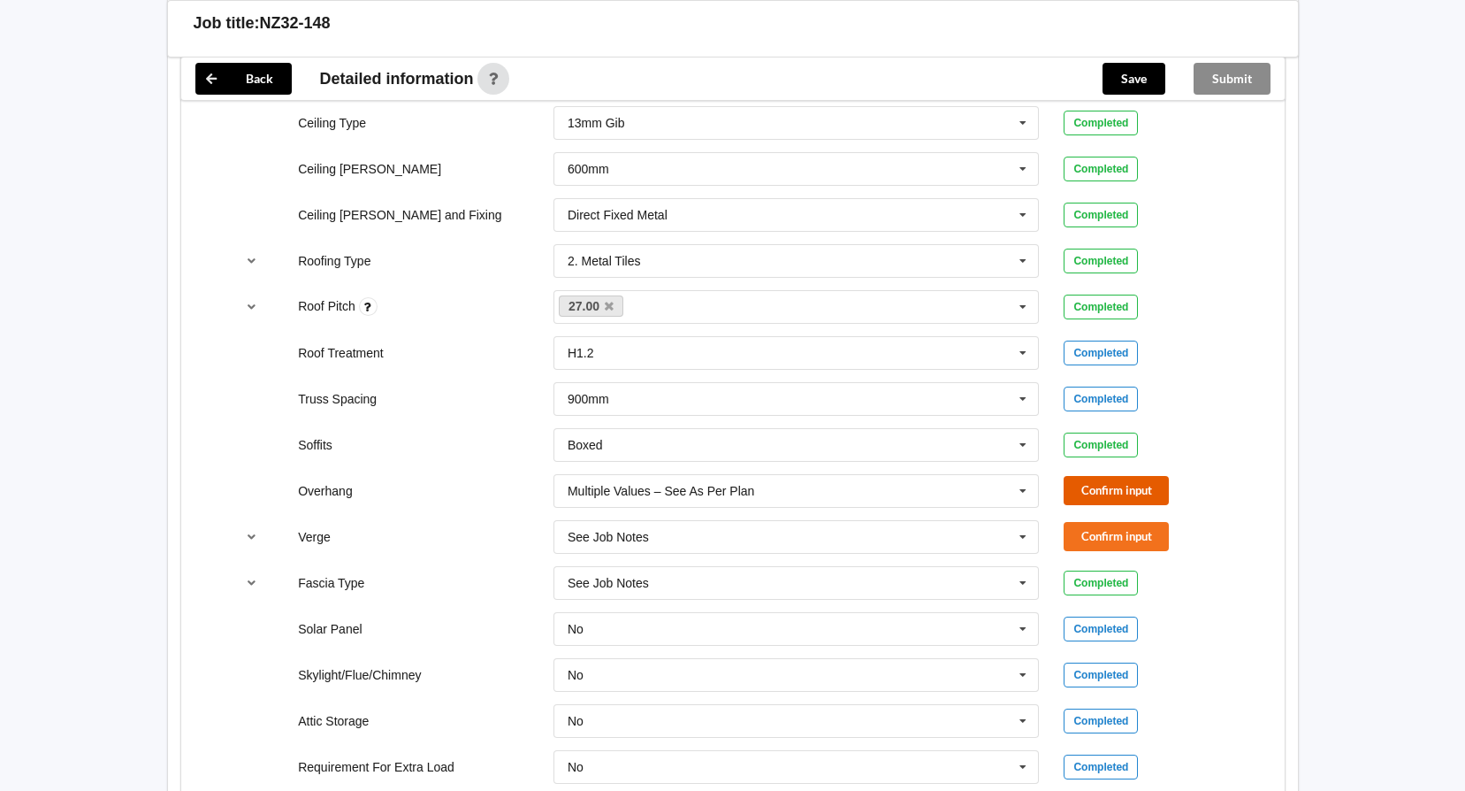
click at [1106, 484] on button "Confirm input" at bounding box center [1116, 490] width 105 height 29
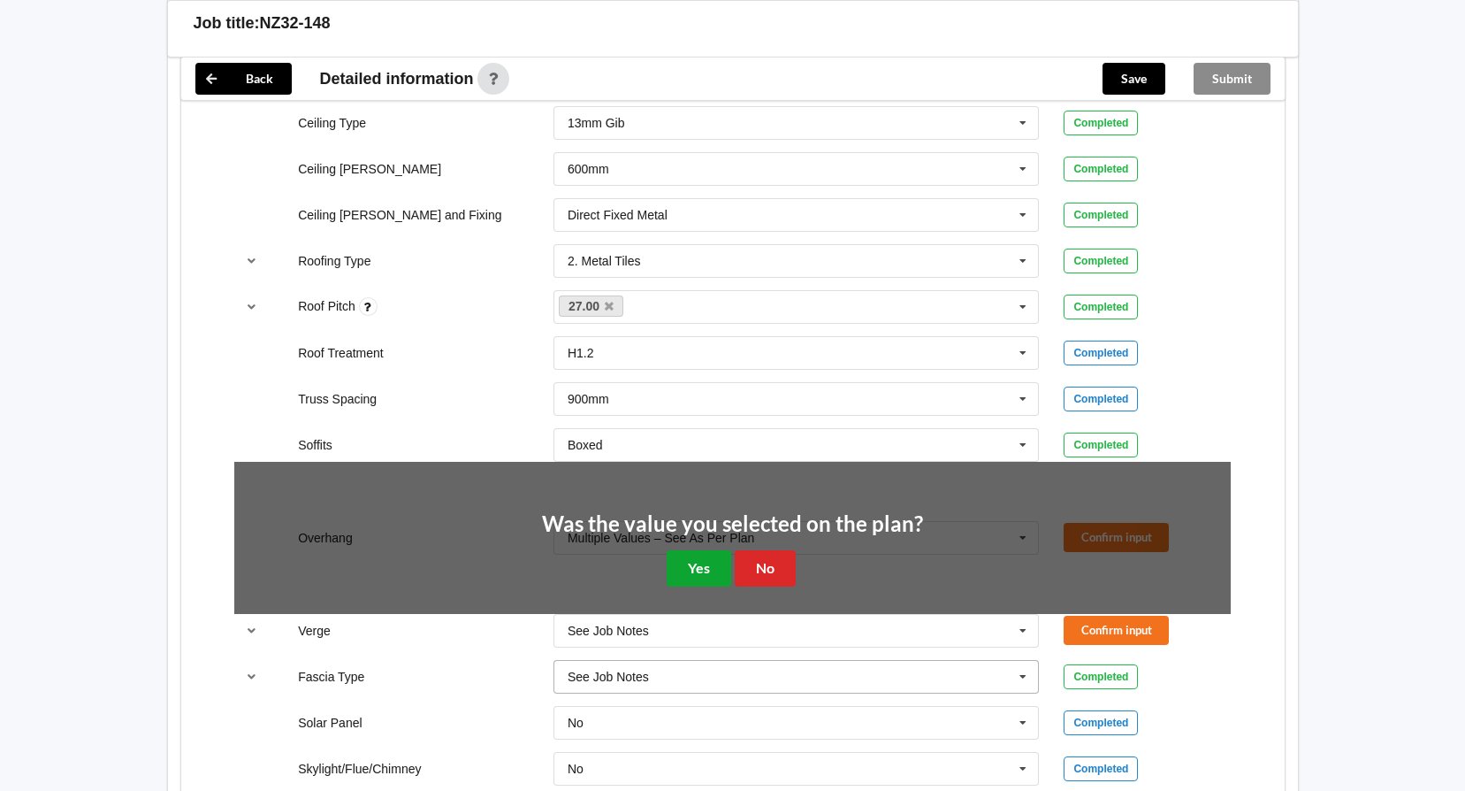
drag, startPoint x: 697, startPoint y: 569, endPoint x: 781, endPoint y: 566, distance: 84.1
click at [705, 568] on button "Yes" at bounding box center [699, 568] width 65 height 36
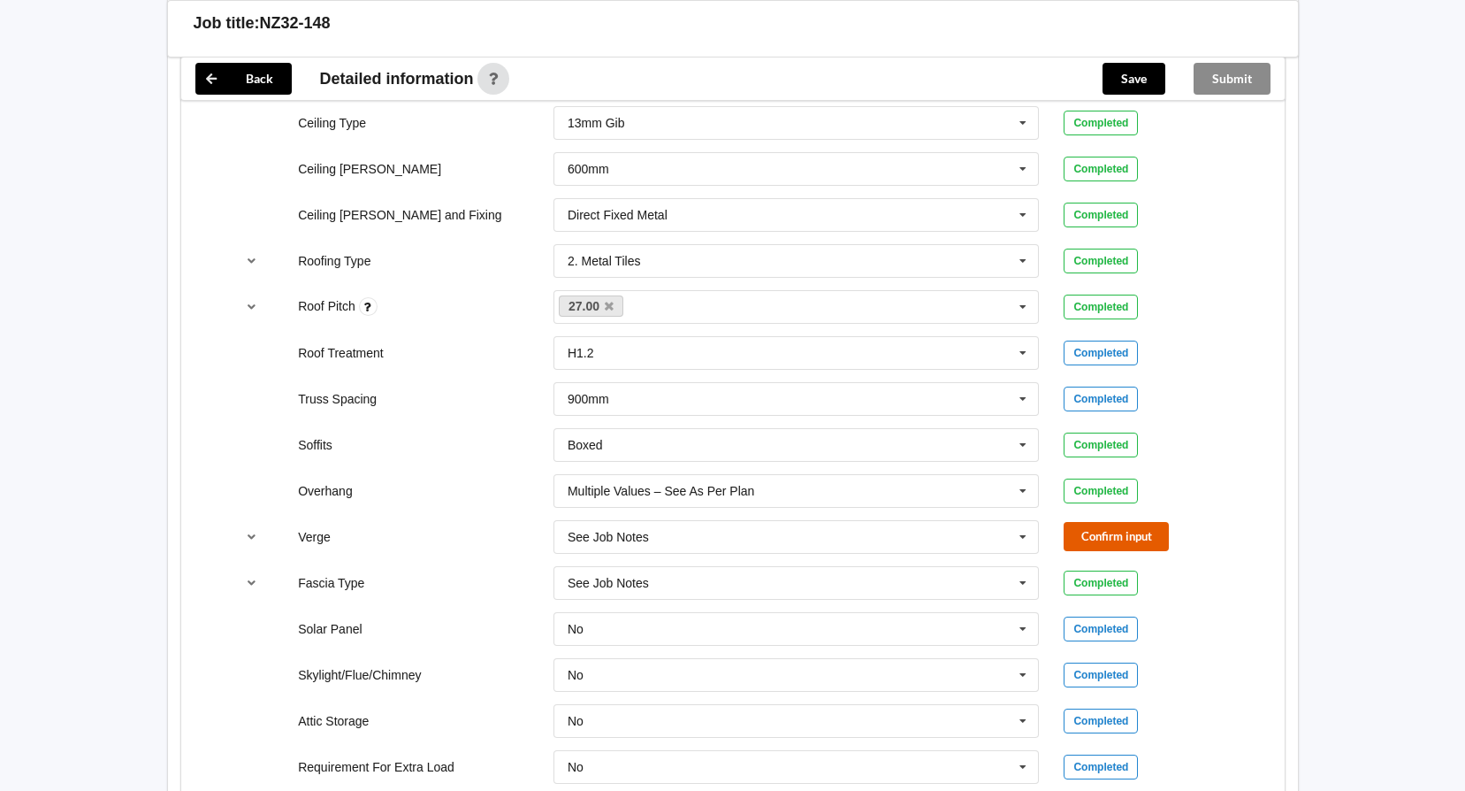
click at [1107, 540] on button "Confirm input" at bounding box center [1116, 536] width 105 height 29
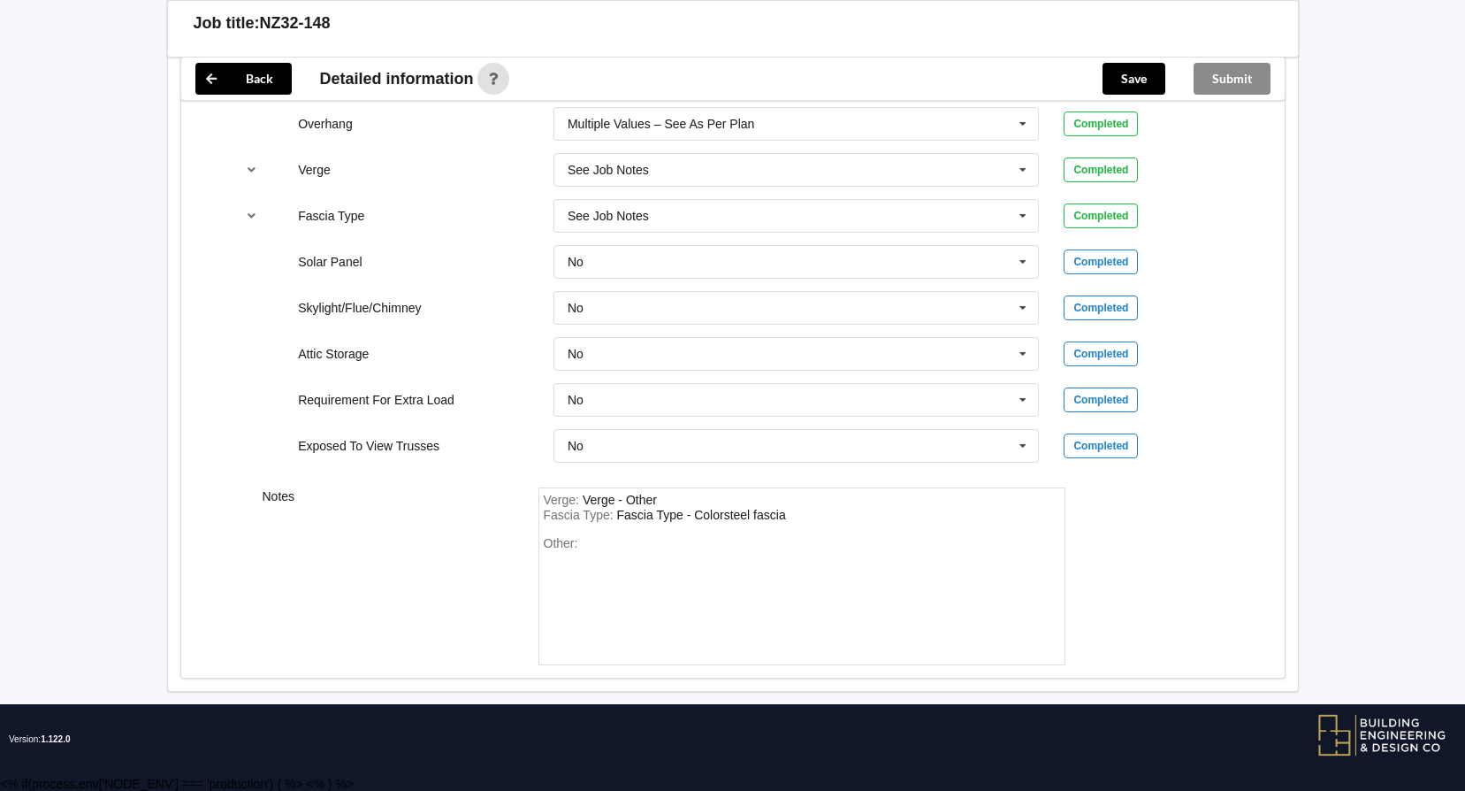
scroll to position [1430, 0]
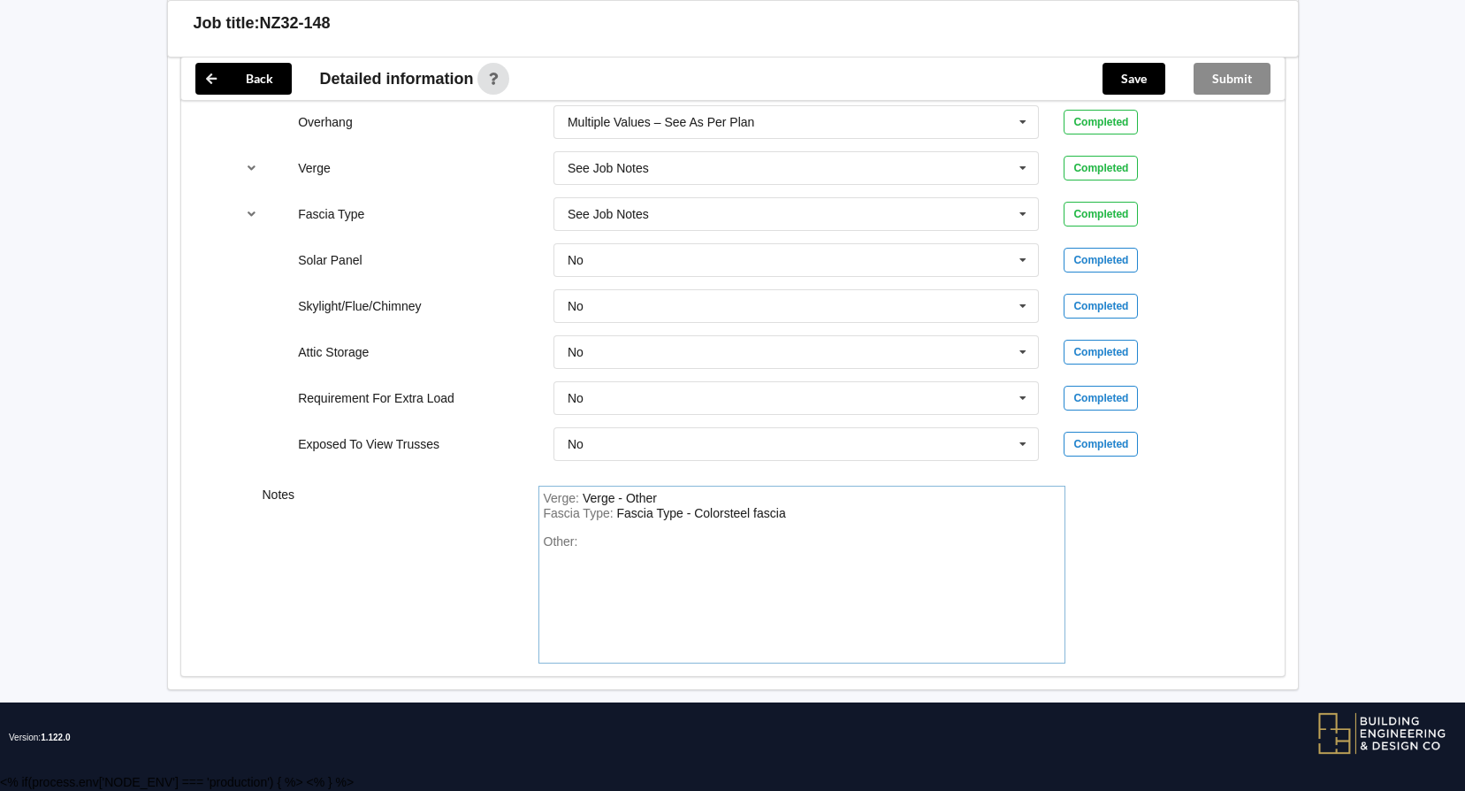
click at [669, 496] on div "Verge : Verge - Other" at bounding box center [802, 499] width 516 height 16
click at [589, 532] on div "Verge : Verge - Other Fascia Type : Fascia Type - Colorsteel fascia Other:" at bounding box center [802, 575] width 527 height 178
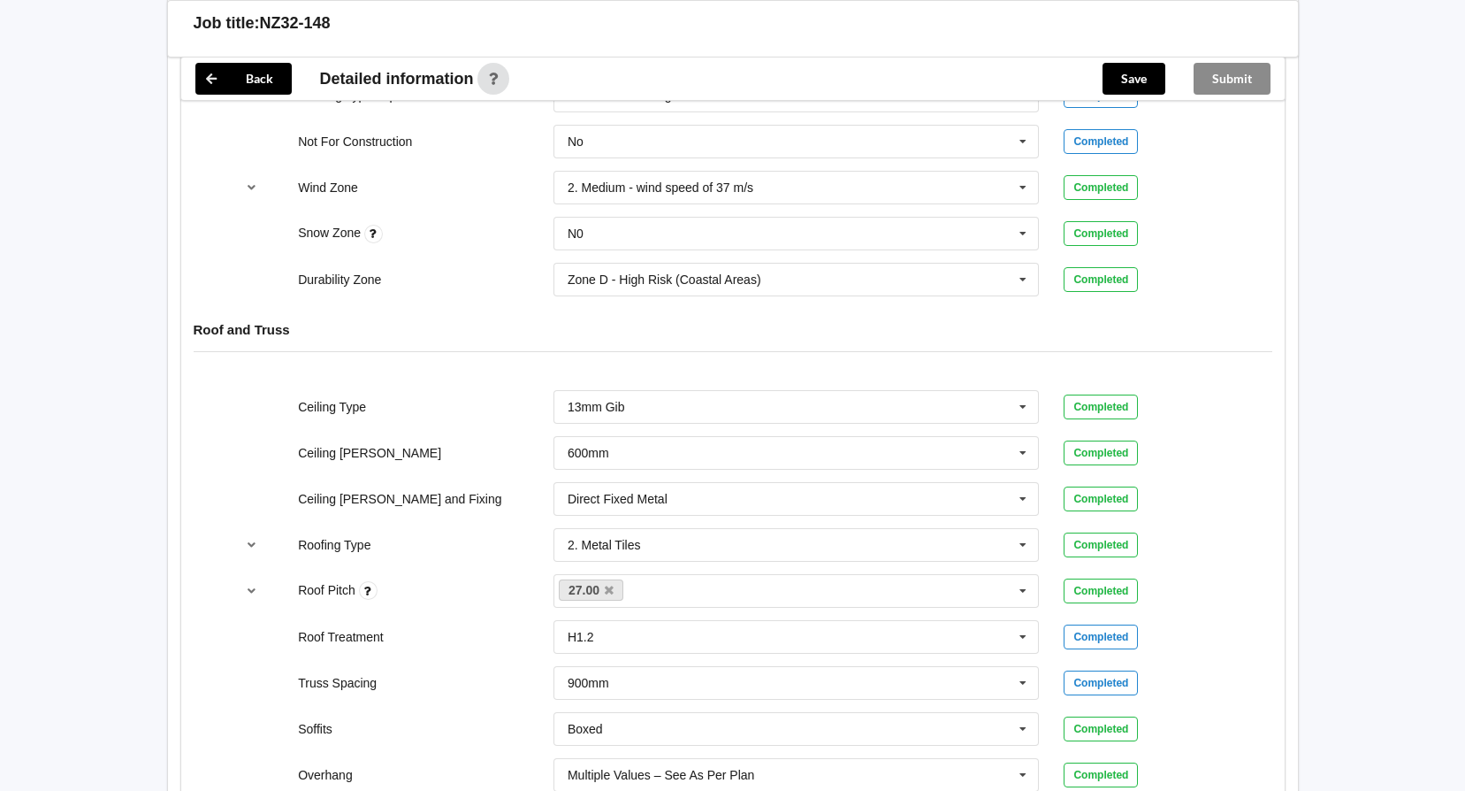
scroll to position [811, 0]
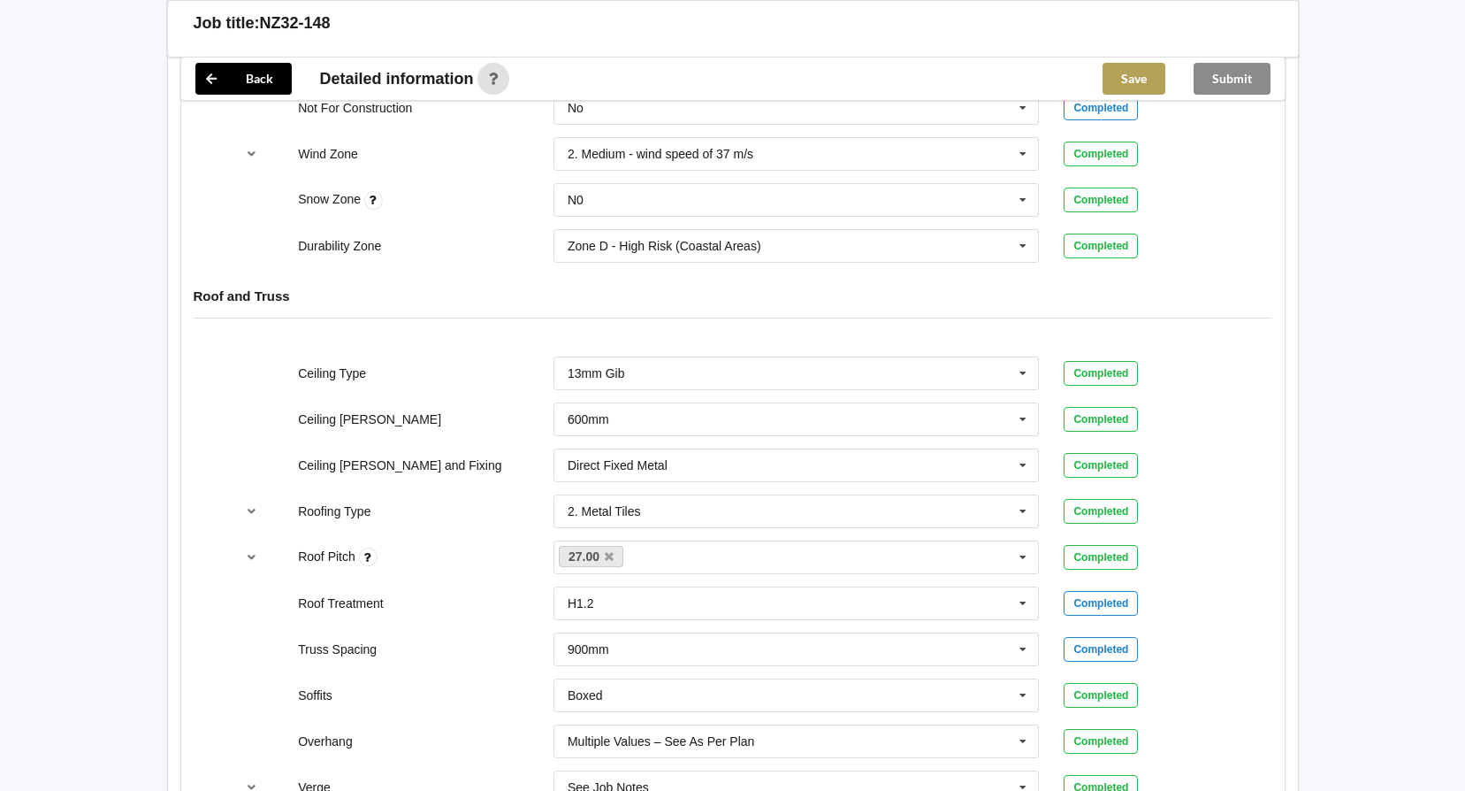
click at [1151, 82] on button "Save" at bounding box center [1134, 79] width 63 height 32
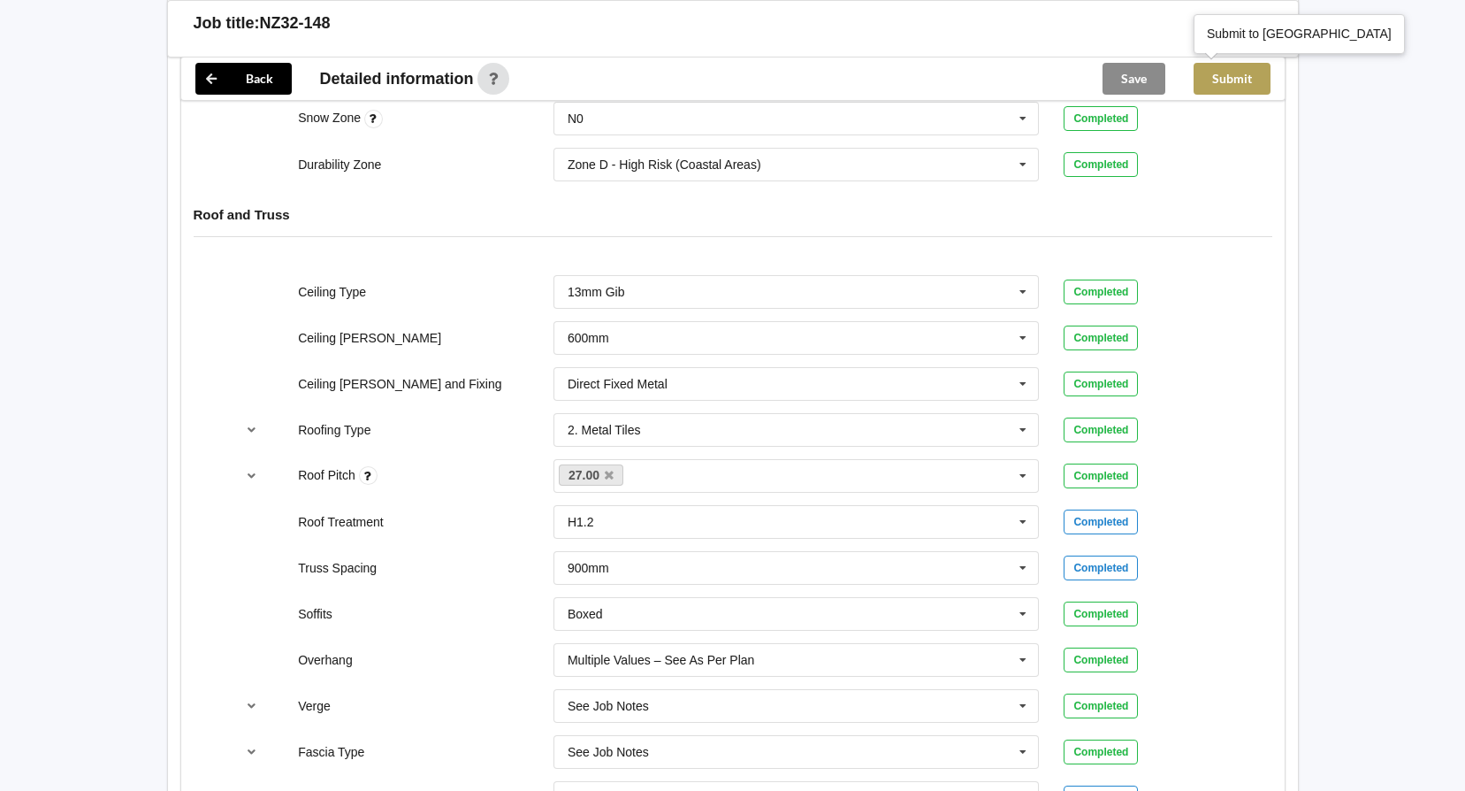
click at [1251, 87] on button "Submit" at bounding box center [1232, 79] width 77 height 32
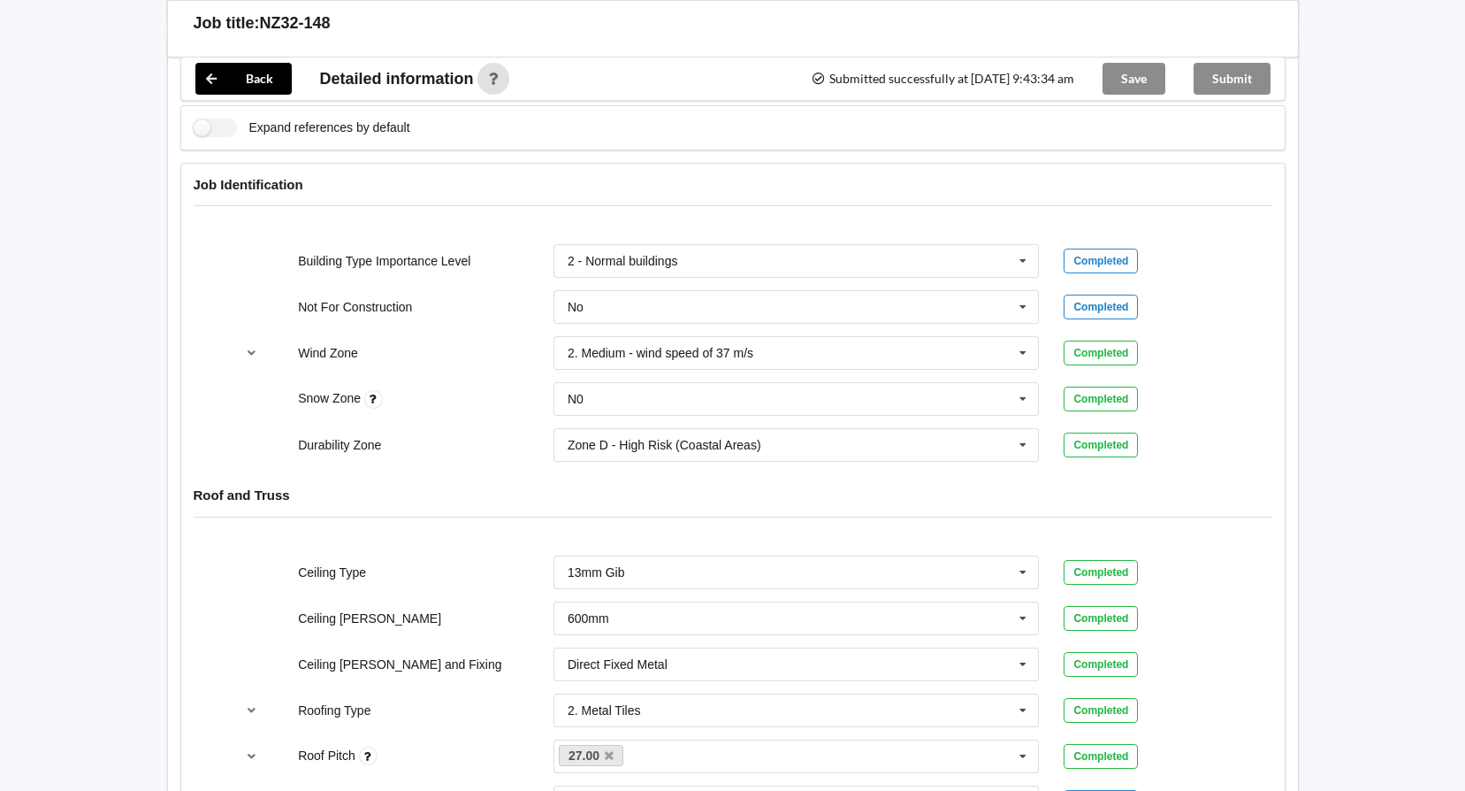
scroll to position [369, 0]
